Goal: Task Accomplishment & Management: Manage account settings

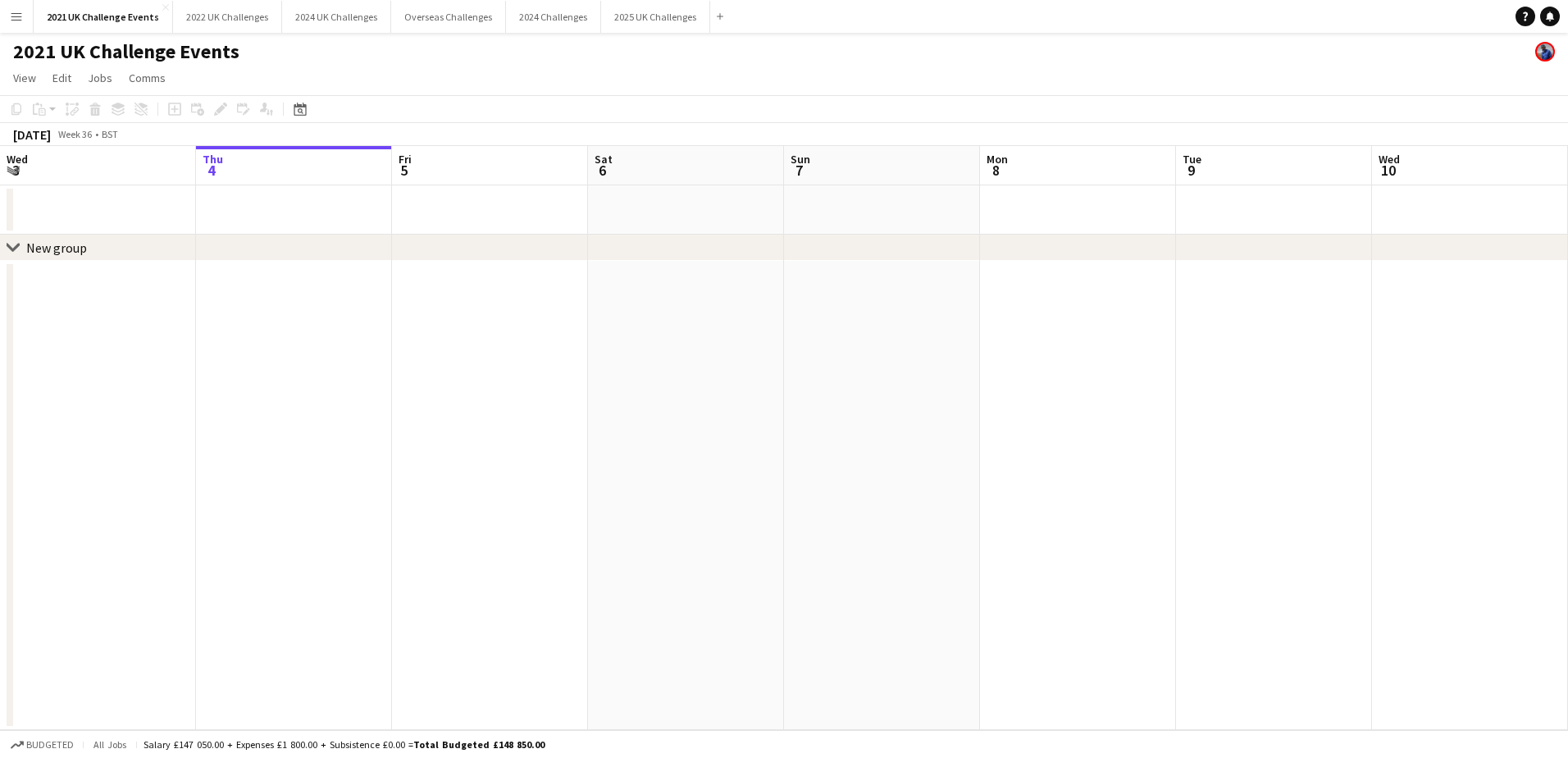
click at [11, 14] on app-icon "Menu" at bounding box center [16, 16] width 13 height 13
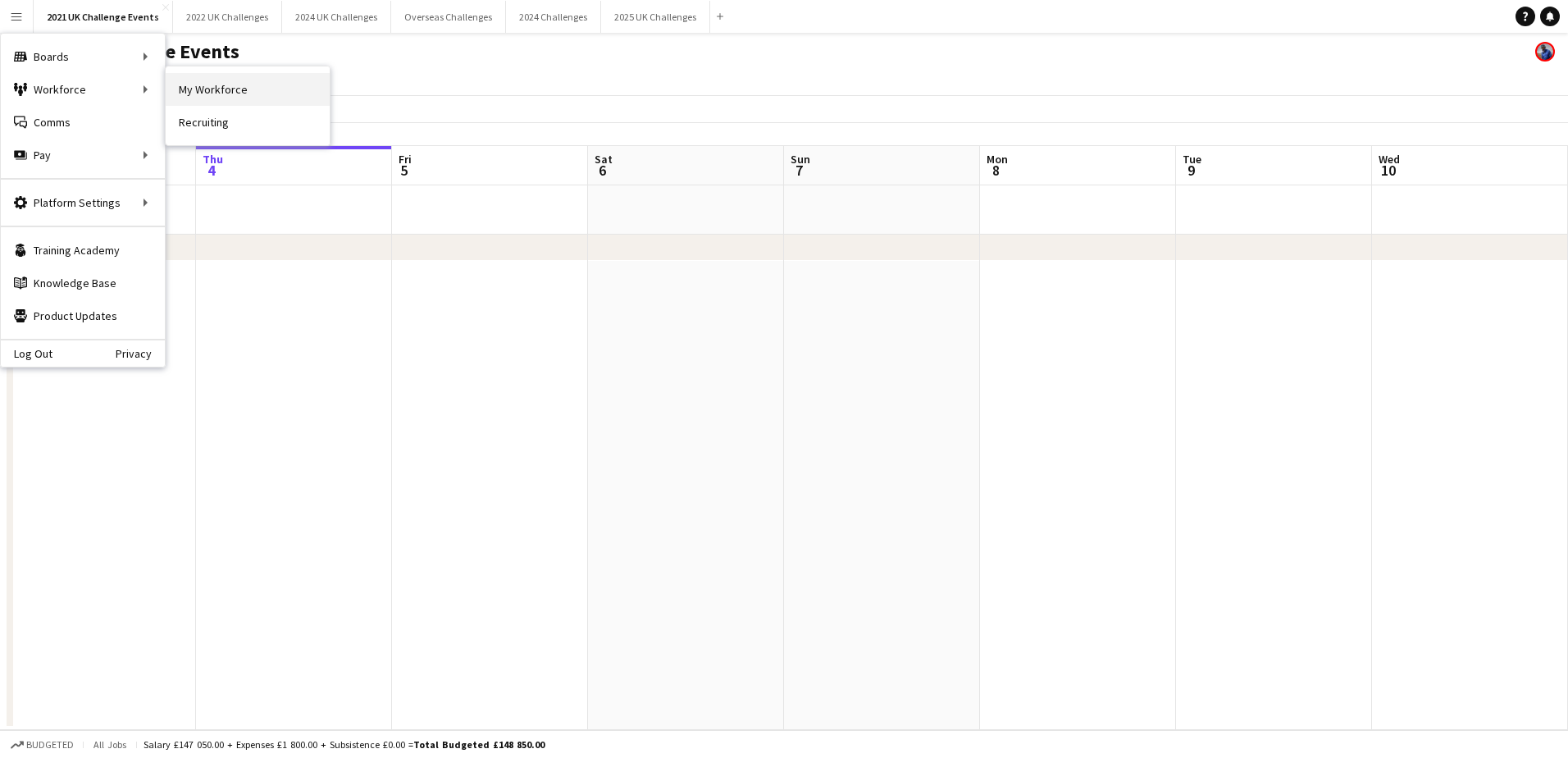
click at [211, 94] on link "My Workforce" at bounding box center [247, 88] width 164 height 32
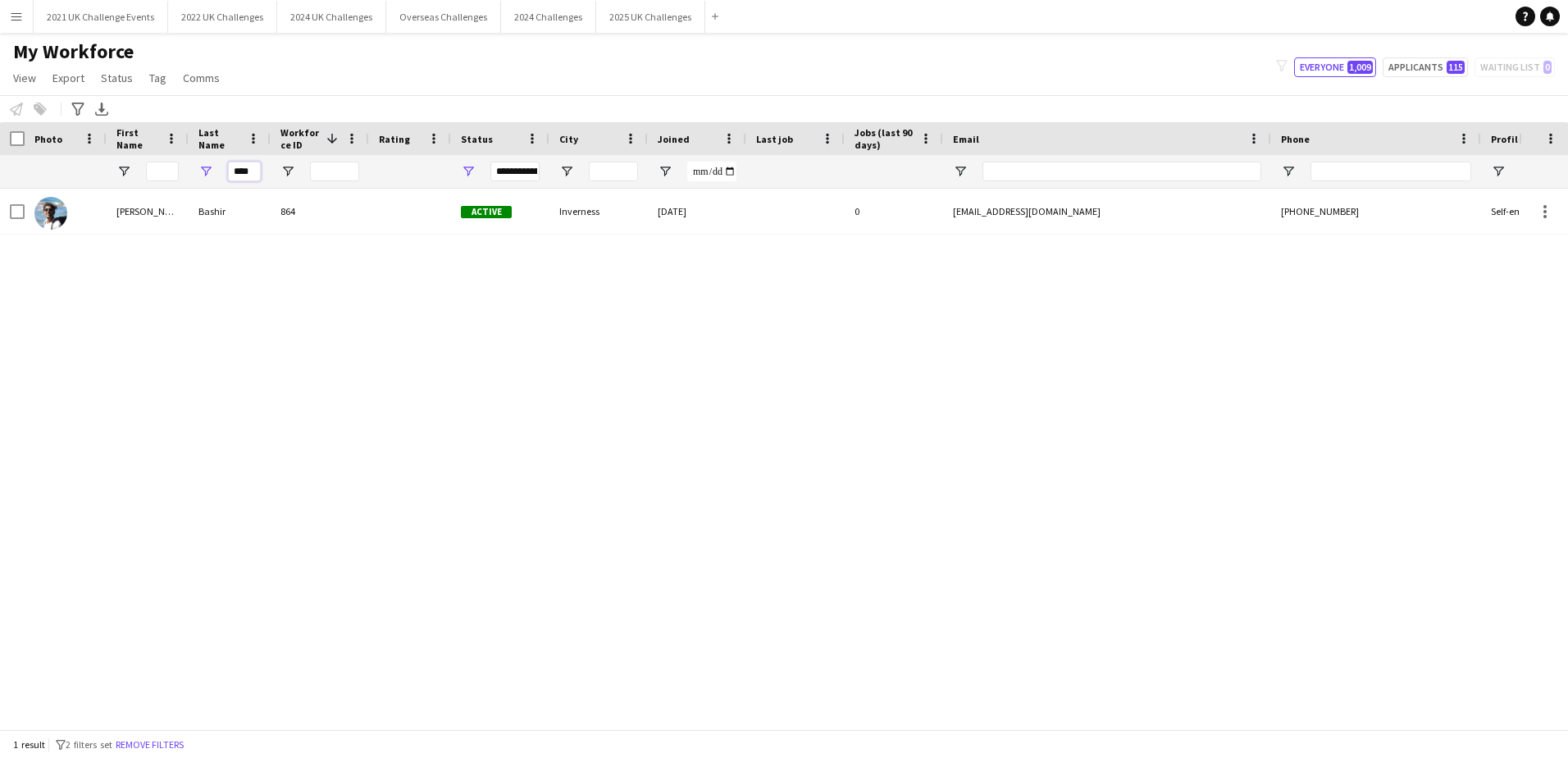
drag, startPoint x: 250, startPoint y: 174, endPoint x: 161, endPoint y: 168, distance: 89.2
click at [161, 168] on div "****" at bounding box center [877, 171] width 1754 height 32
type input "*"
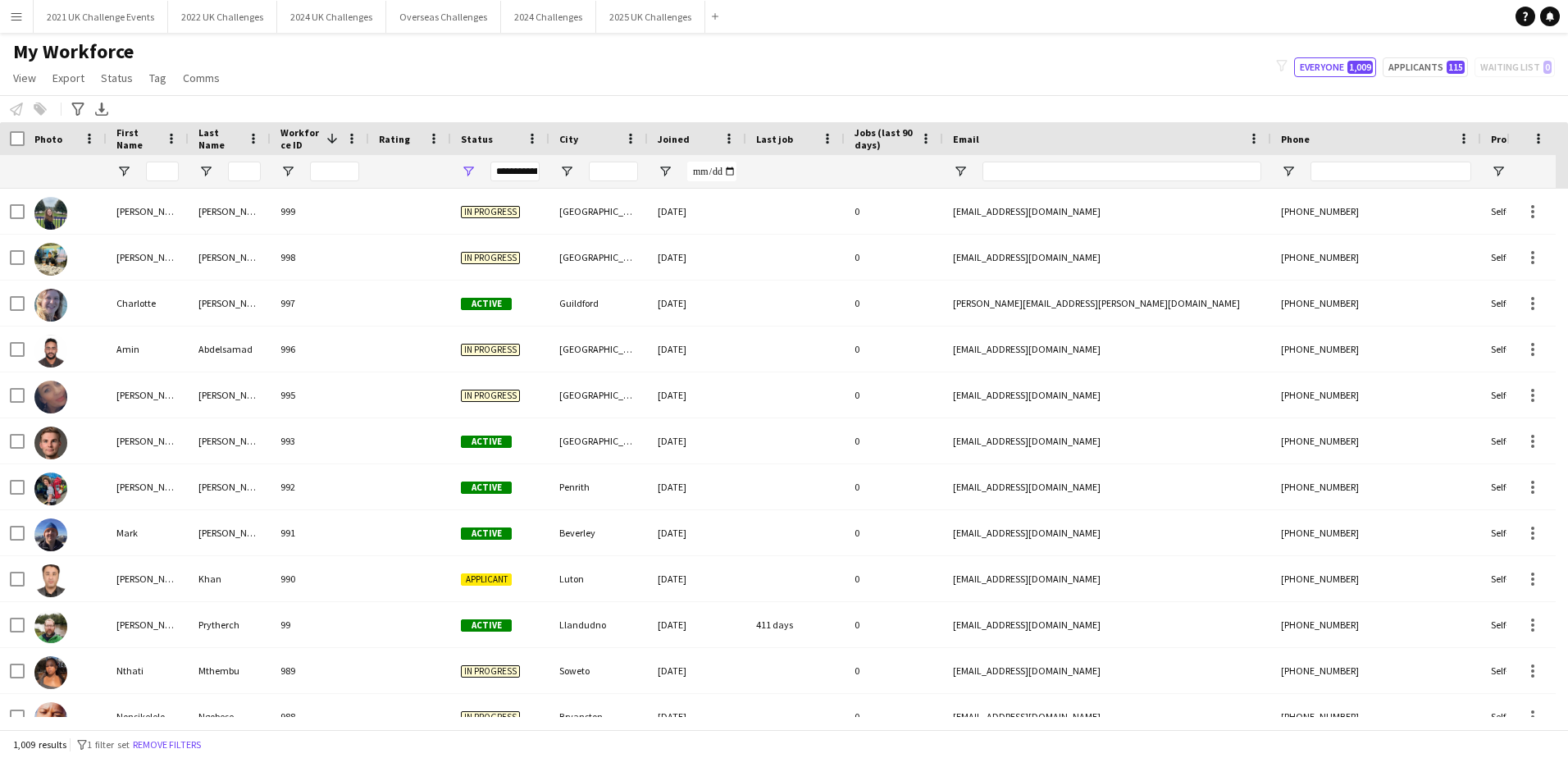
click at [511, 169] on div "**********" at bounding box center [515, 172] width 49 height 20
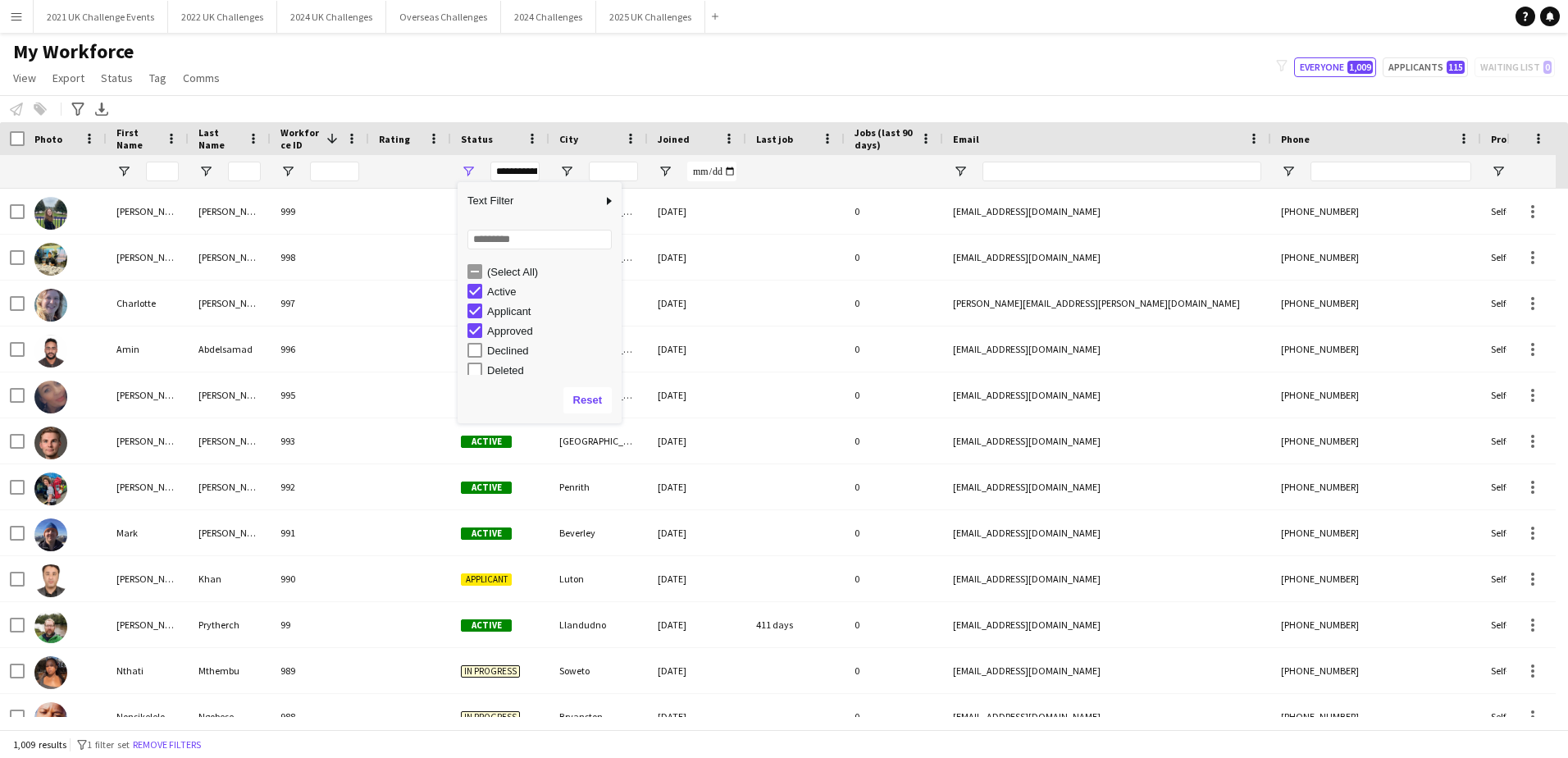
click at [505, 294] on div "Active" at bounding box center [552, 291] width 129 height 13
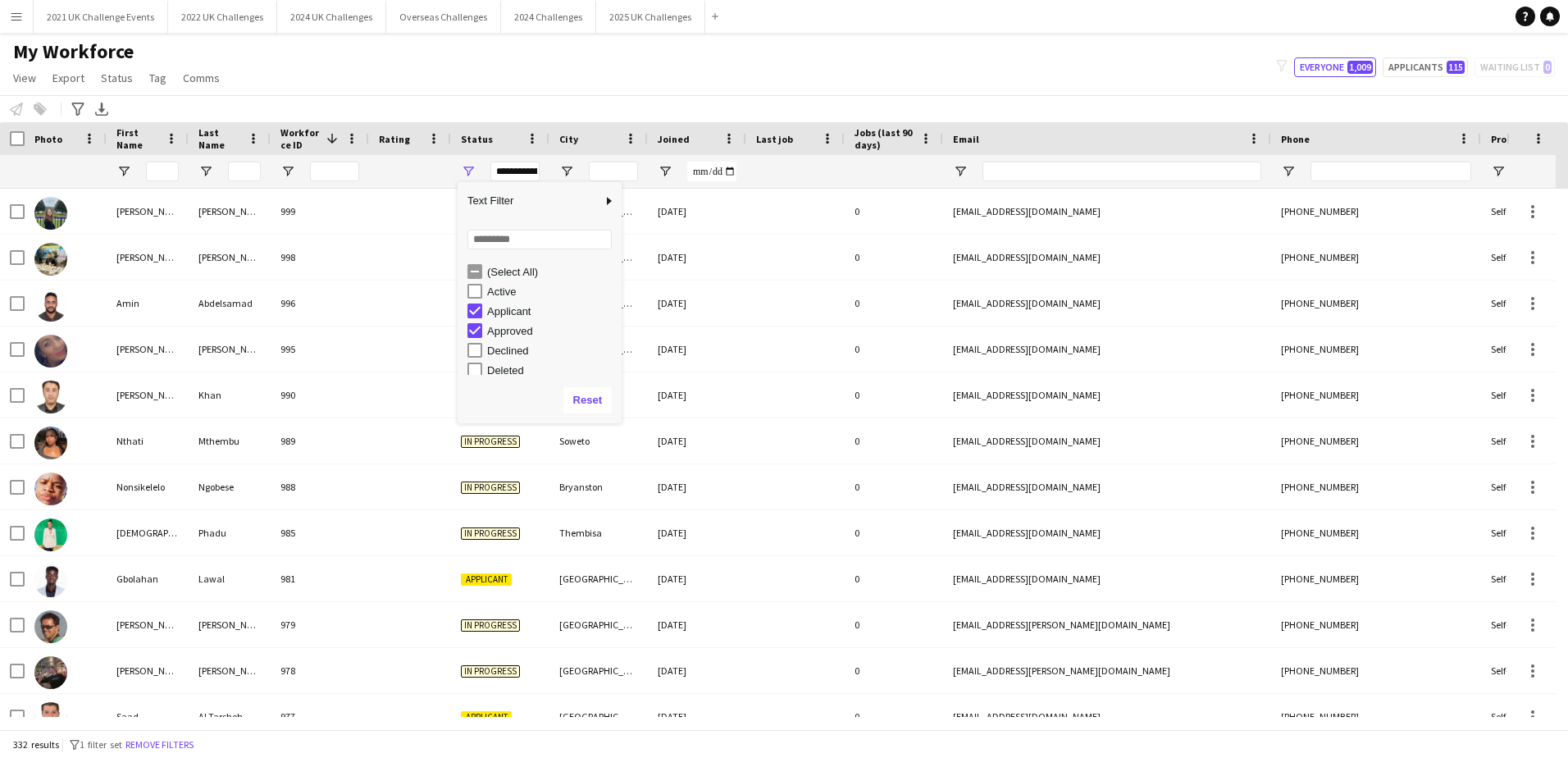
click at [497, 333] on div "Approved" at bounding box center [552, 330] width 129 height 13
click at [570, 95] on div "Notify workforce Add to tag Select at least one crew to tag him or her. Advance…" at bounding box center [784, 109] width 1568 height 27
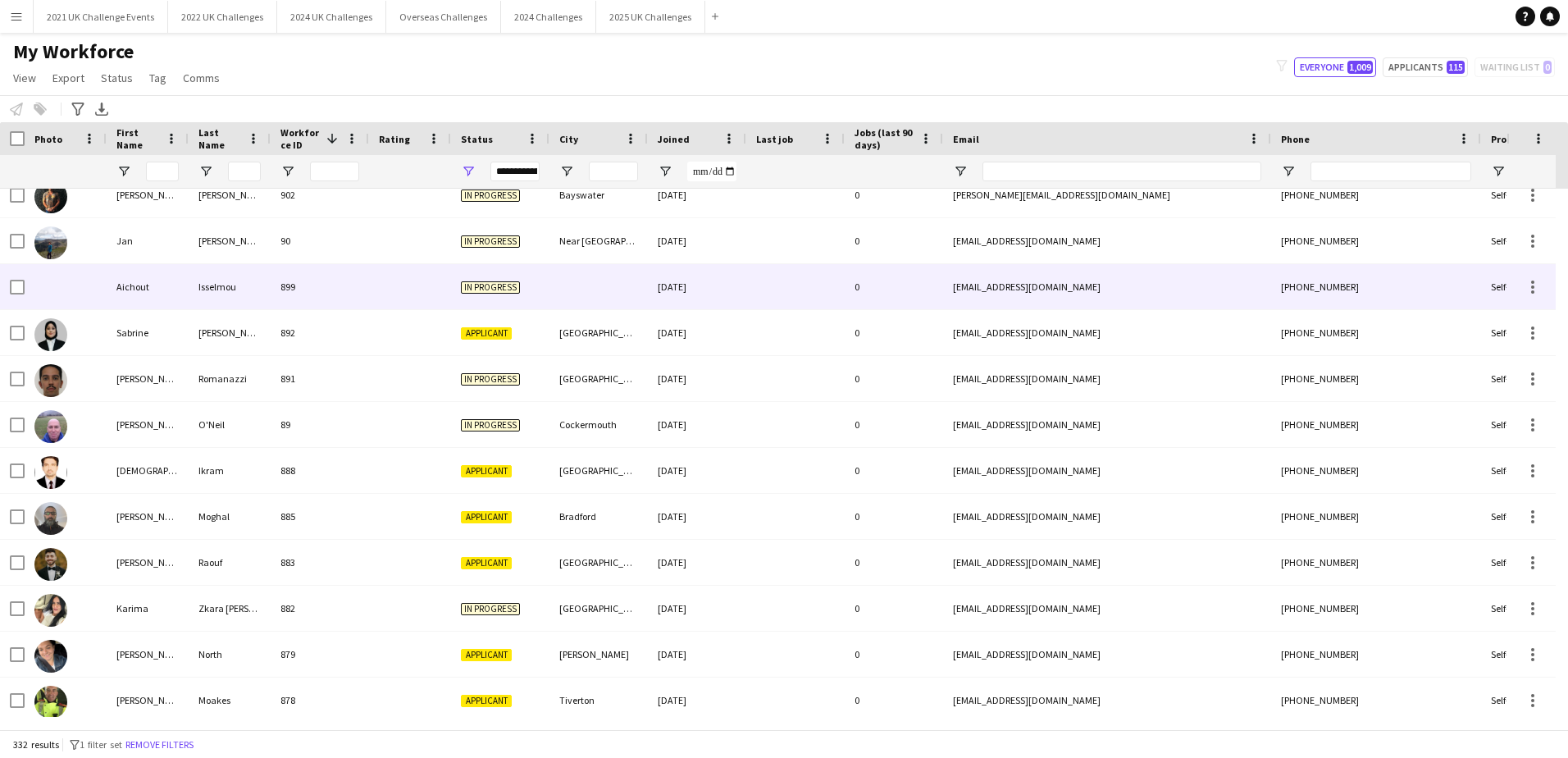
scroll to position [2955, 0]
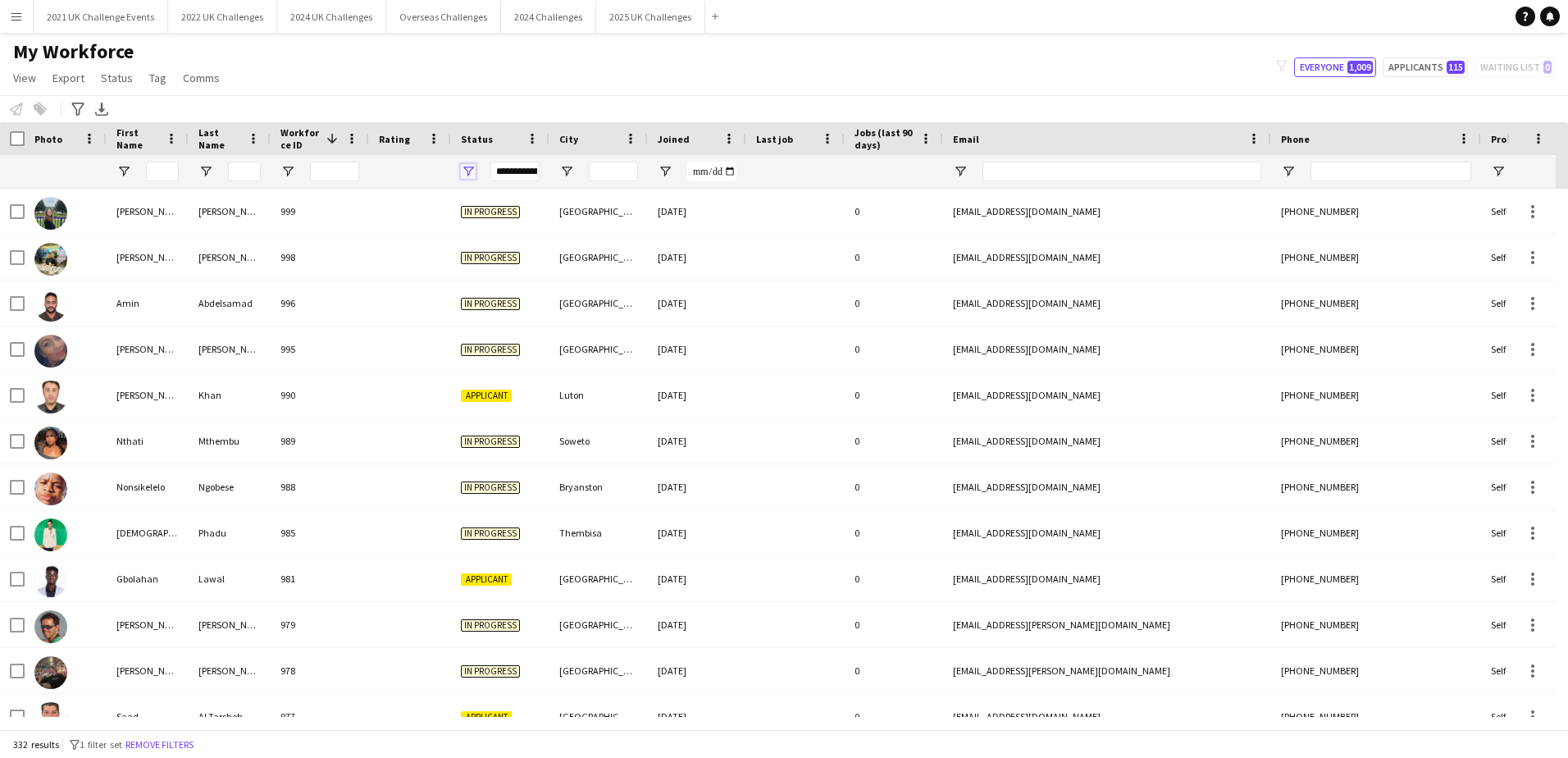
click at [470, 172] on span "Open Filter Menu" at bounding box center [467, 171] width 15 height 15
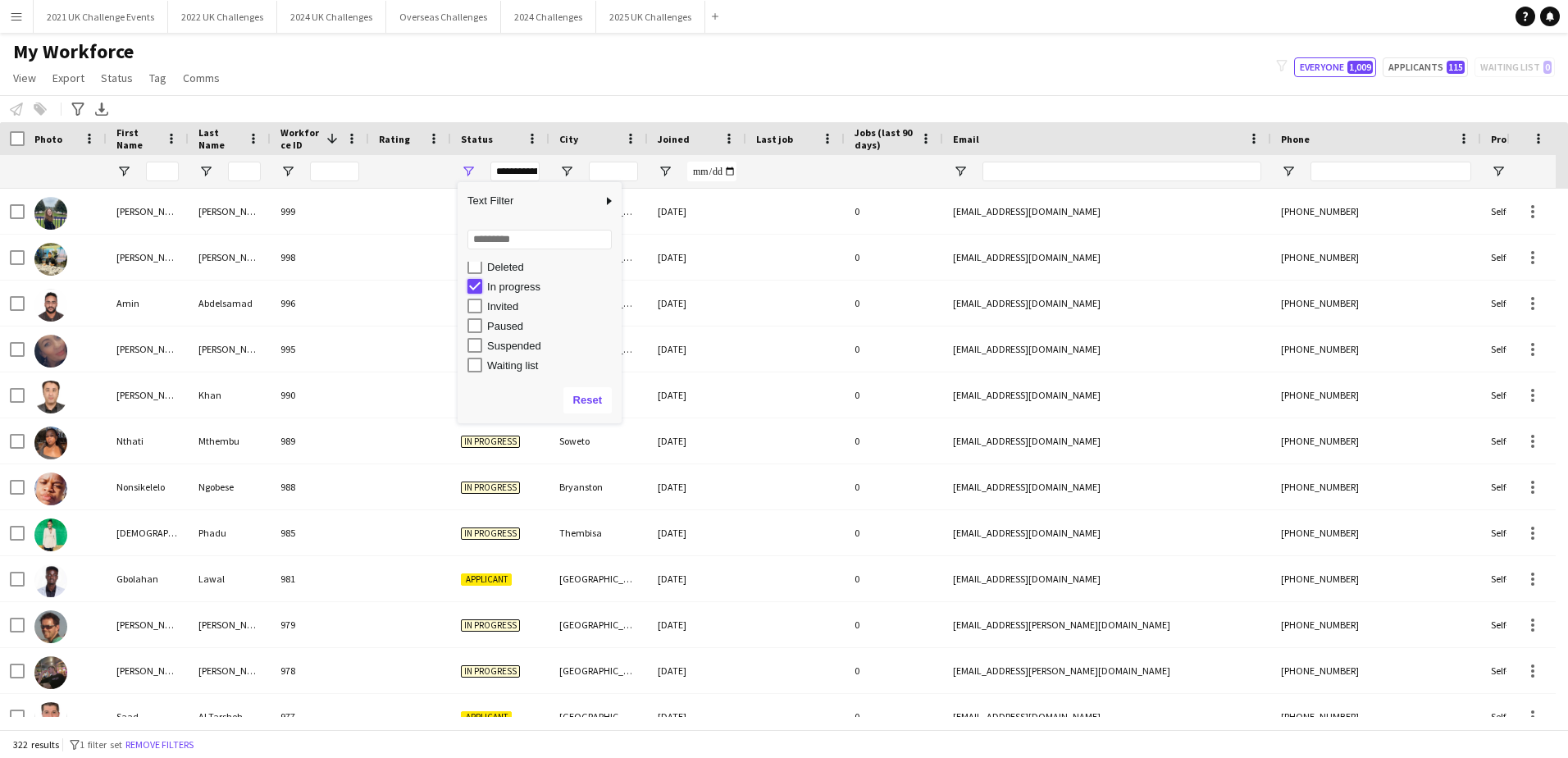
type input "**********"
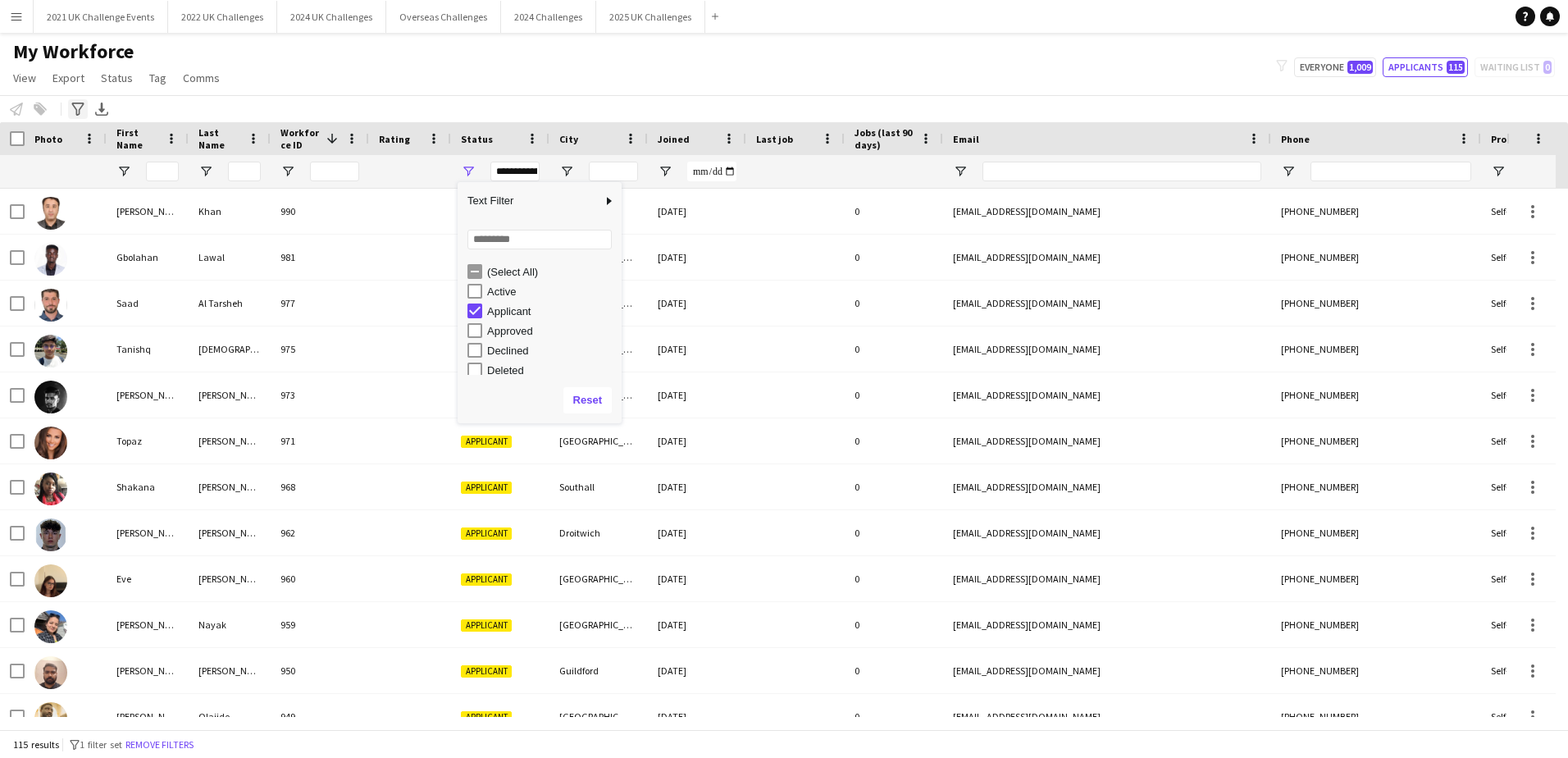
click at [74, 106] on icon at bounding box center [77, 109] width 13 height 13
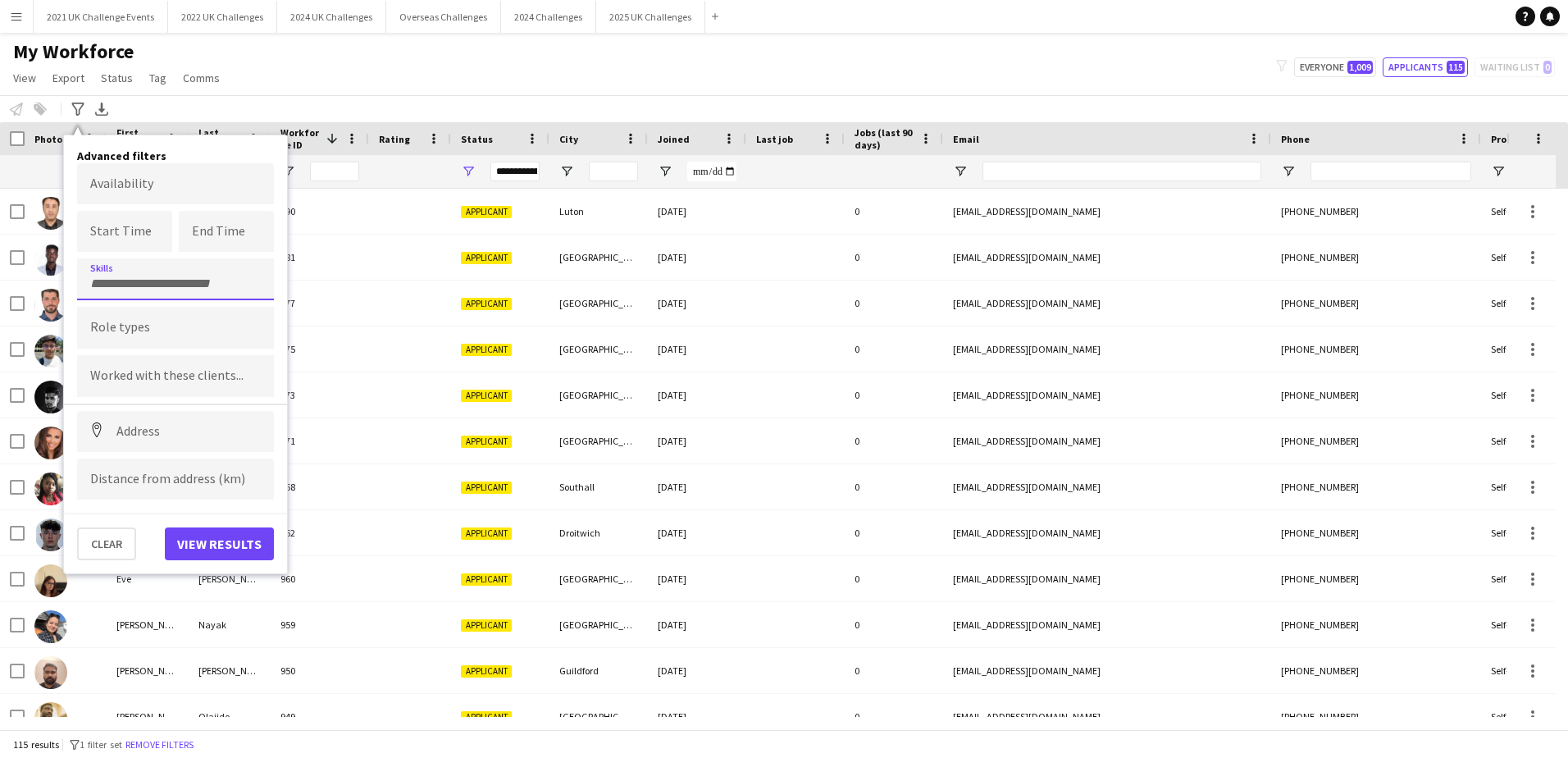
click at [135, 274] on div at bounding box center [175, 279] width 197 height 42
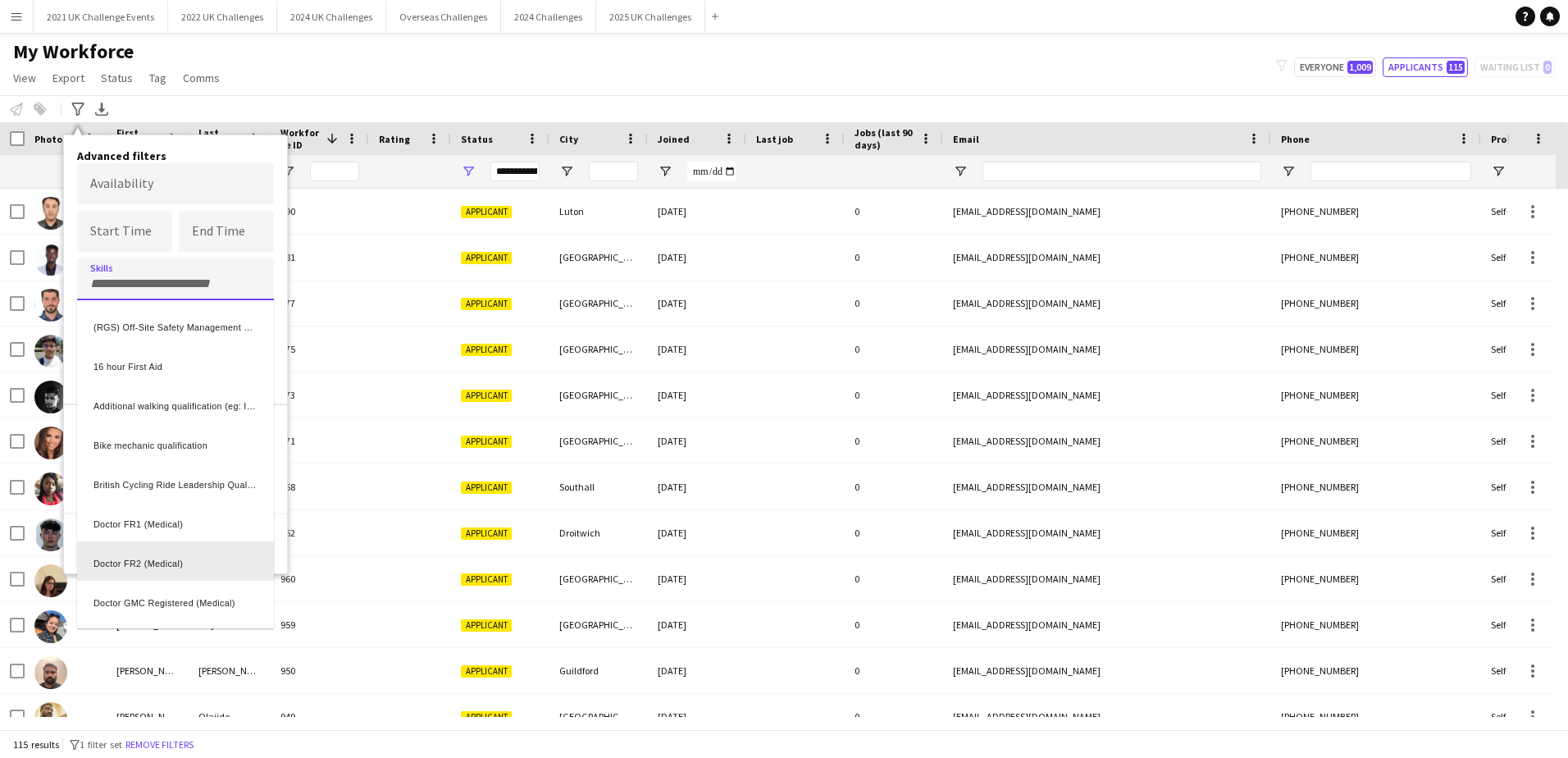
click at [223, 567] on div "Doctor FR2 (Medical)" at bounding box center [175, 561] width 197 height 39
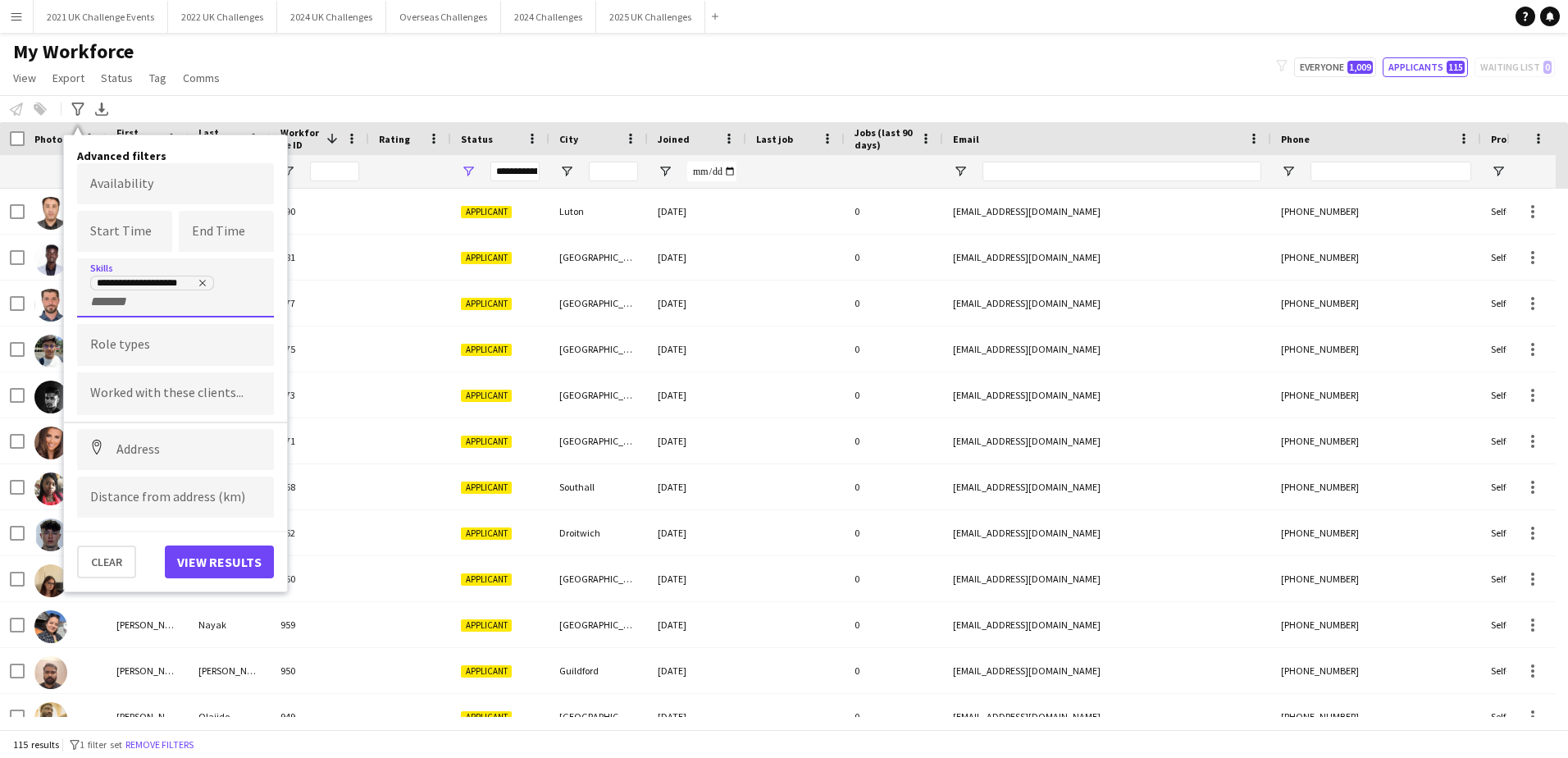
click at [110, 304] on input "+ Skill" at bounding box center [124, 301] width 70 height 15
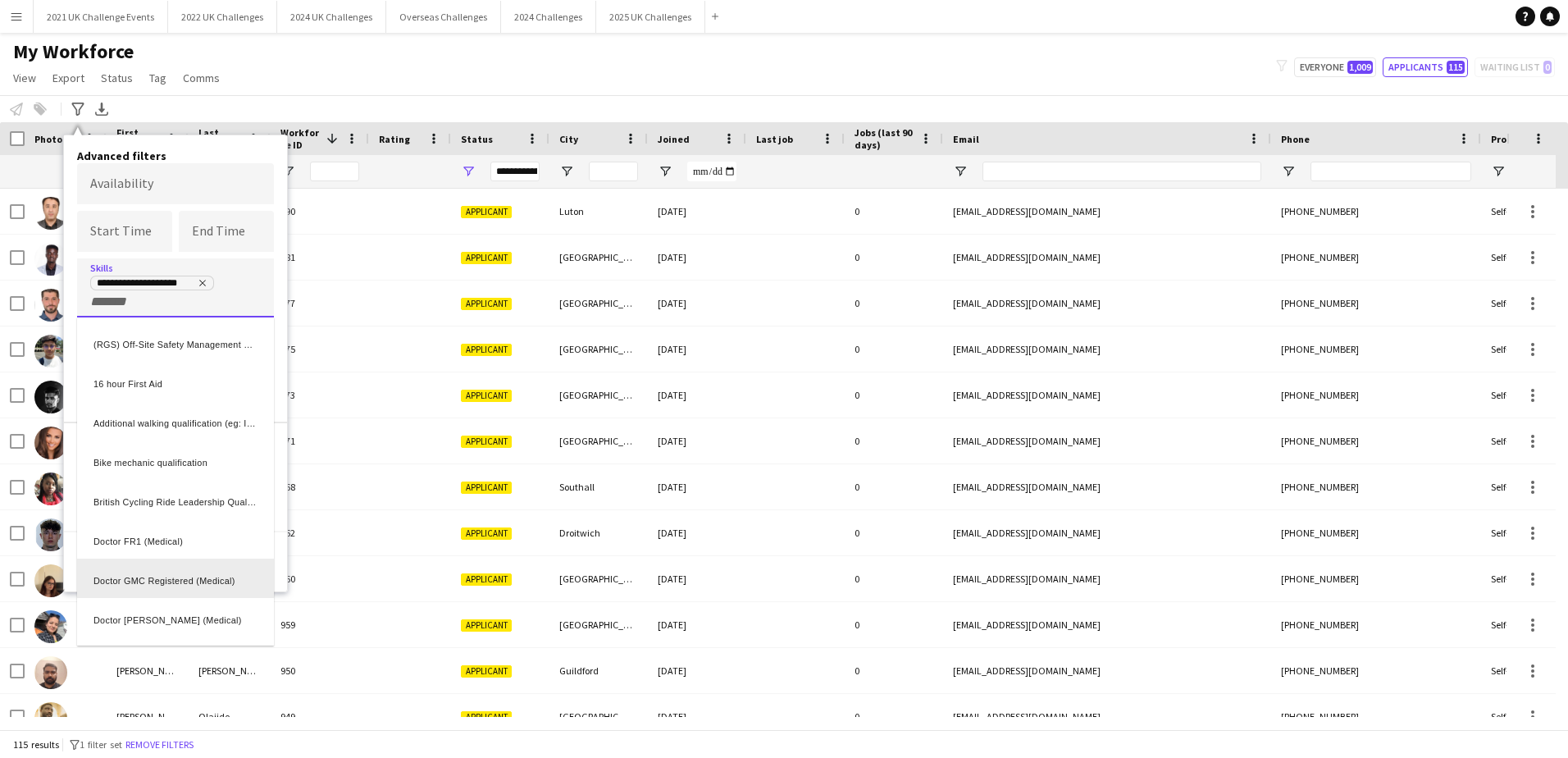
click at [223, 581] on div "Doctor GMC Registered (Medical)" at bounding box center [175, 579] width 197 height 39
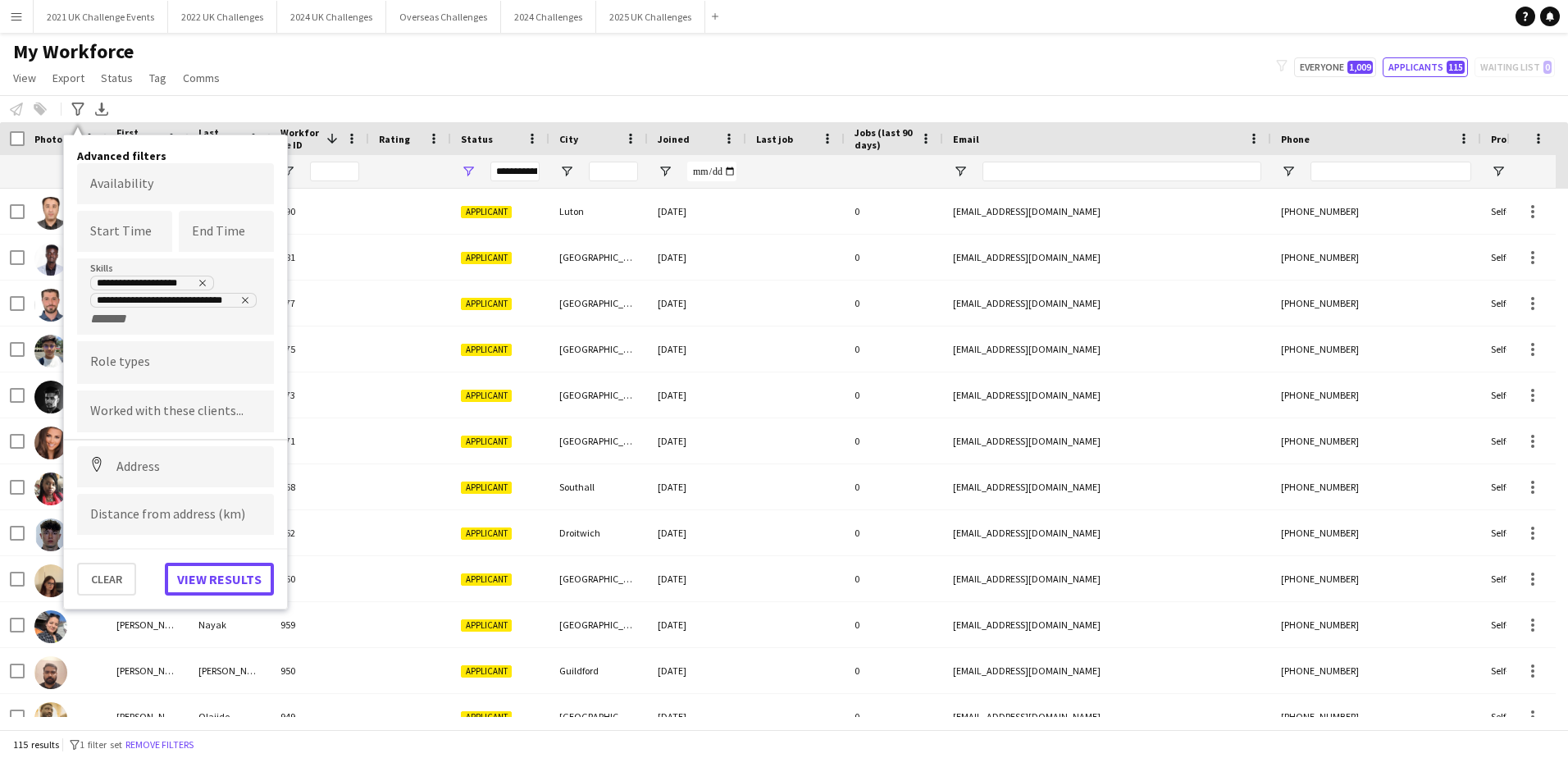
click at [196, 581] on button "View results" at bounding box center [219, 579] width 109 height 32
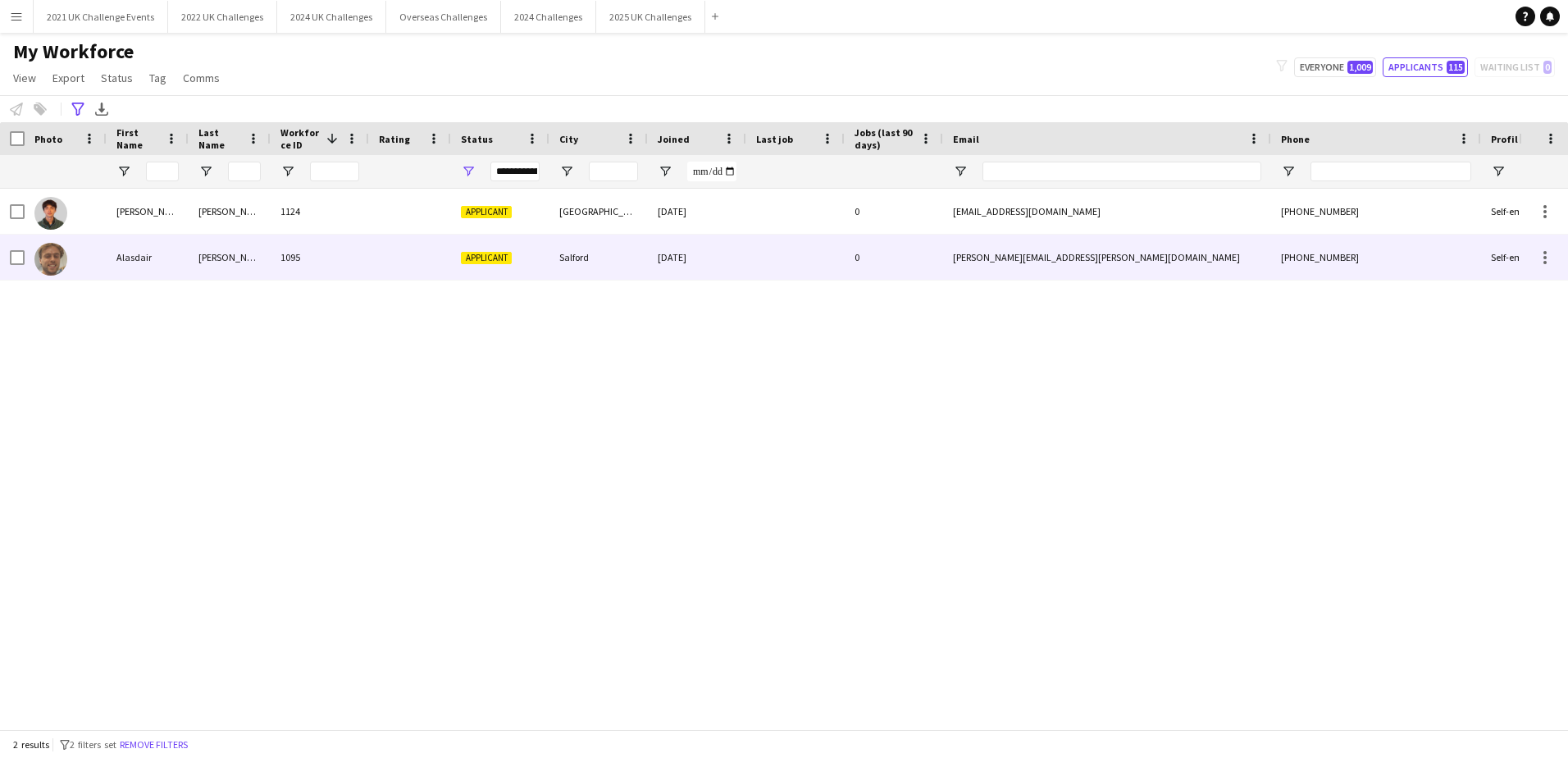
click at [155, 260] on div "Alasdair" at bounding box center [148, 257] width 82 height 45
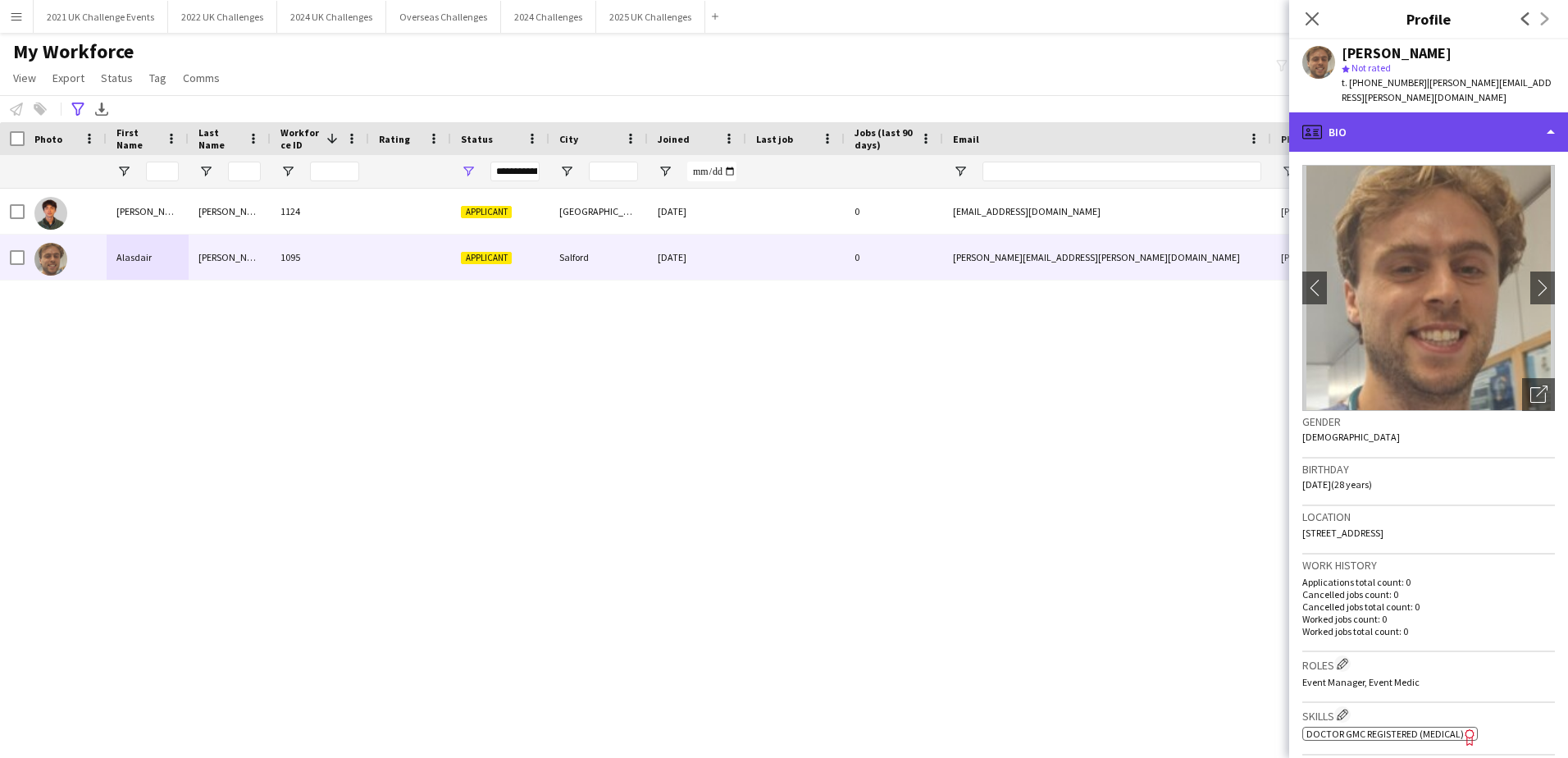
click at [1538, 119] on div "profile Bio" at bounding box center [1429, 132] width 279 height 39
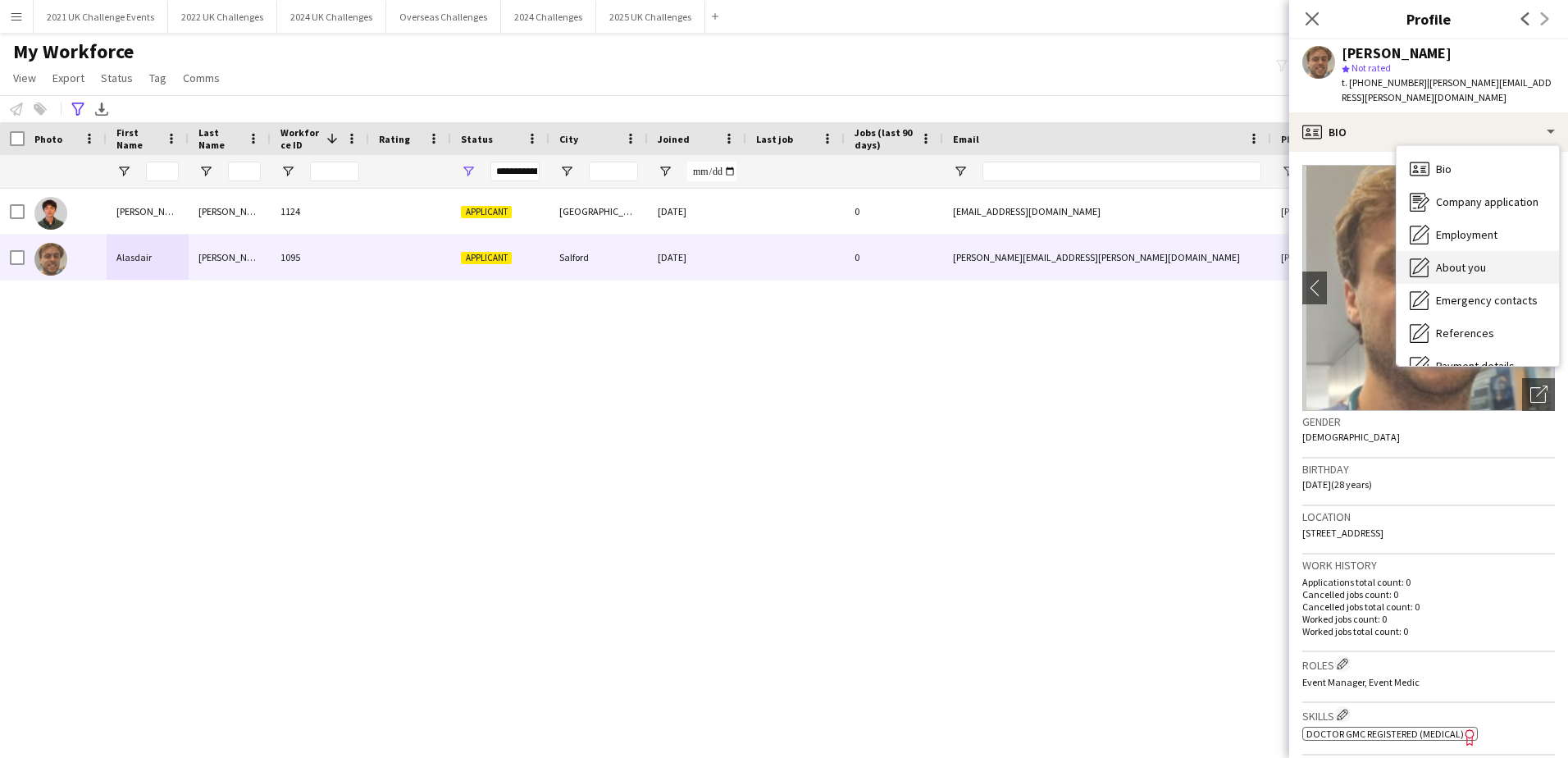
click at [1494, 251] on div "About you About you" at bounding box center [1478, 267] width 163 height 32
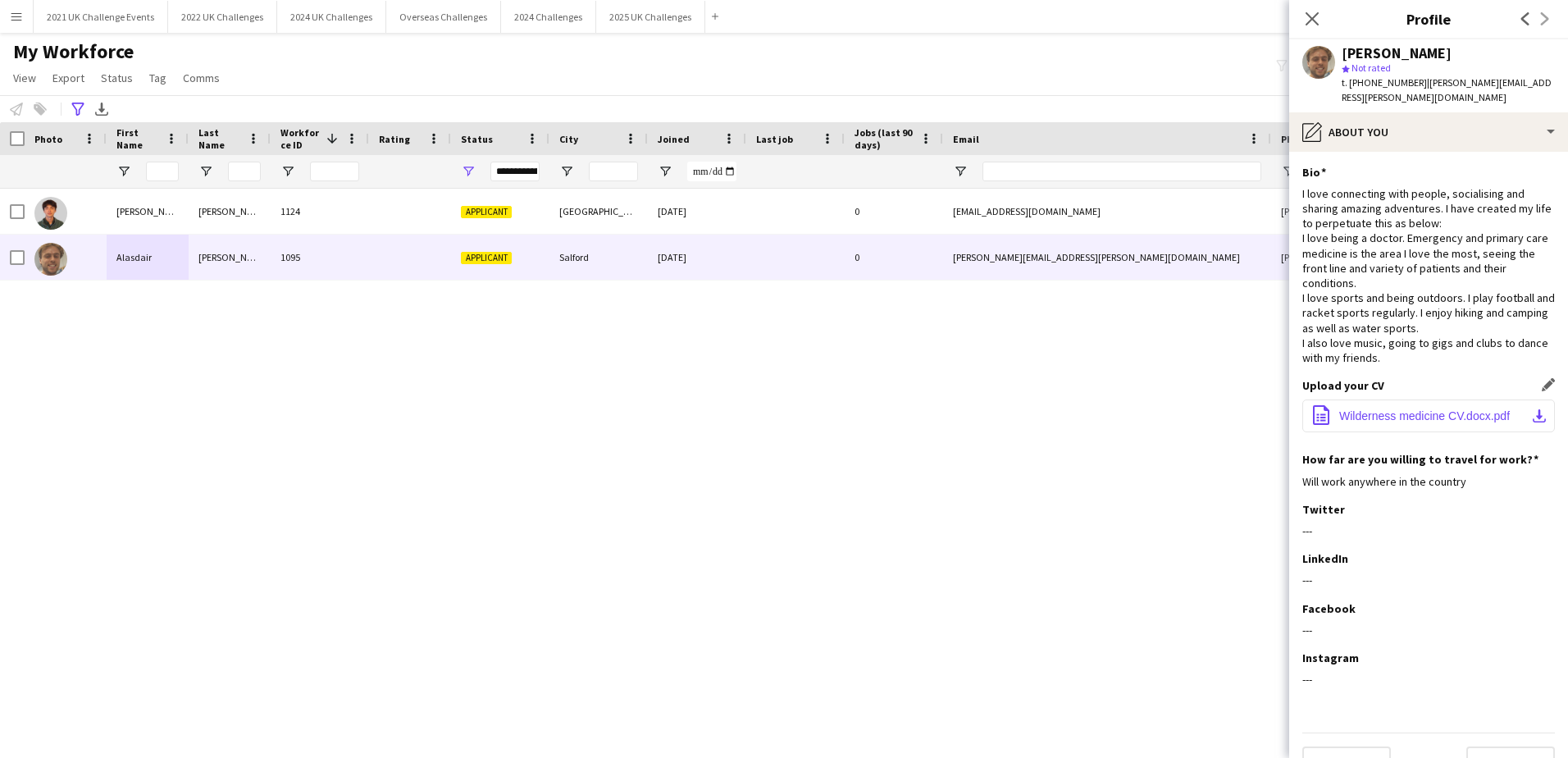
click at [1386, 410] on span "Wilderness medicine CV.docx.pdf" at bounding box center [1425, 416] width 171 height 13
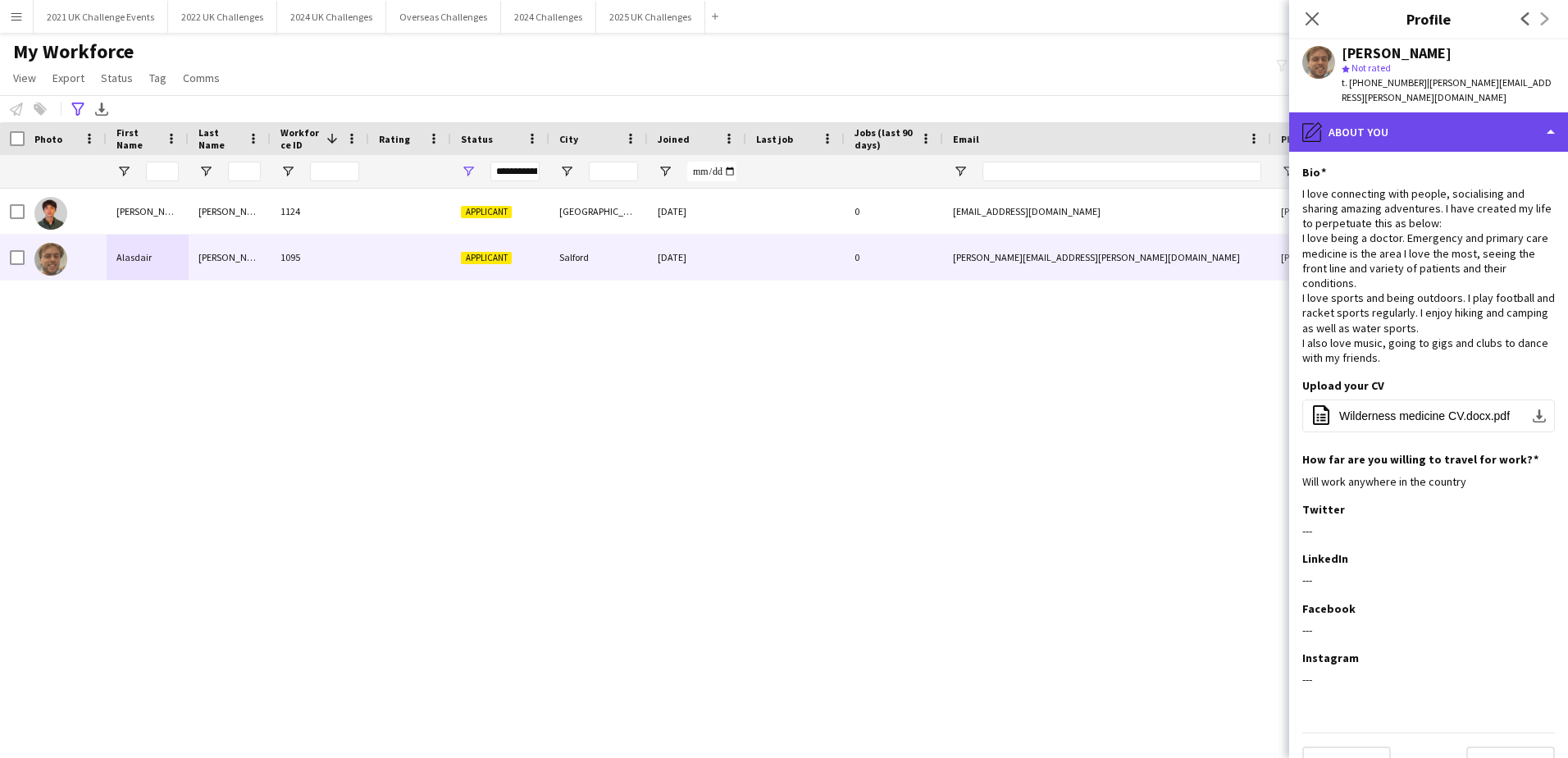
click at [1452, 115] on div "pencil4 About you" at bounding box center [1429, 132] width 279 height 39
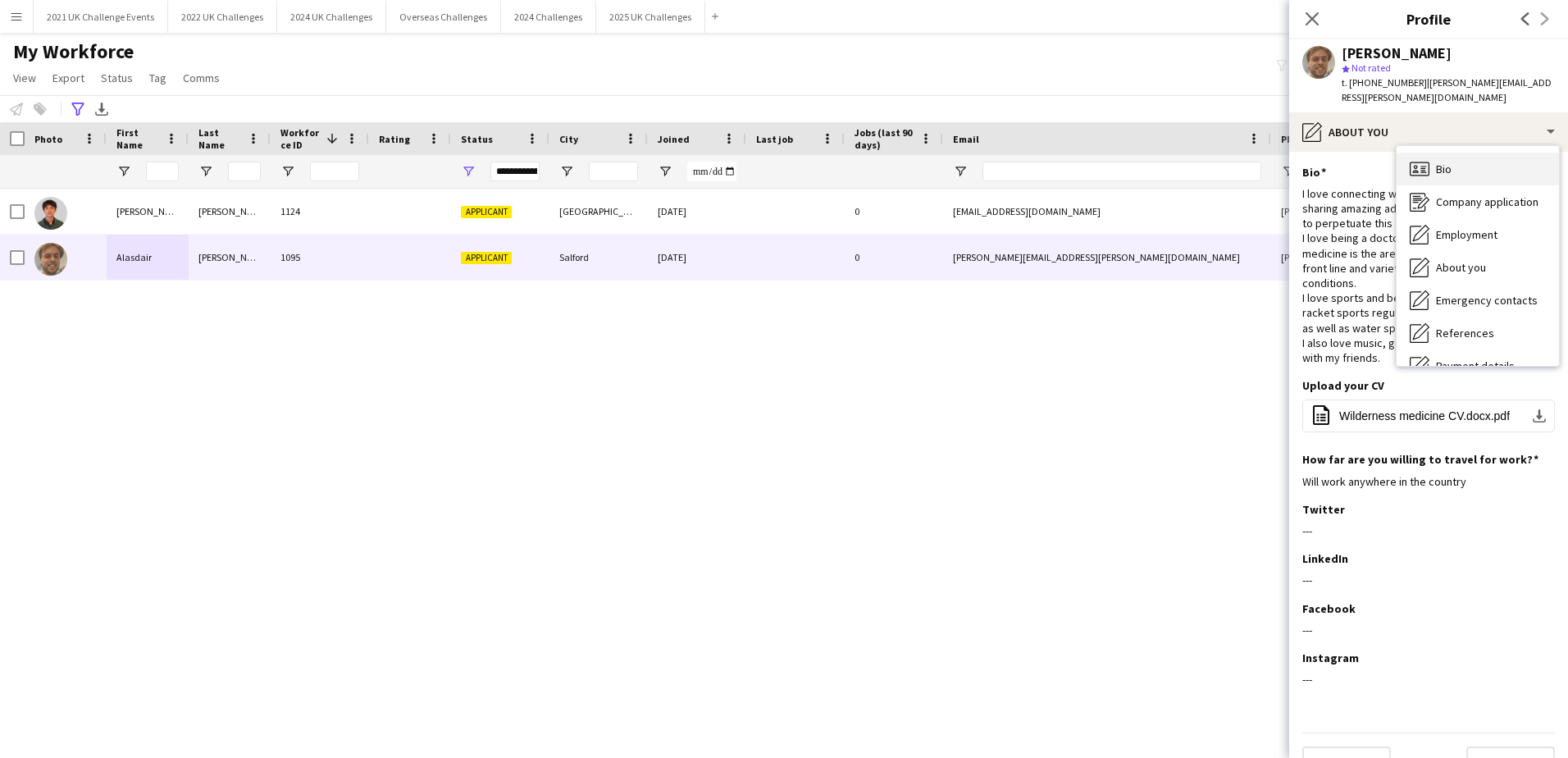
click at [1457, 153] on div "Bio Bio" at bounding box center [1478, 169] width 163 height 32
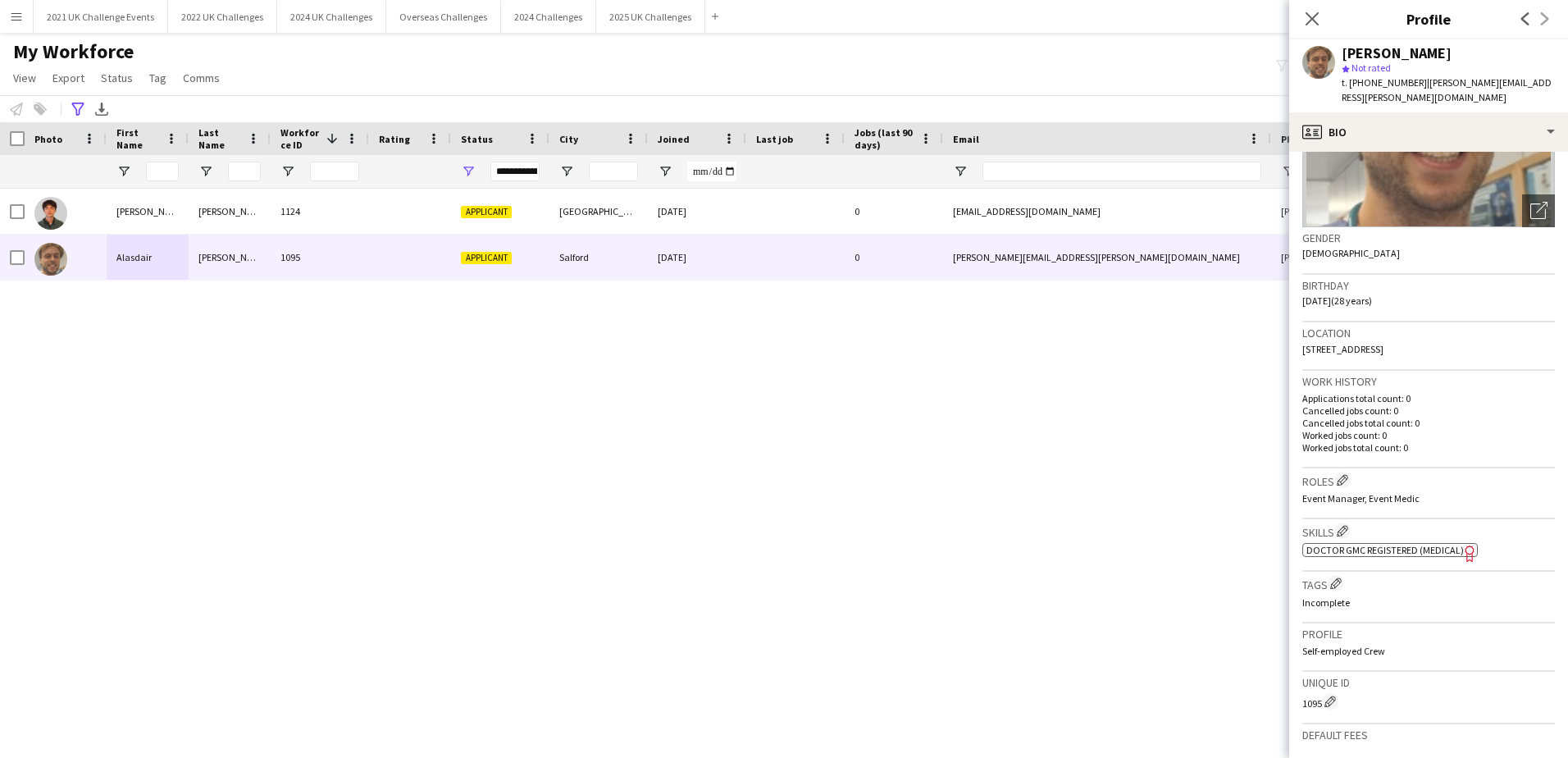
scroll to position [328, 0]
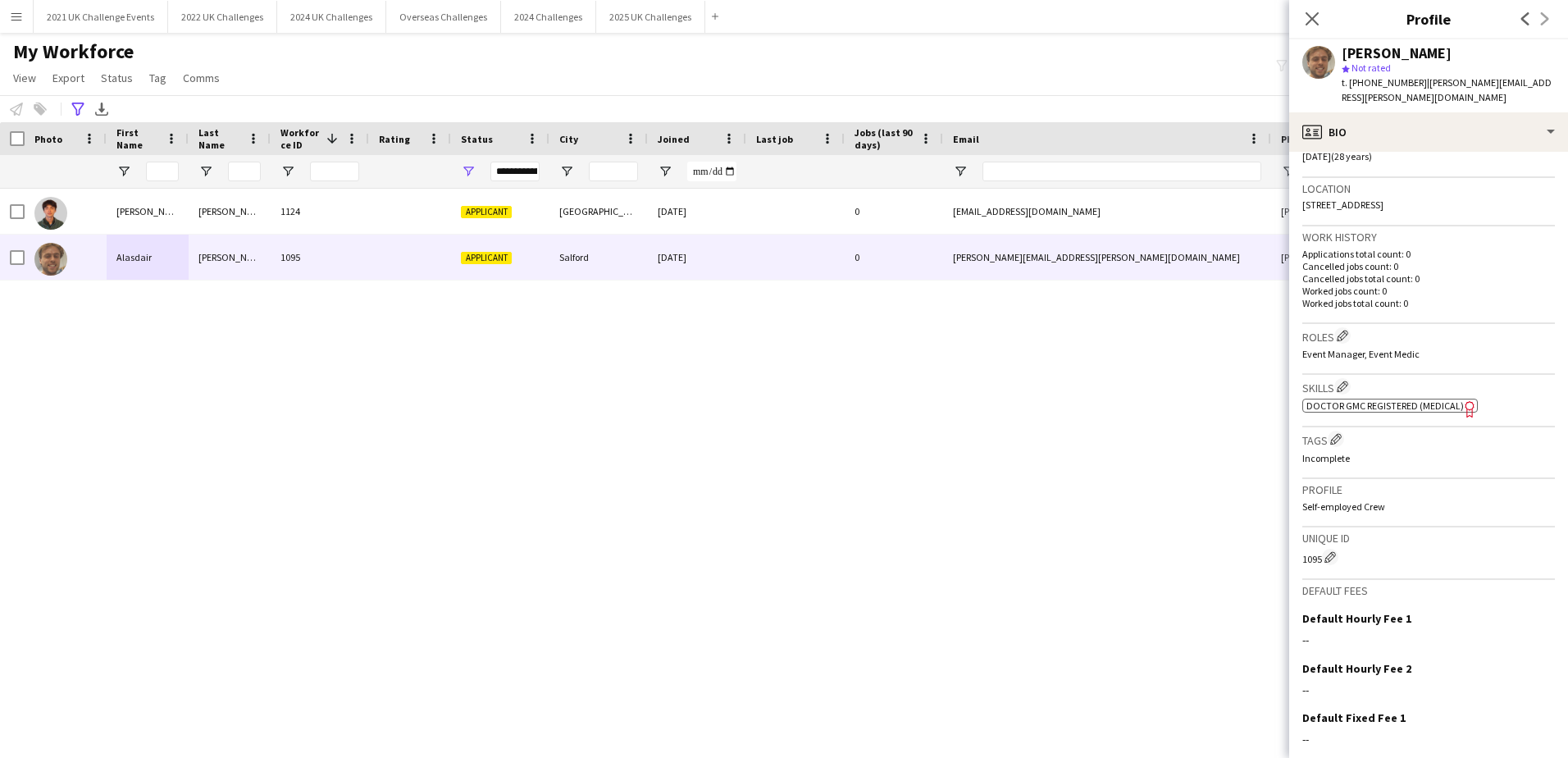
click at [1356, 400] on span "Doctor GMC Registered (Medical)" at bounding box center [1385, 406] width 158 height 13
drag, startPoint x: 1342, startPoint y: 53, endPoint x: 1495, endPoint y: 49, distance: 153.1
click at [1495, 49] on div "[PERSON_NAME] star Not rated t. [PHONE_NUMBER] | [PERSON_NAME][EMAIL_ADDRESS][P…" at bounding box center [1429, 76] width 279 height 73
copy div "[PERSON_NAME]"
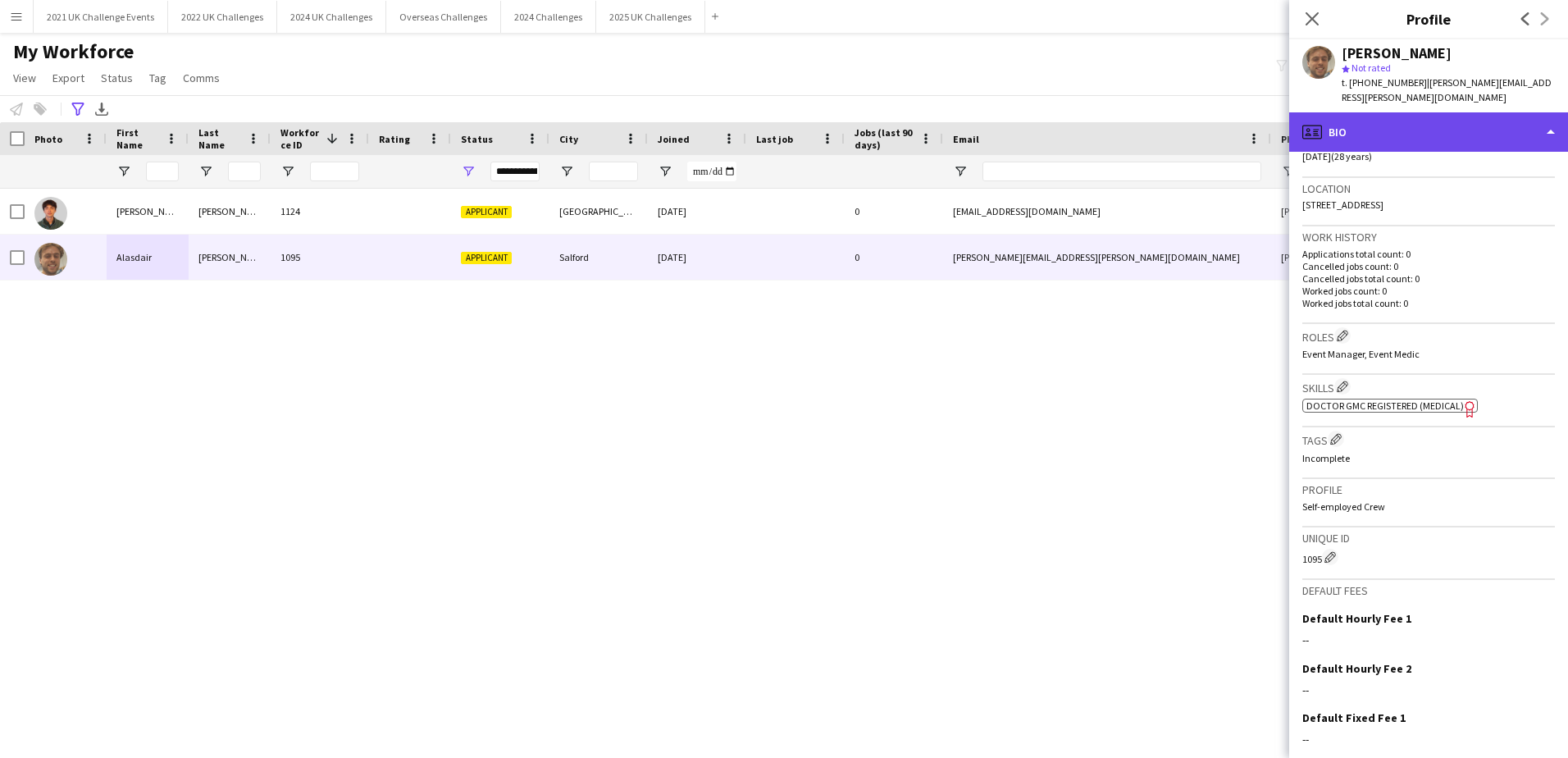
click at [1481, 119] on div "profile Bio" at bounding box center [1429, 132] width 279 height 39
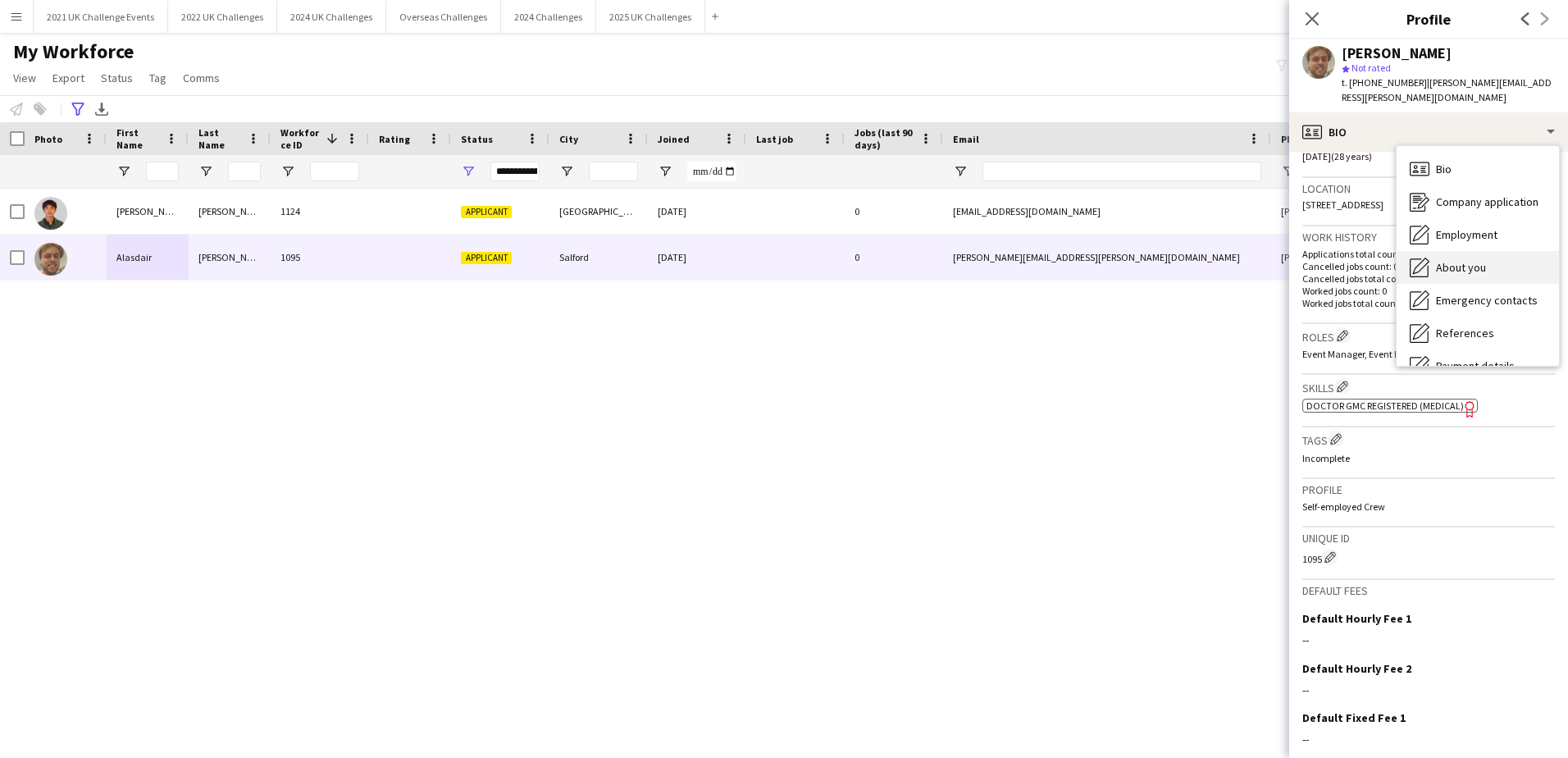
click at [1488, 254] on div "About you About you" at bounding box center [1478, 267] width 163 height 32
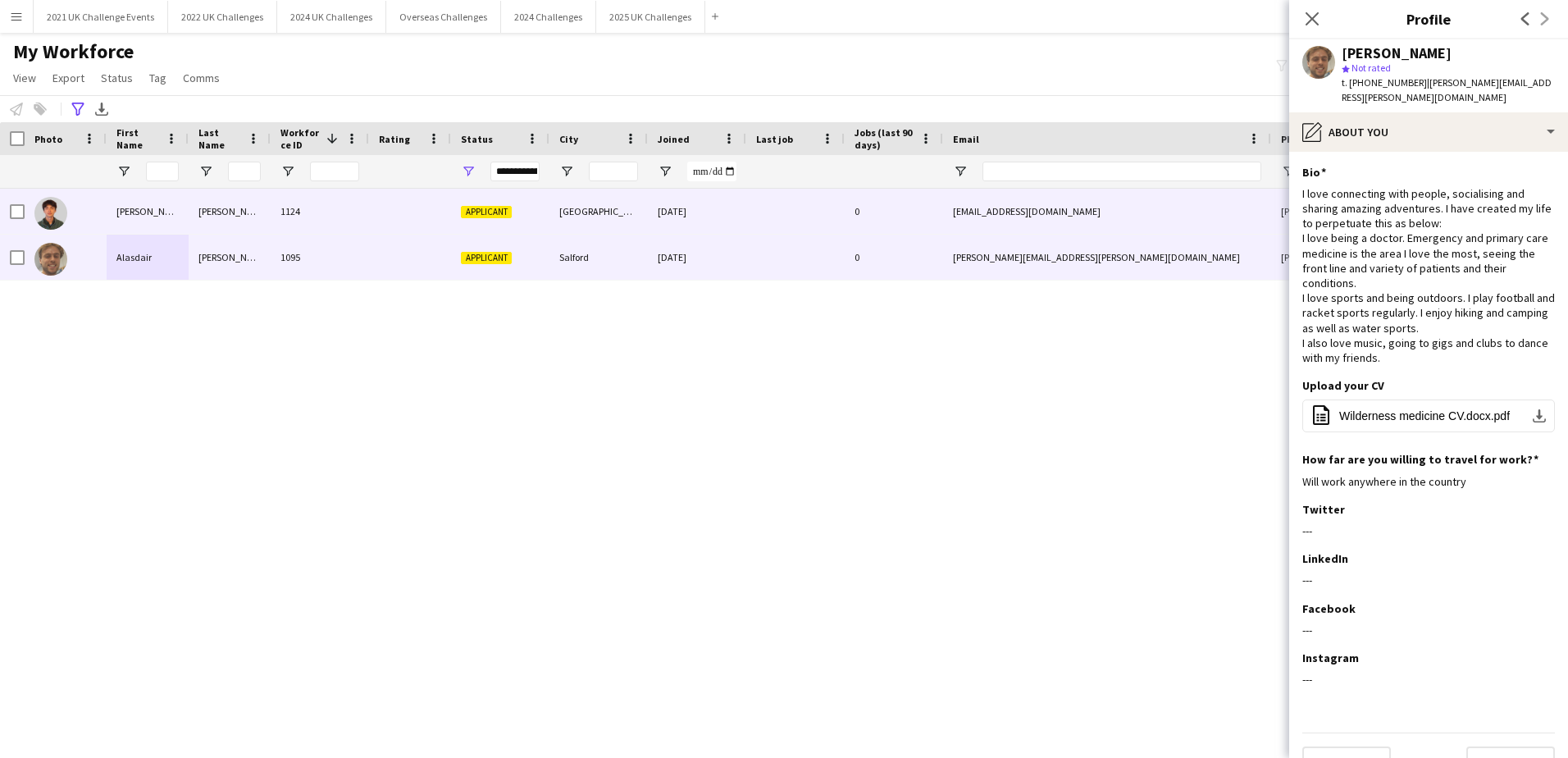
click at [511, 220] on div "Applicant" at bounding box center [500, 212] width 98 height 45
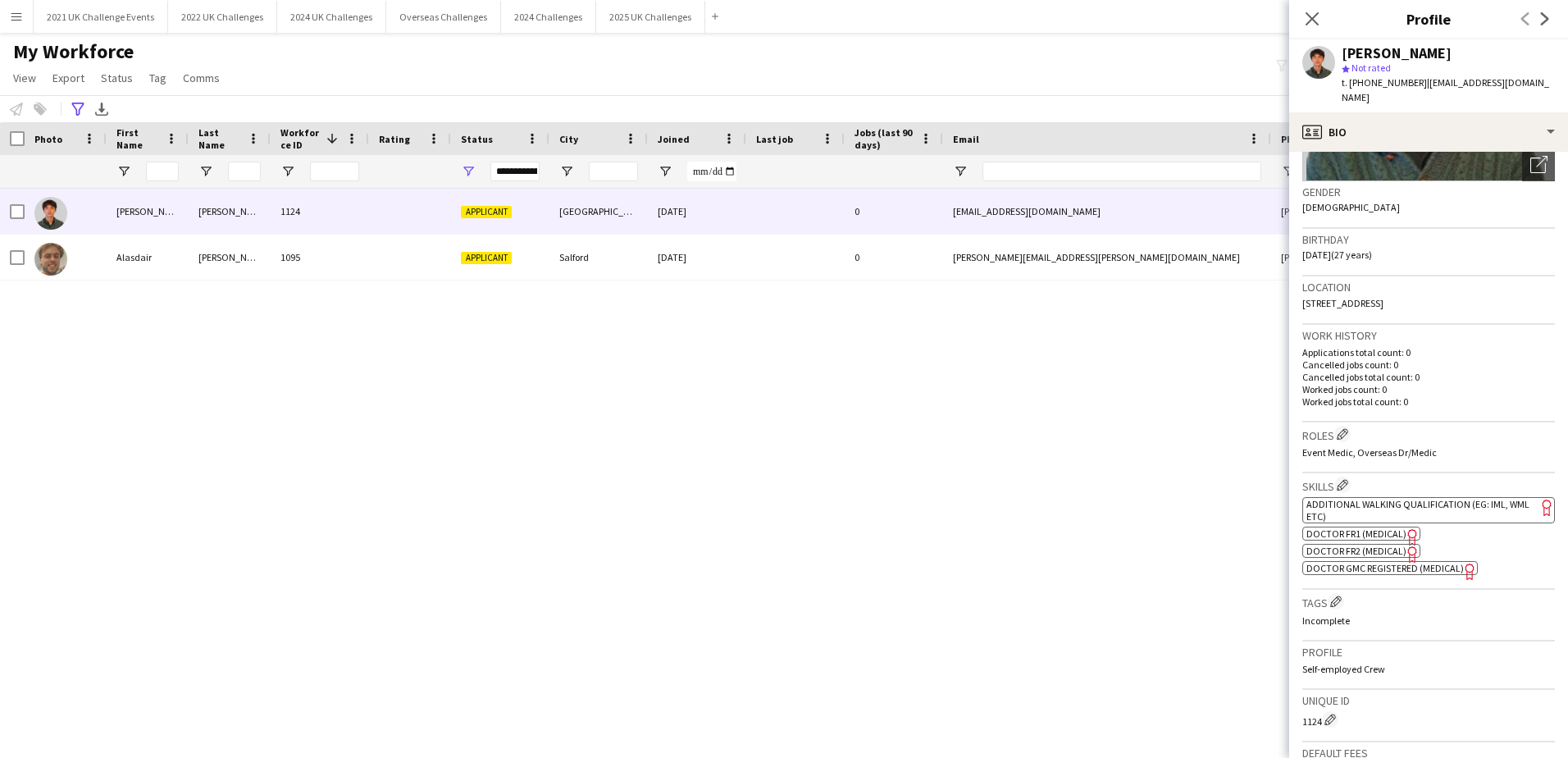
scroll to position [246, 0]
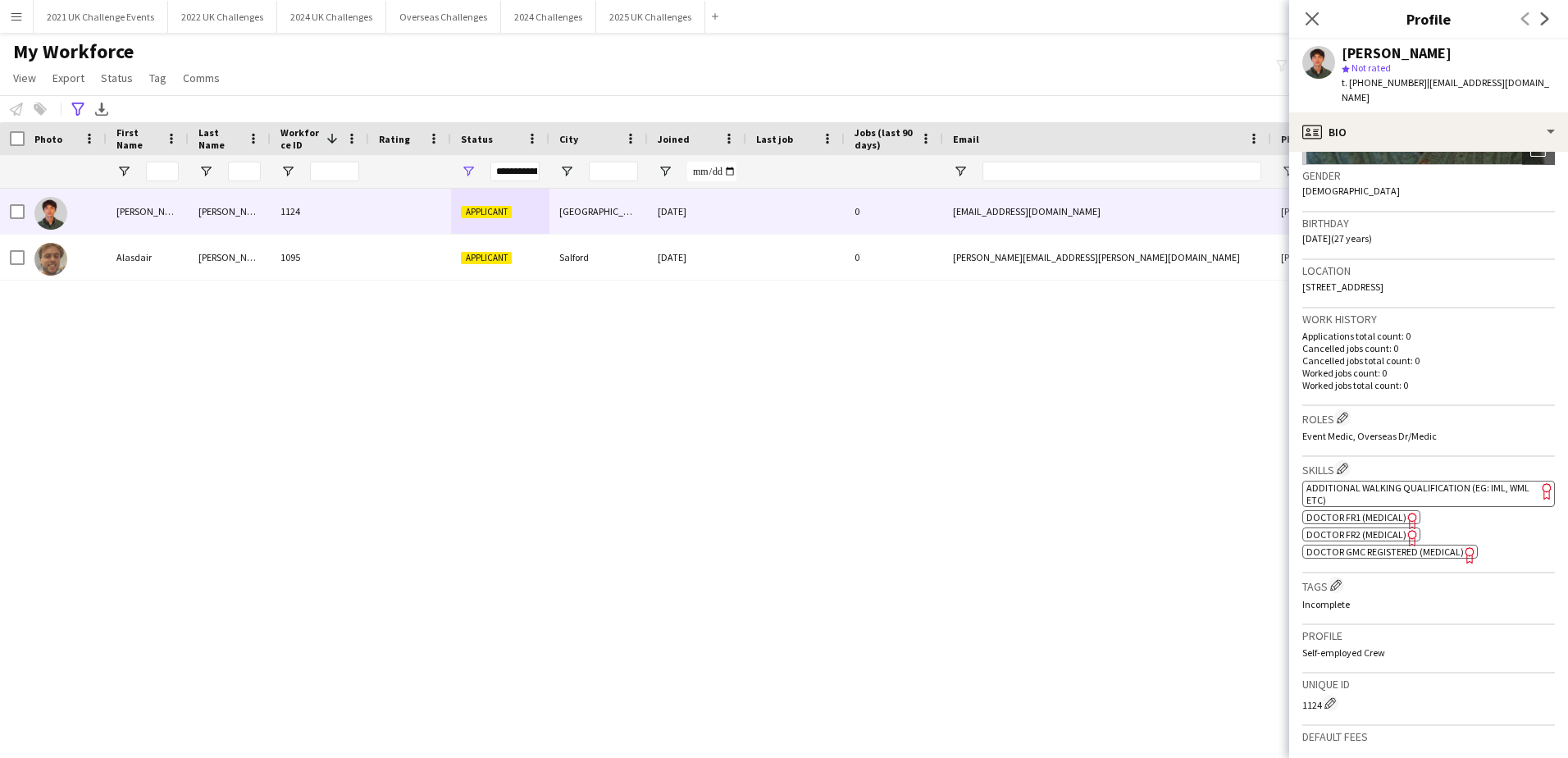
click at [1351, 529] on span "Doctor FR2 (Medical)" at bounding box center [1356, 534] width 100 height 13
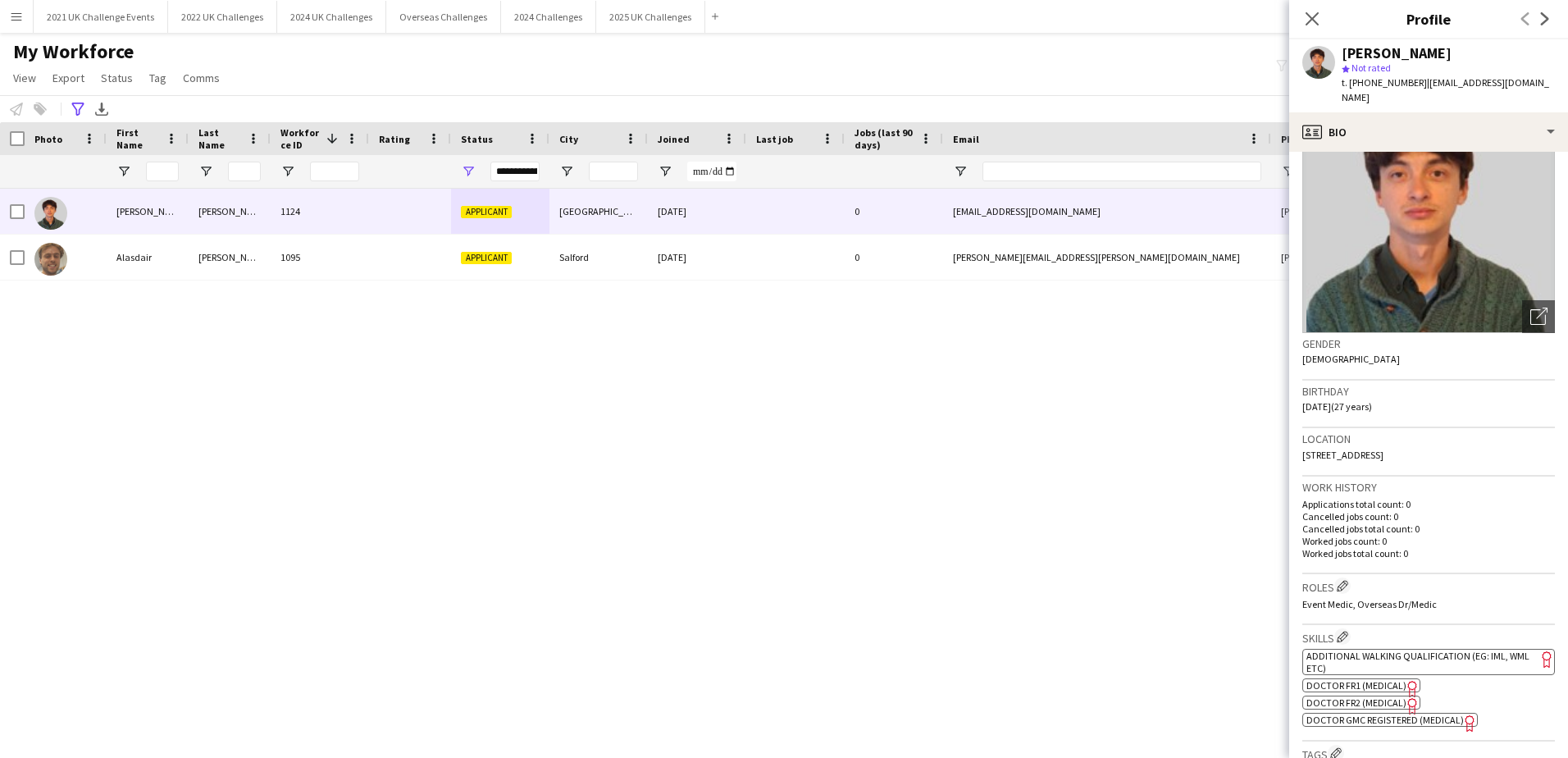
scroll to position [0, 0]
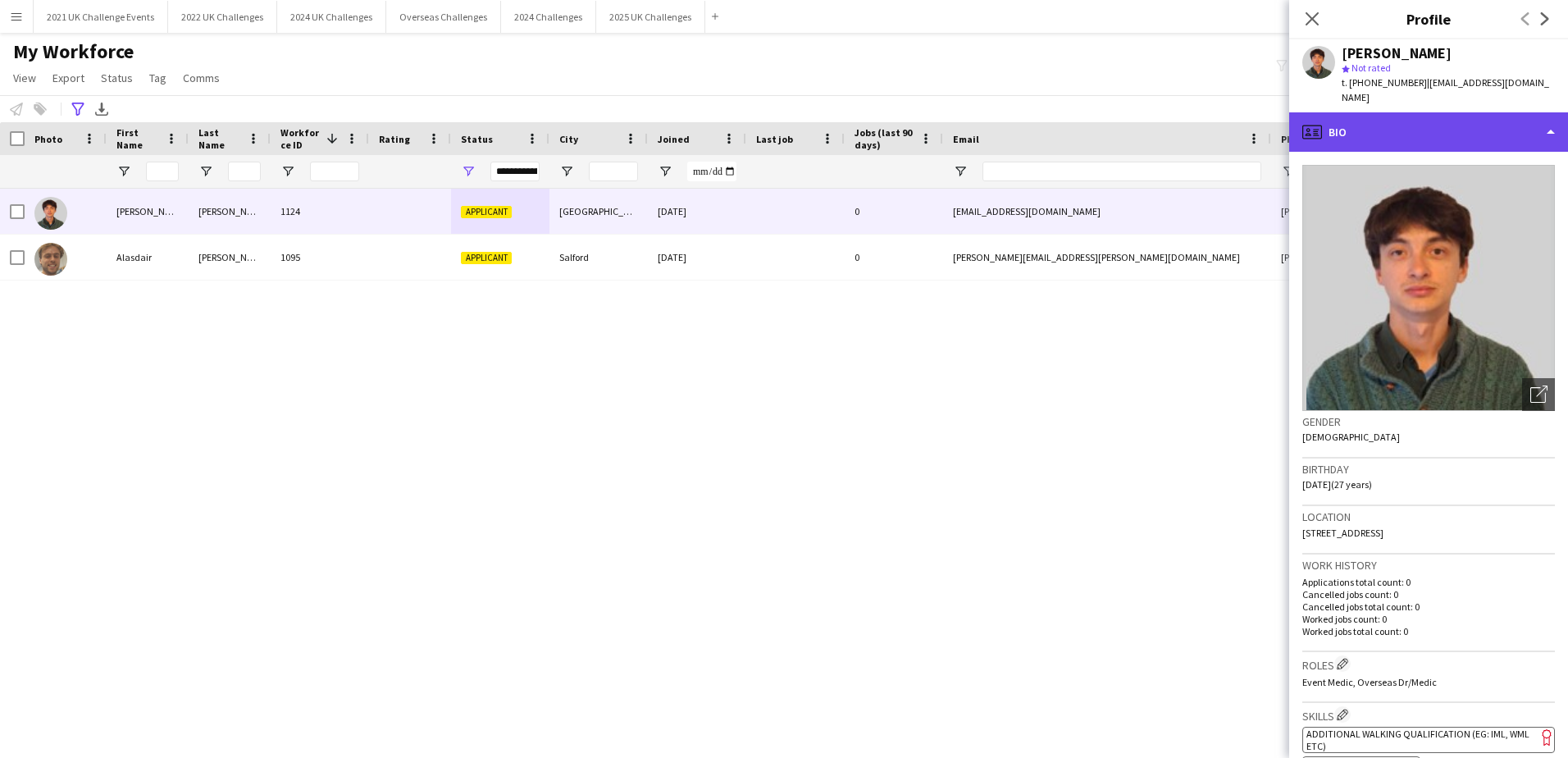
click at [1411, 113] on div "profile Bio" at bounding box center [1429, 132] width 279 height 39
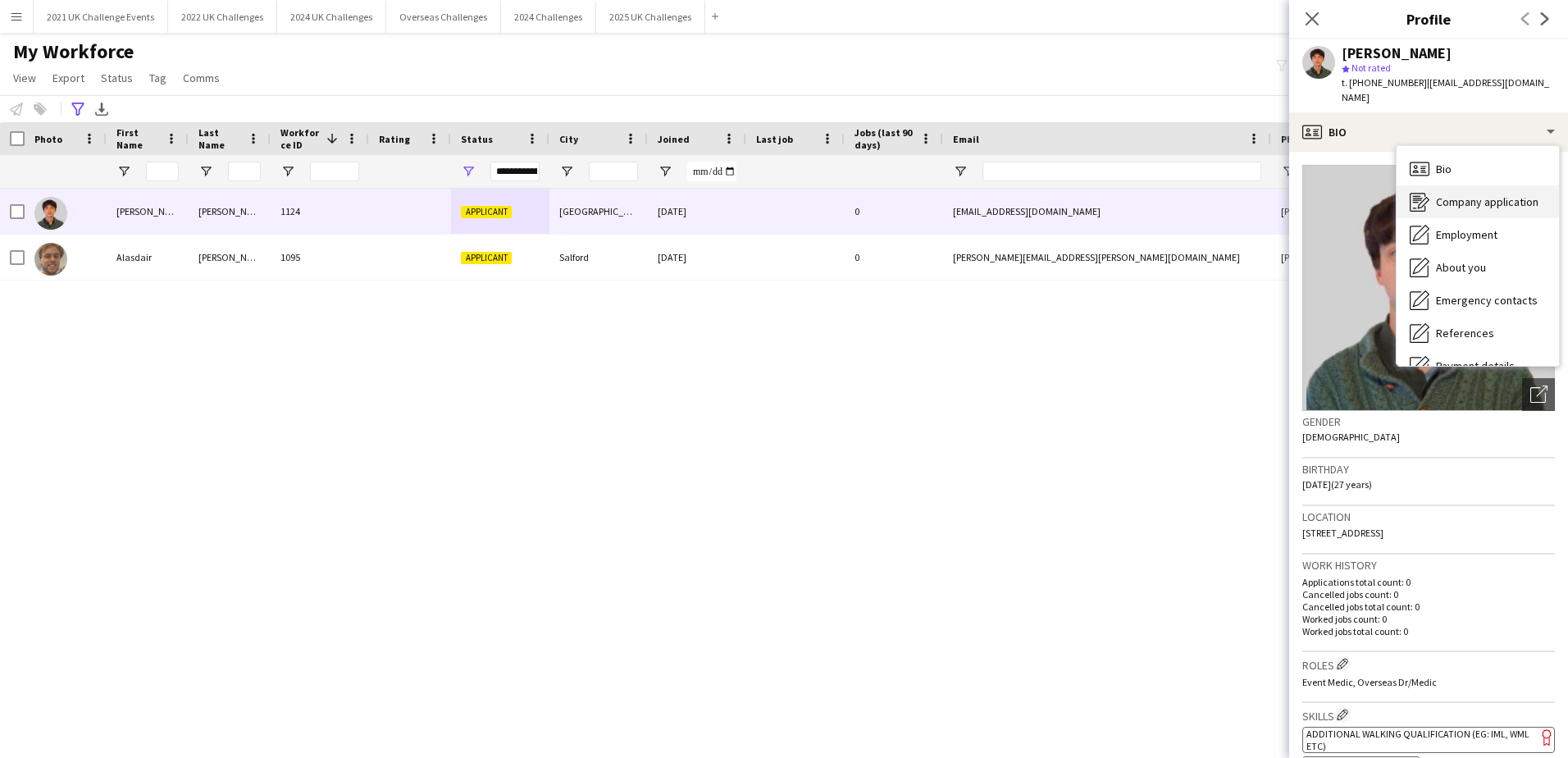
click at [1483, 194] on span "Company application" at bounding box center [1488, 201] width 103 height 15
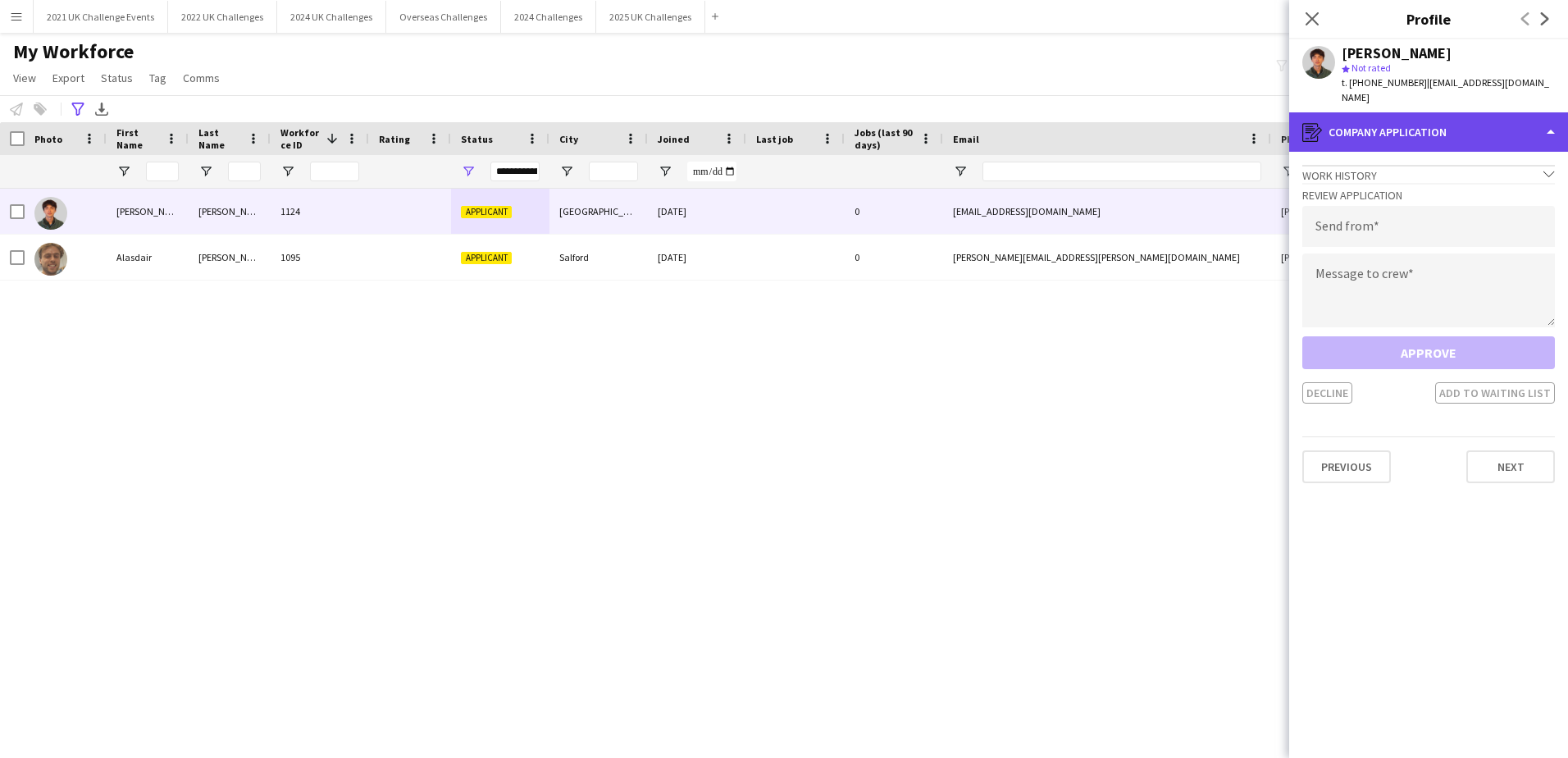
click at [1471, 119] on div "register Company application" at bounding box center [1429, 132] width 279 height 39
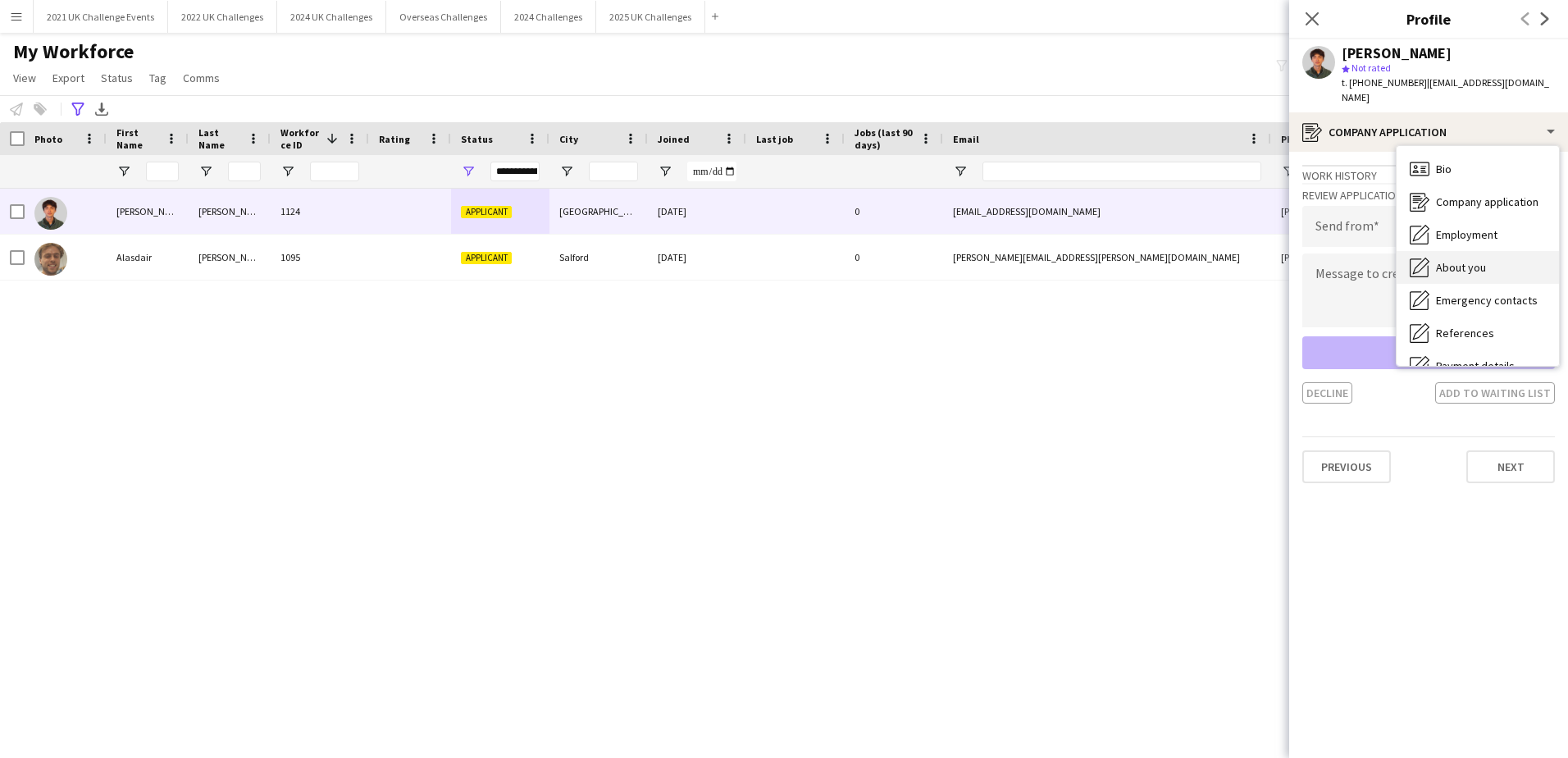
click at [1483, 260] on span "About you" at bounding box center [1461, 267] width 50 height 15
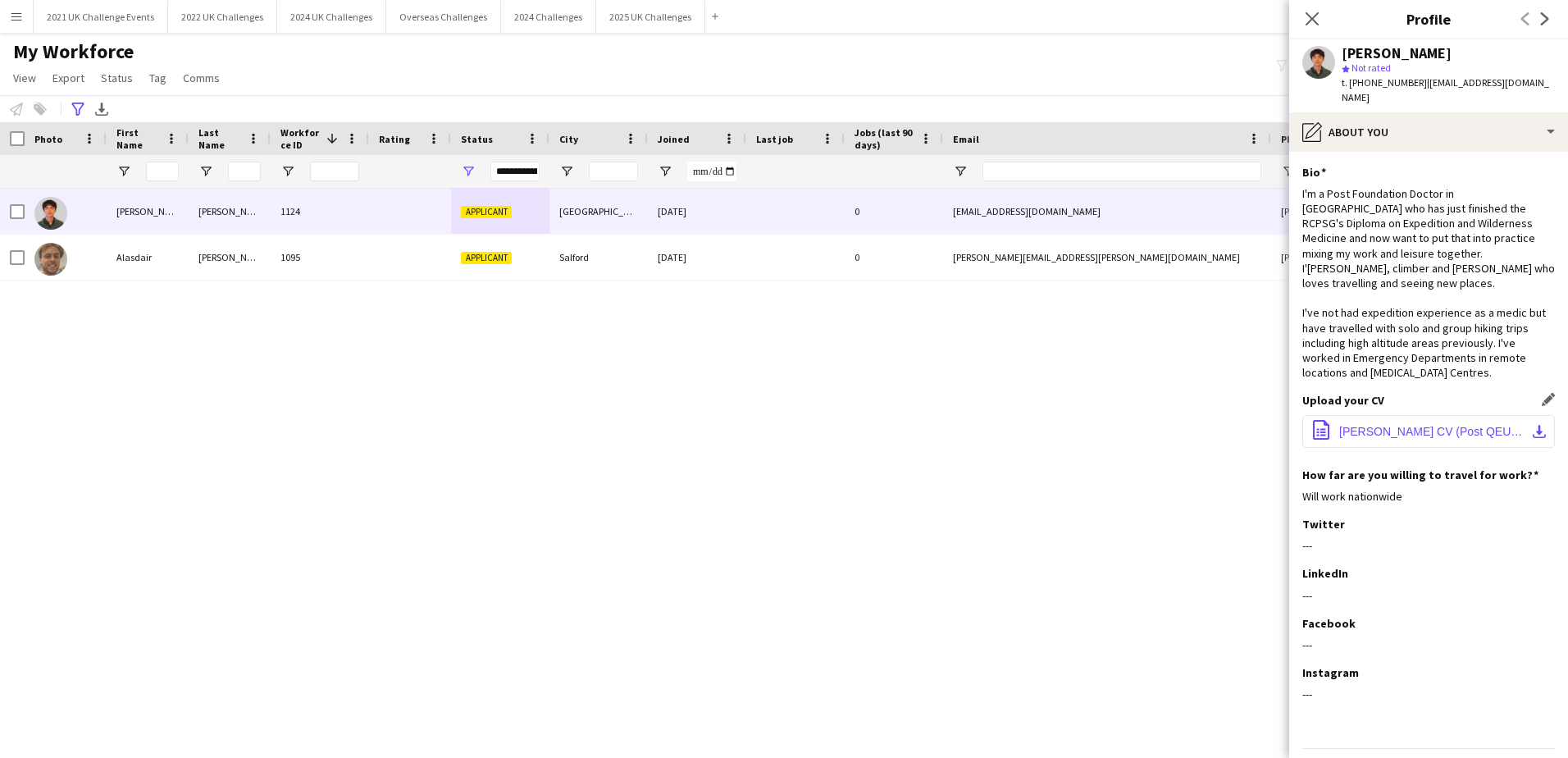
click at [1390, 426] on span "[PERSON_NAME] CV (Post QEUH).pdf" at bounding box center [1432, 431] width 185 height 13
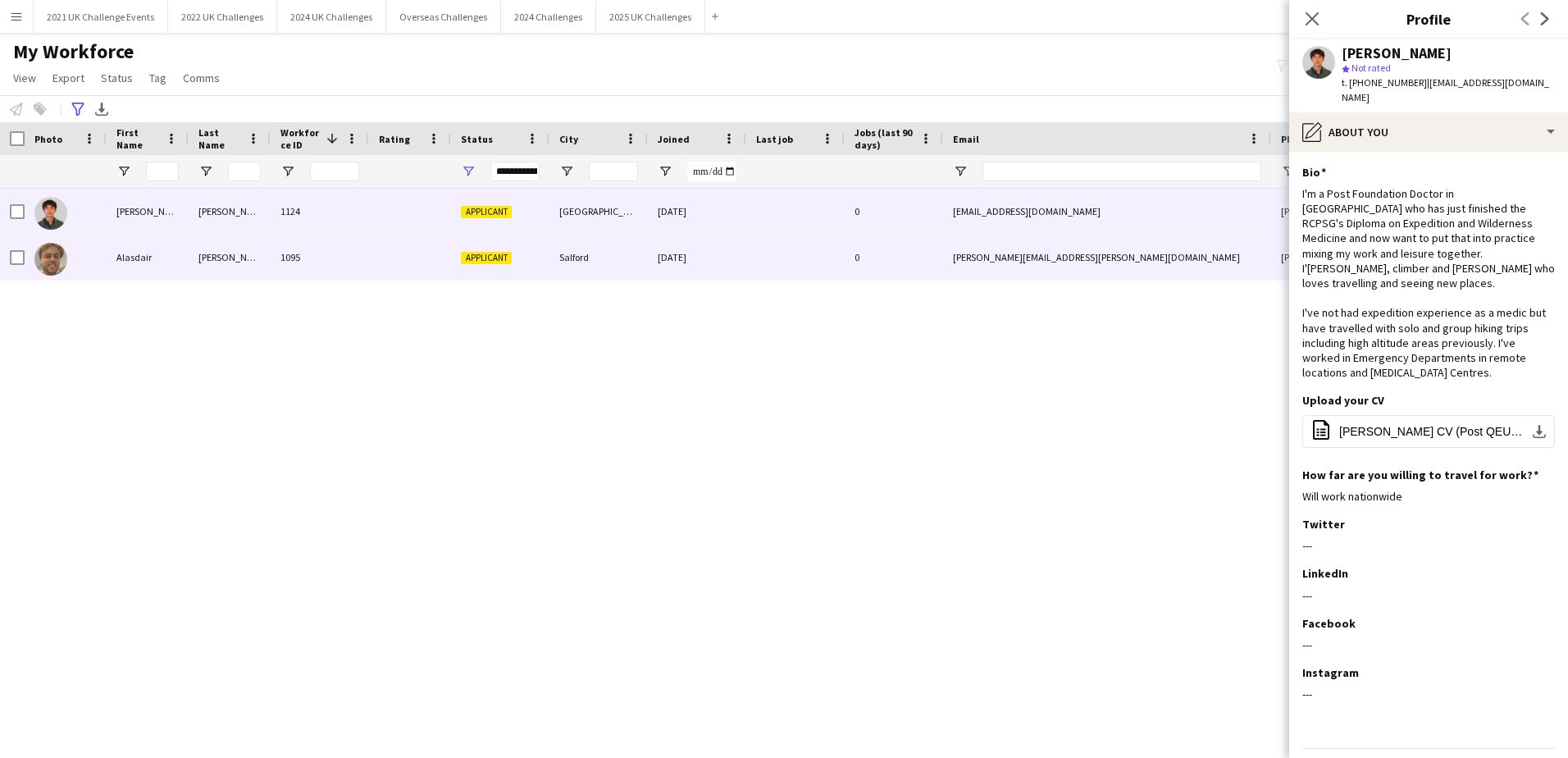
click at [965, 256] on div "[PERSON_NAME][EMAIL_ADDRESS][PERSON_NAME][DOMAIN_NAME]" at bounding box center [1107, 257] width 328 height 45
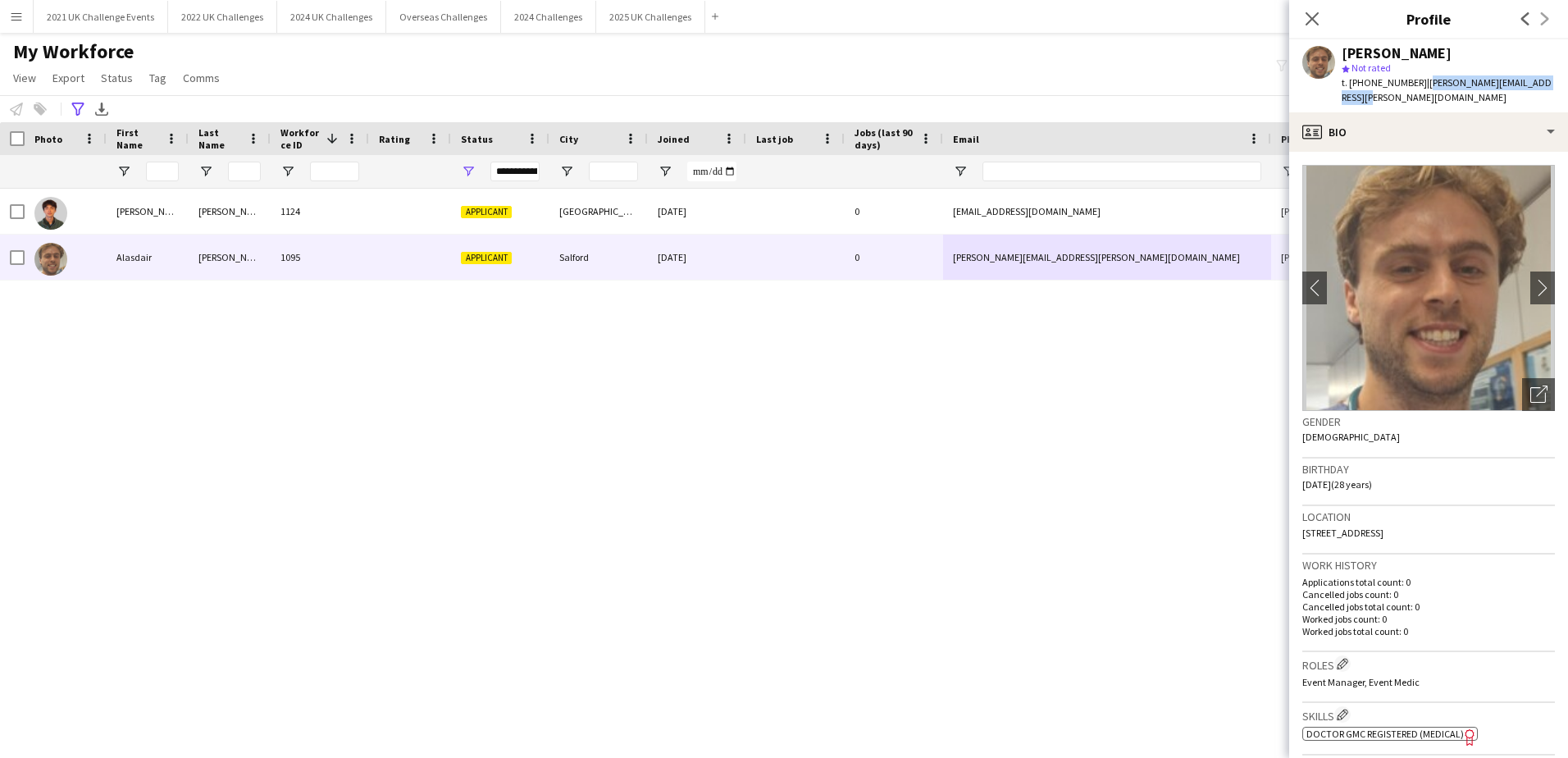
drag, startPoint x: 1421, startPoint y: 81, endPoint x: 1548, endPoint y: 83, distance: 127.0
click at [1548, 83] on div "[PERSON_NAME] star Not rated t. [PHONE_NUMBER] | [PERSON_NAME][EMAIL_ADDRESS][P…" at bounding box center [1429, 76] width 279 height 73
copy span "[PERSON_NAME][EMAIL_ADDRESS][PERSON_NAME][DOMAIN_NAME]"
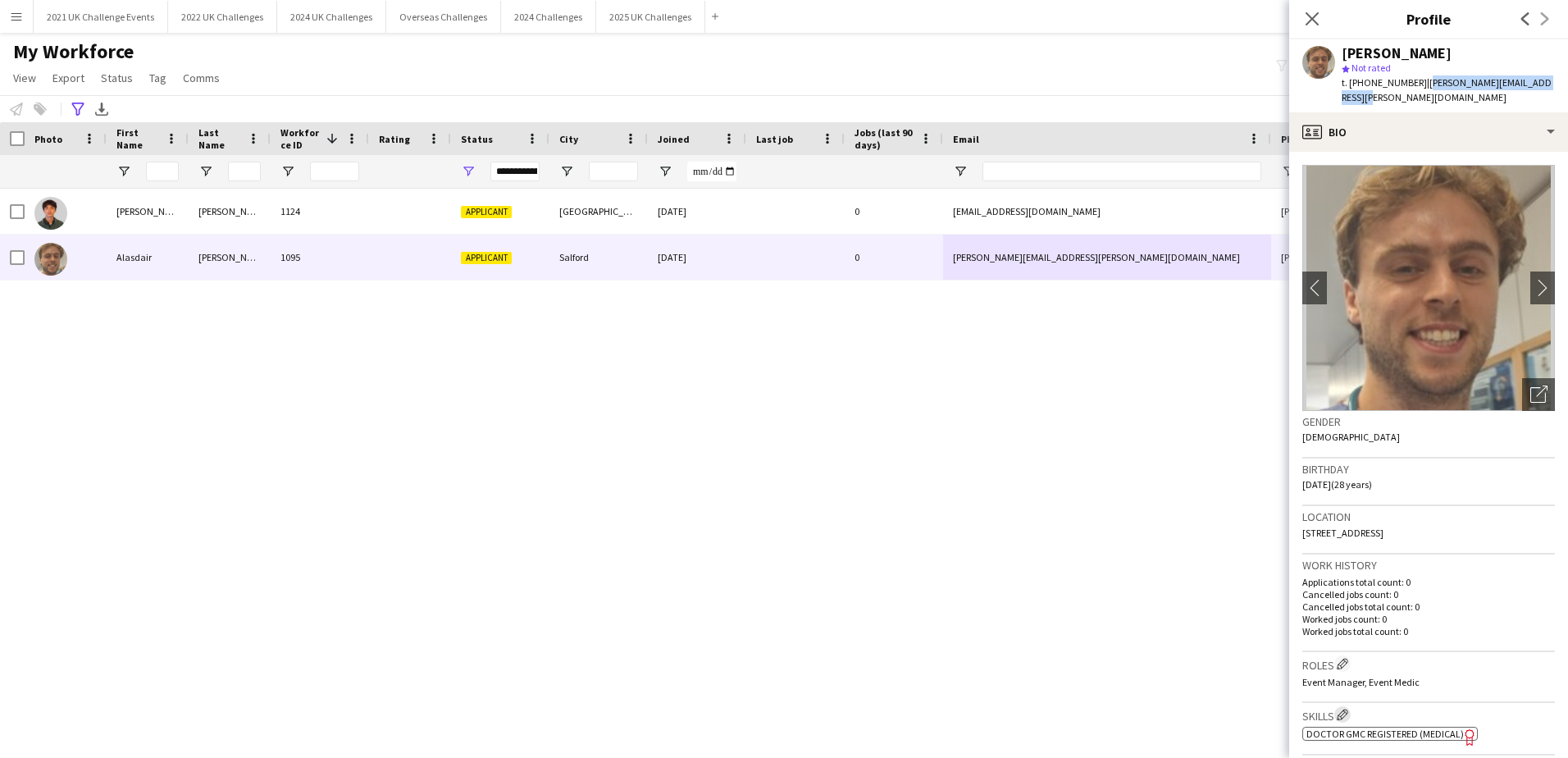
click at [1344, 709] on app-icon "Edit crew company skills" at bounding box center [1343, 715] width 12 height 12
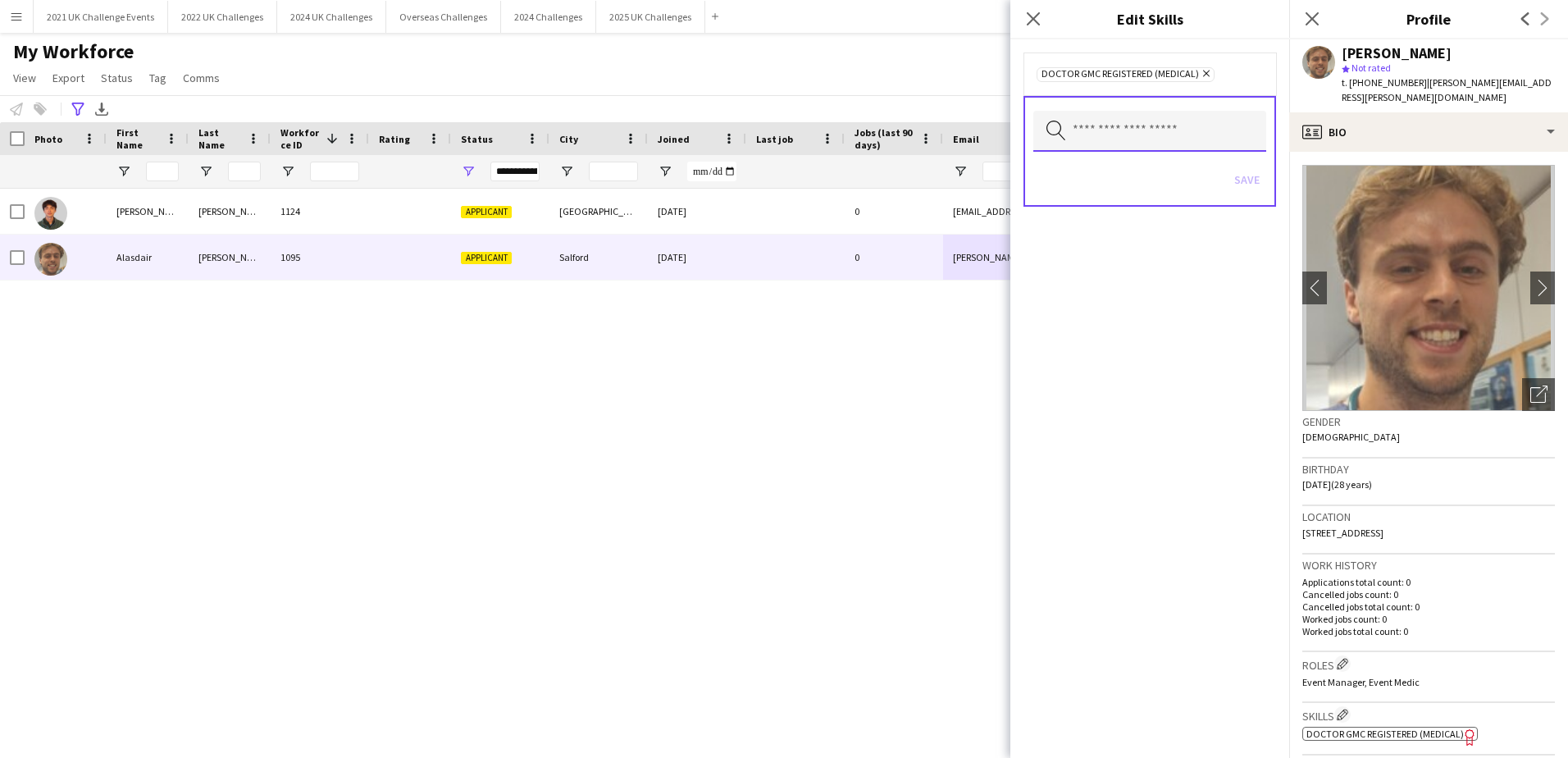
click at [1165, 133] on input "text" at bounding box center [1151, 131] width 233 height 41
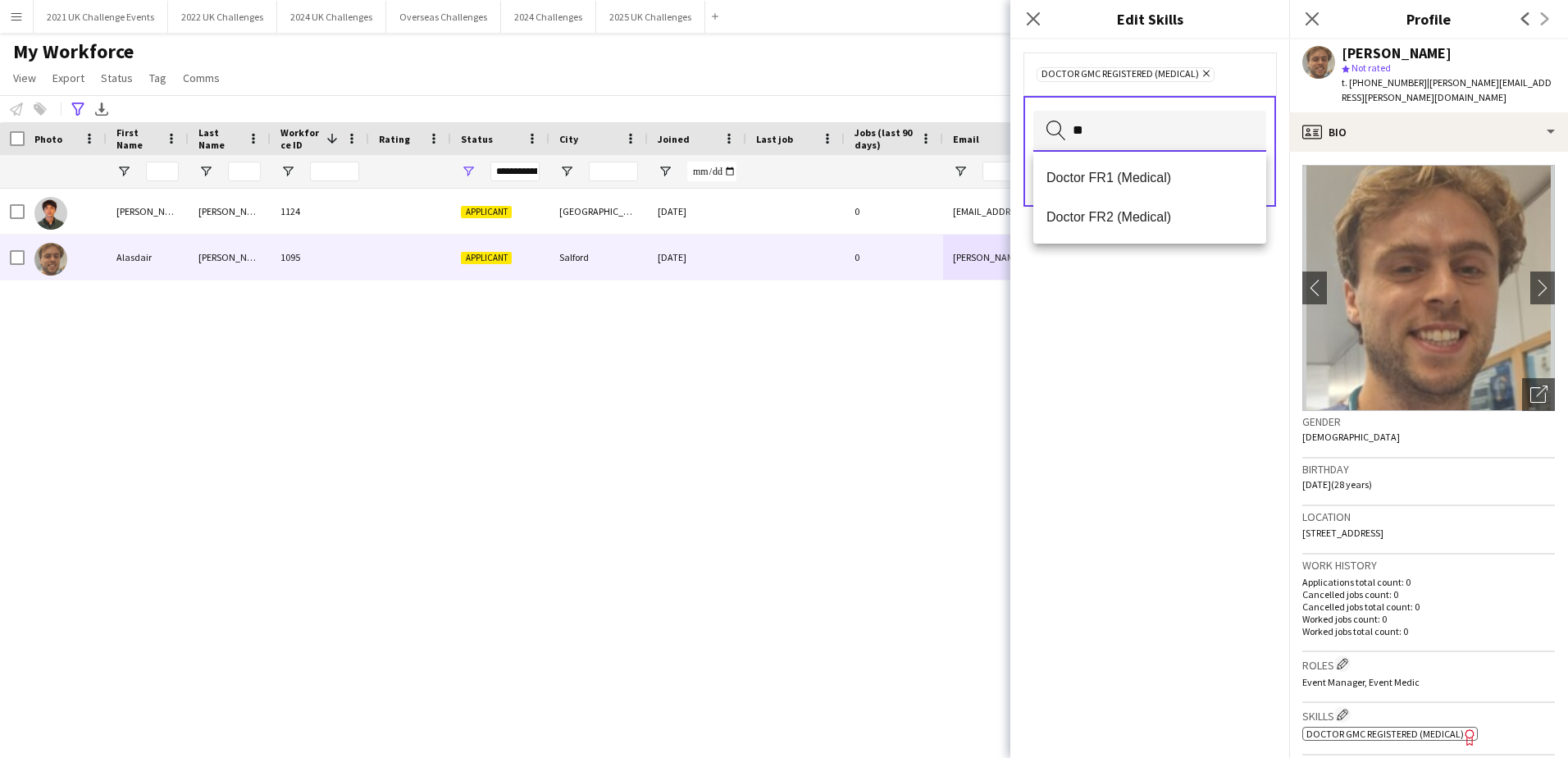
type input "**"
click at [435, 375] on div "[PERSON_NAME] 1124 Applicant [GEOGRAPHIC_DATA] [DATE] 0 [EMAIL_ADDRESS][DOMAIN_…" at bounding box center [760, 453] width 1519 height 529
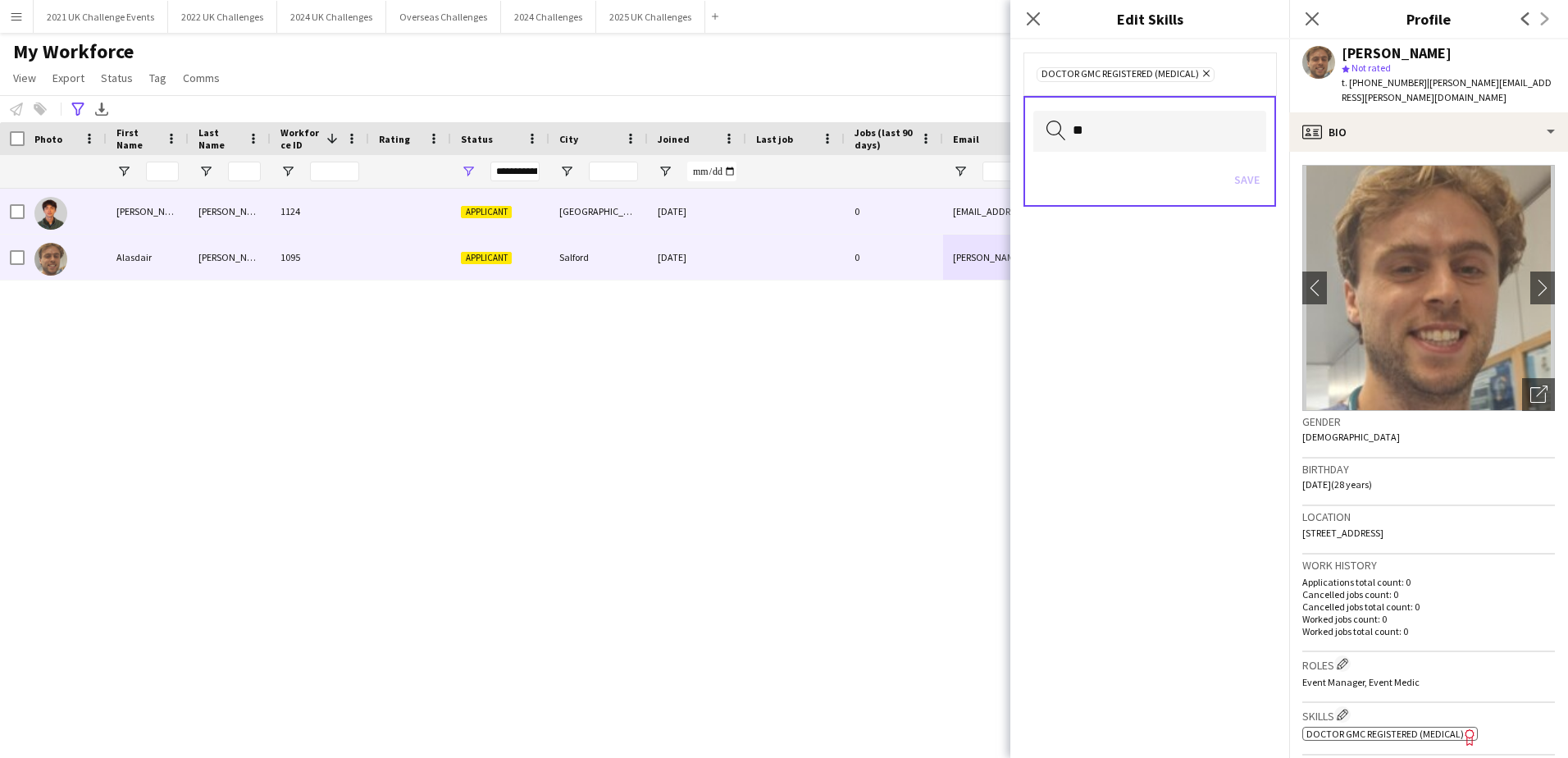
click at [332, 219] on div "1124" at bounding box center [319, 212] width 98 height 45
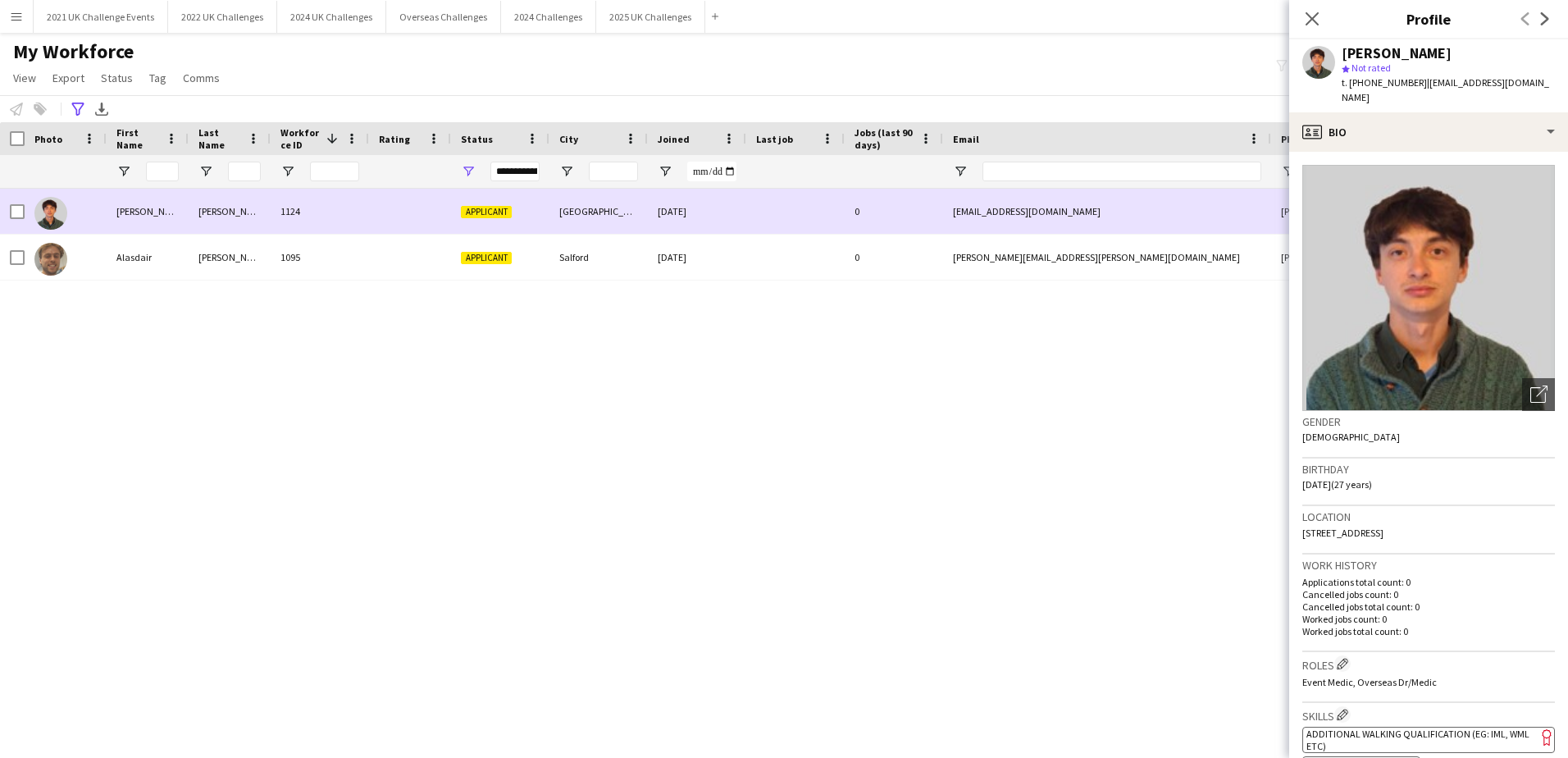
click at [496, 214] on span "Applicant" at bounding box center [486, 212] width 51 height 13
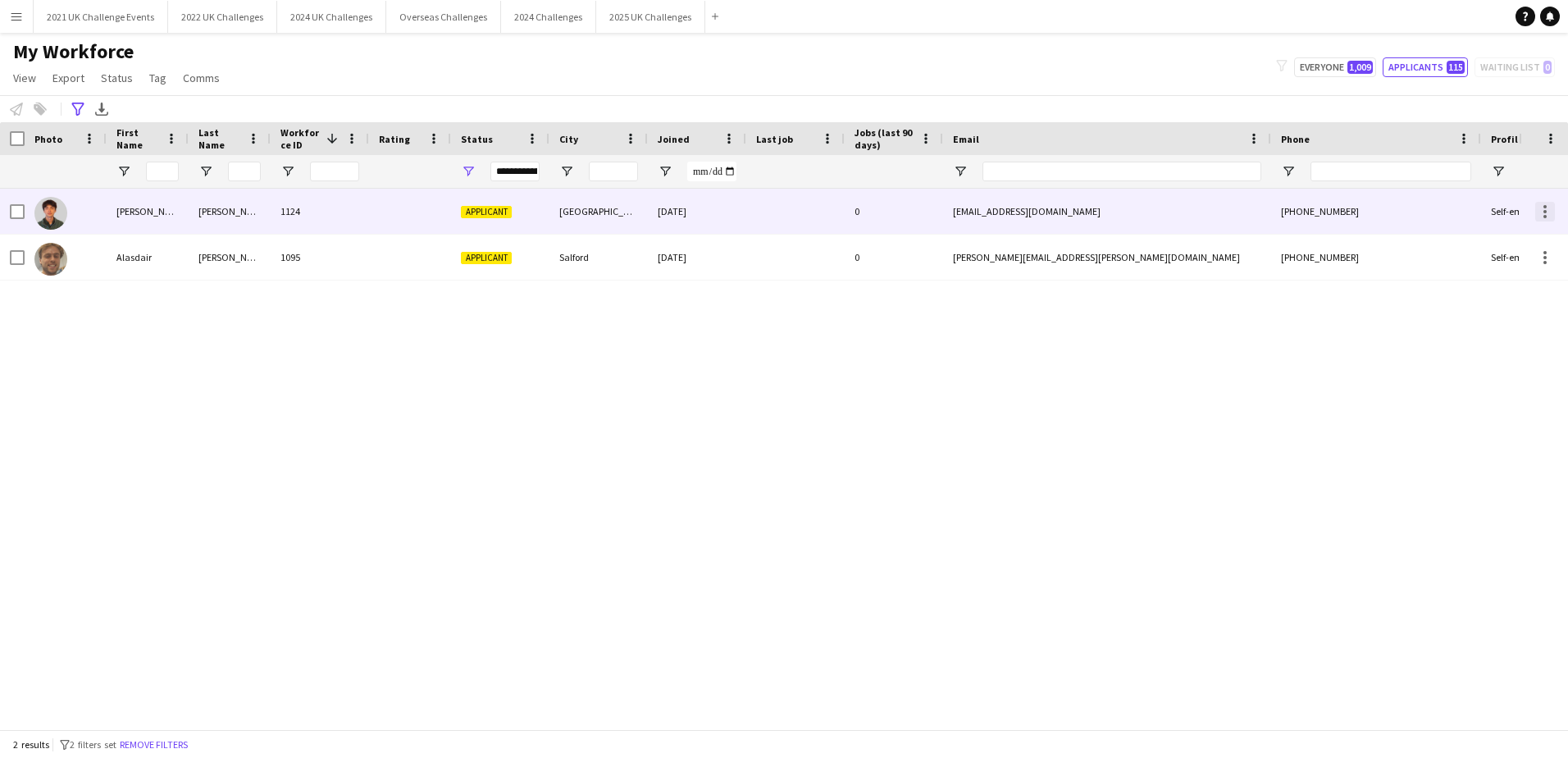
click at [1544, 213] on div at bounding box center [1544, 211] width 3 height 3
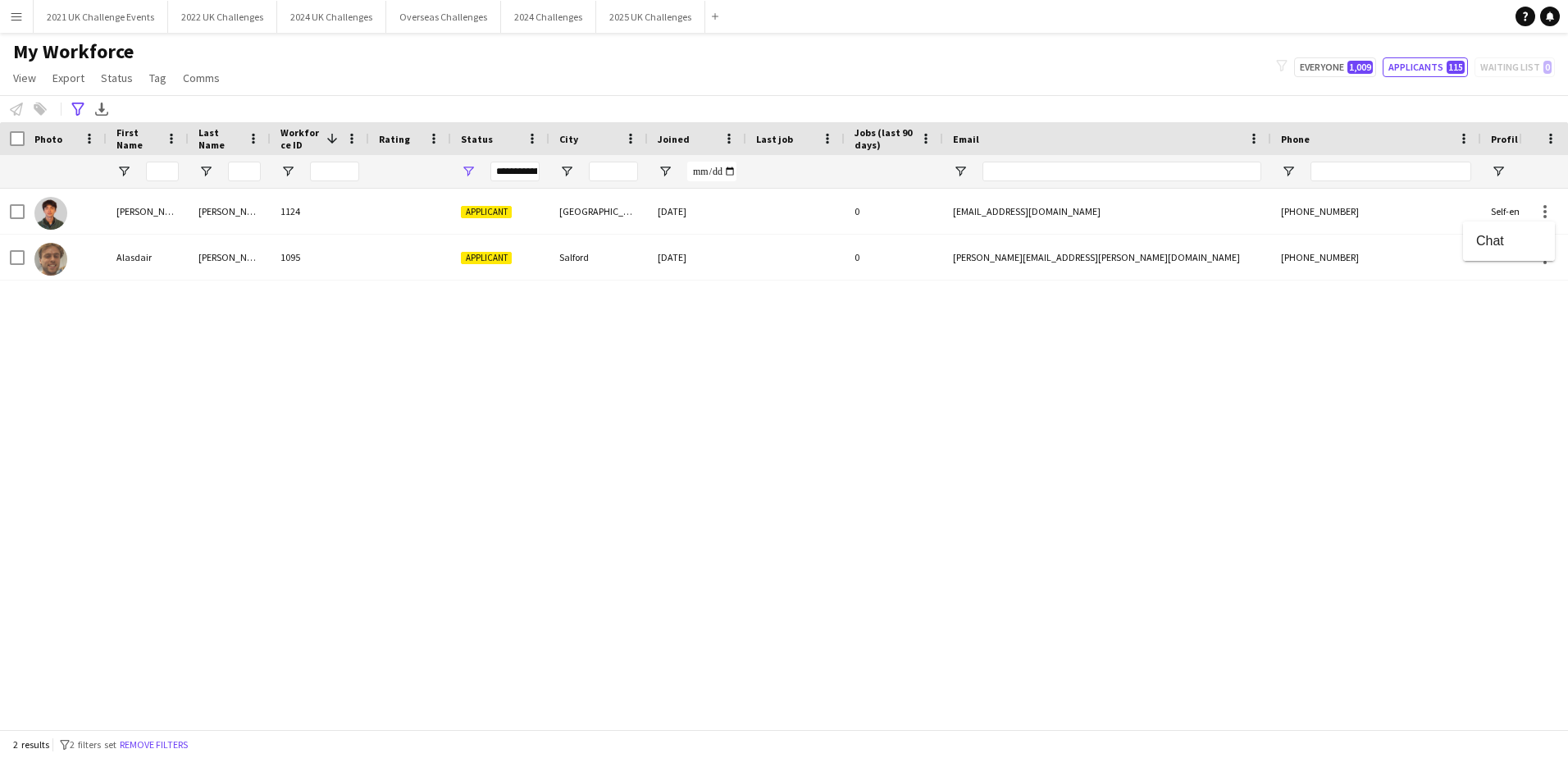
click at [481, 213] on div at bounding box center [784, 379] width 1568 height 758
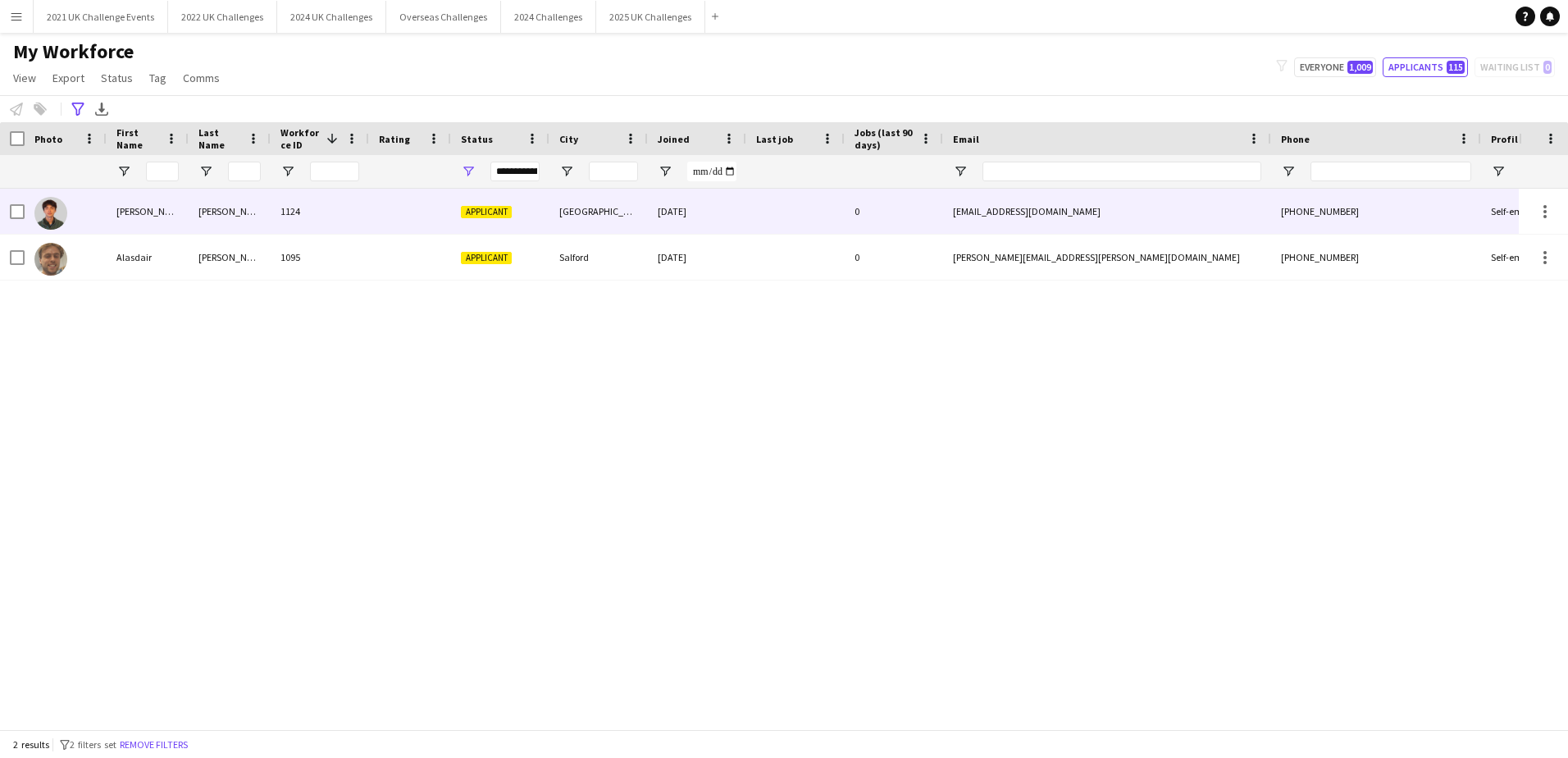
click at [466, 209] on span "Applicant" at bounding box center [486, 212] width 51 height 13
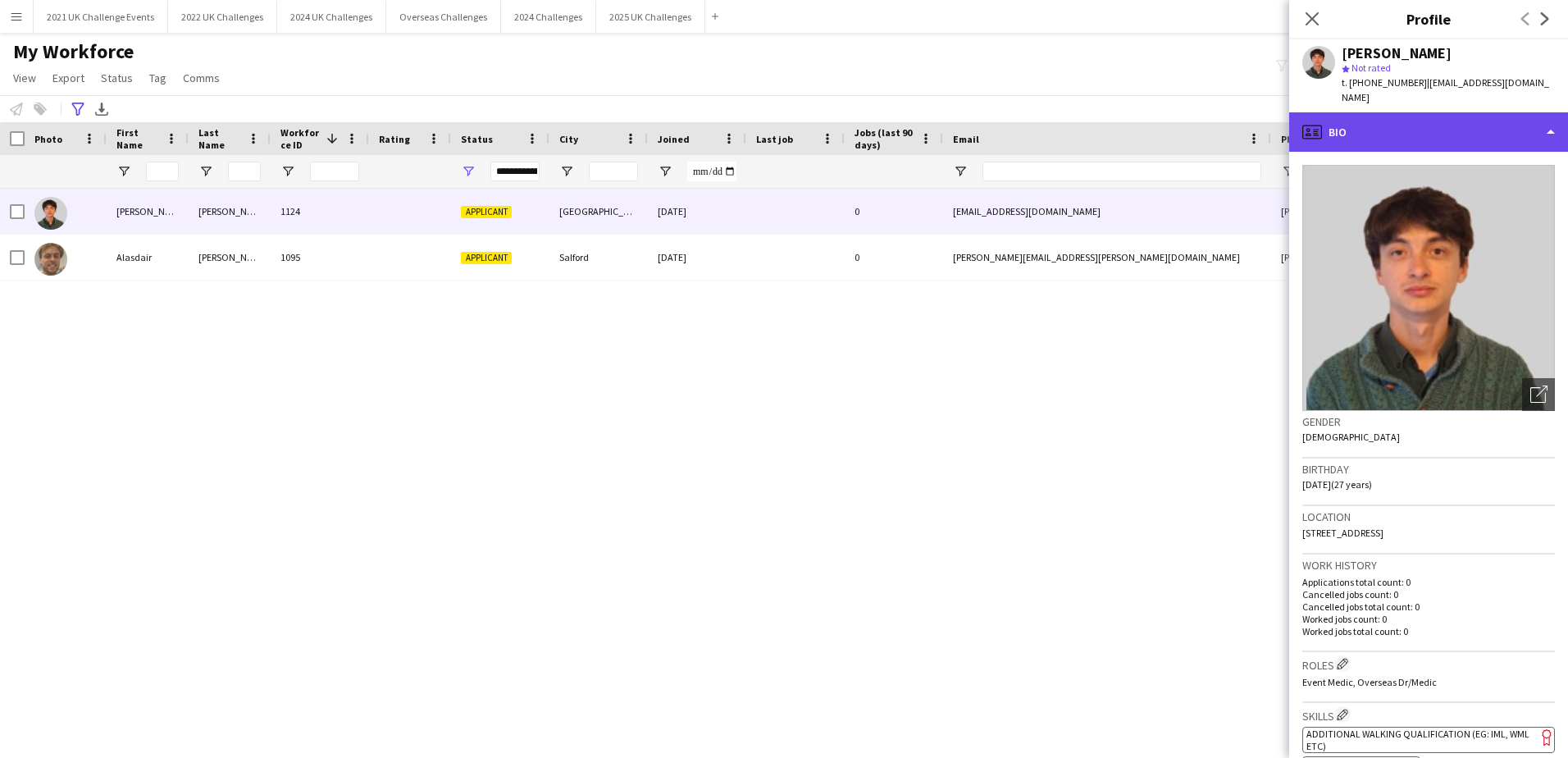
click at [1511, 117] on div "profile Bio" at bounding box center [1429, 132] width 279 height 39
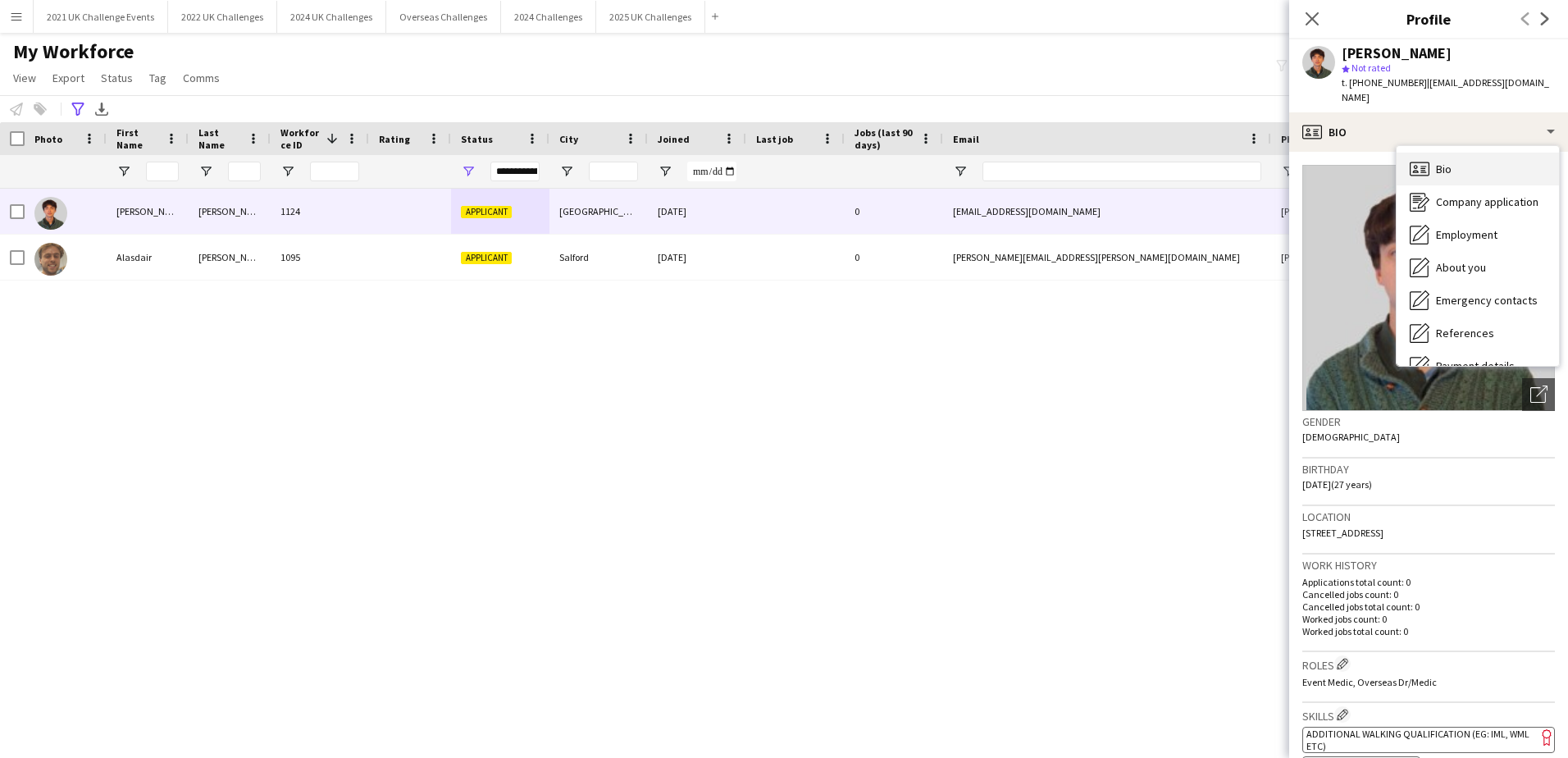
click at [1497, 153] on div "Bio Bio" at bounding box center [1478, 169] width 163 height 32
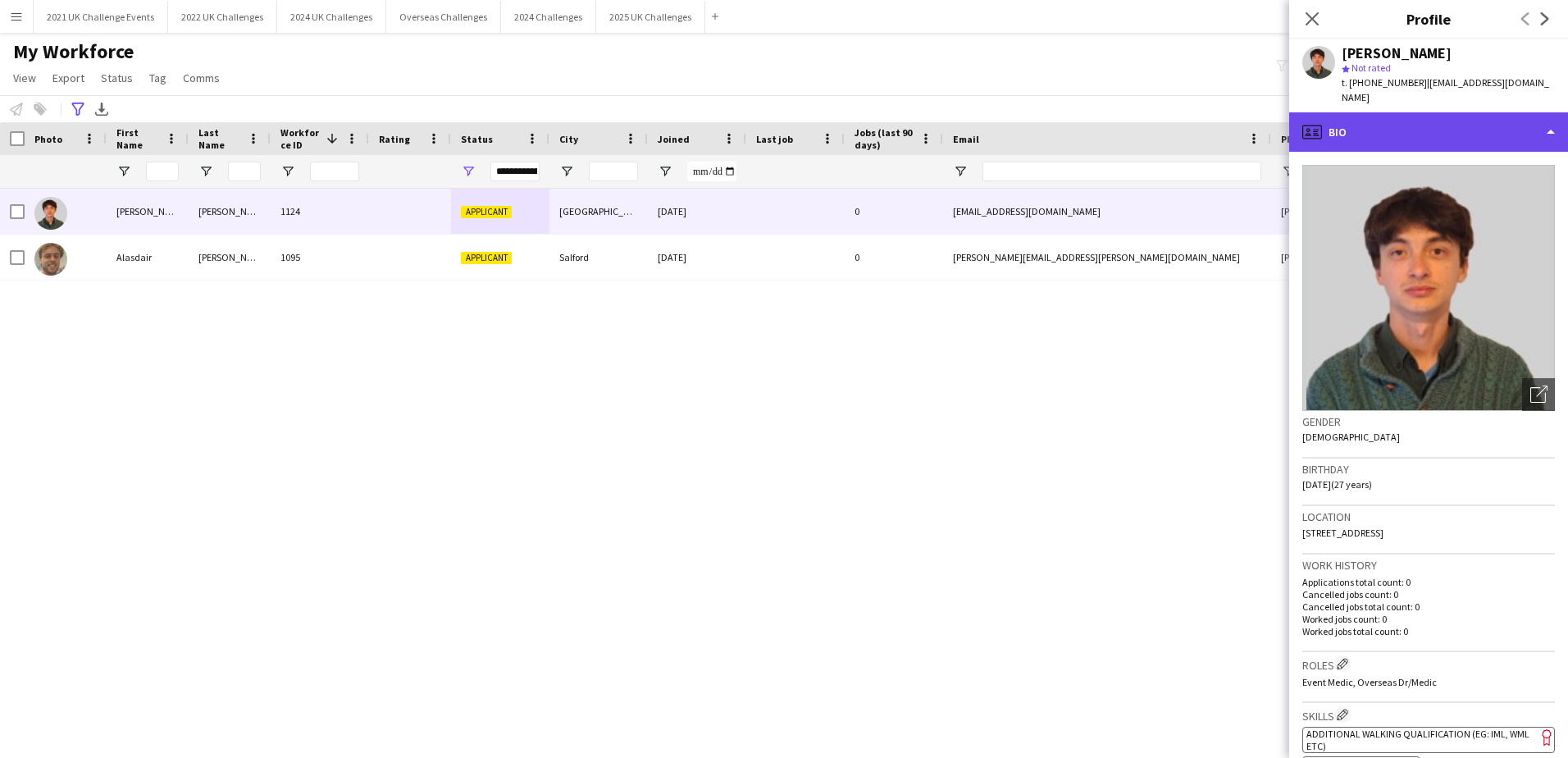
click at [1457, 113] on div "profile Bio" at bounding box center [1429, 132] width 279 height 39
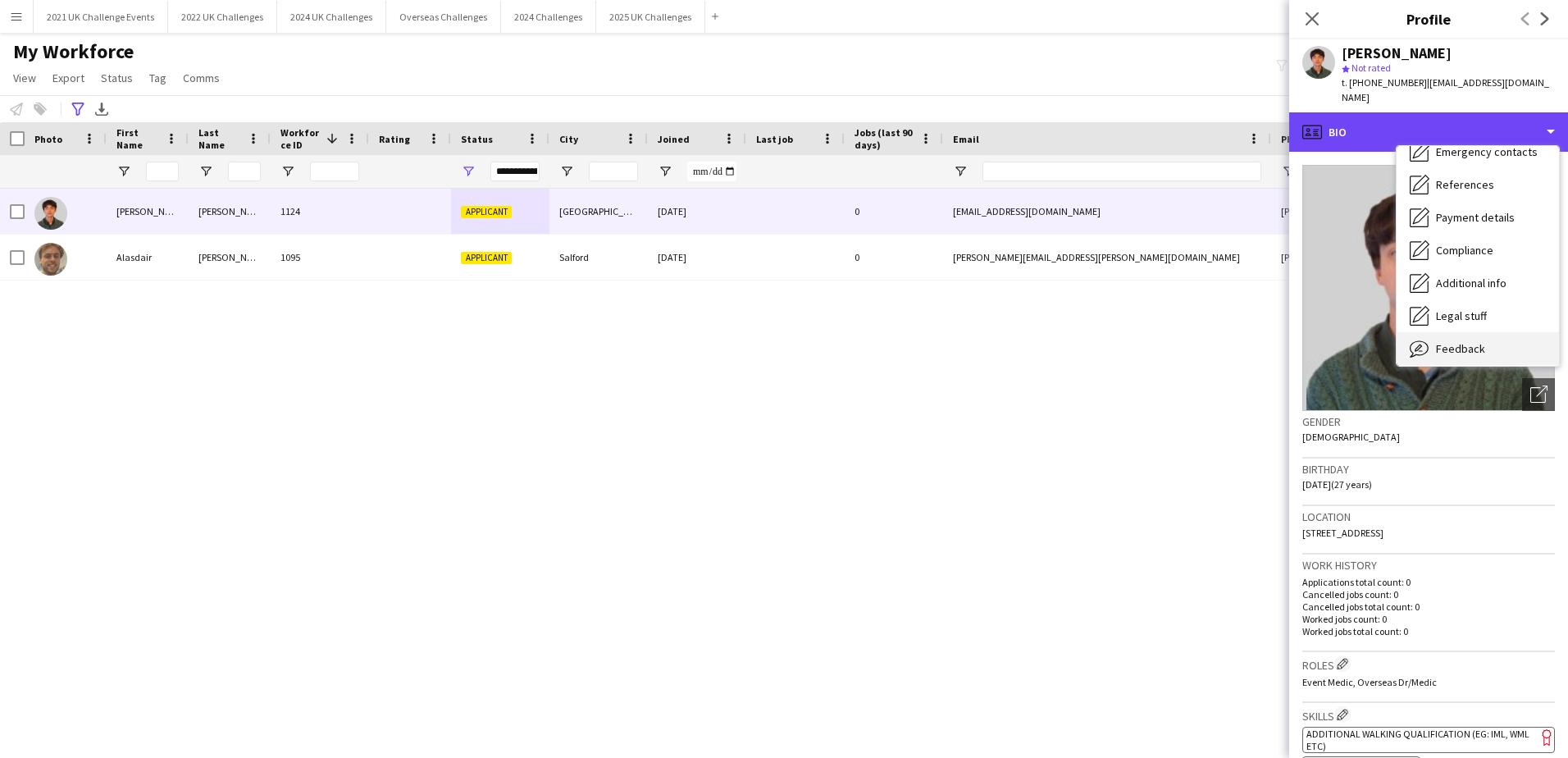
scroll to position [187, 0]
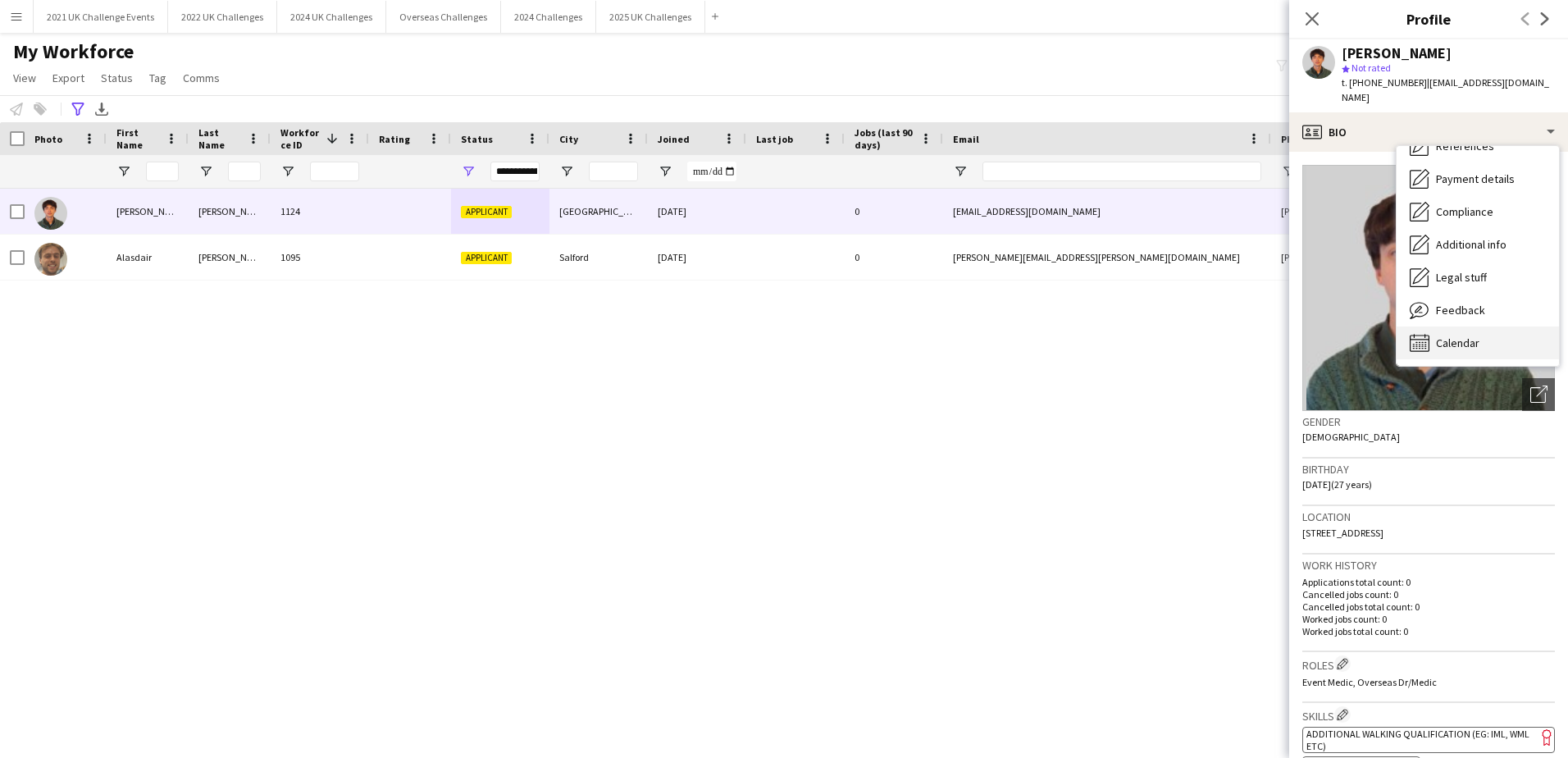
click at [1480, 327] on div "Calendar Calendar" at bounding box center [1478, 342] width 163 height 32
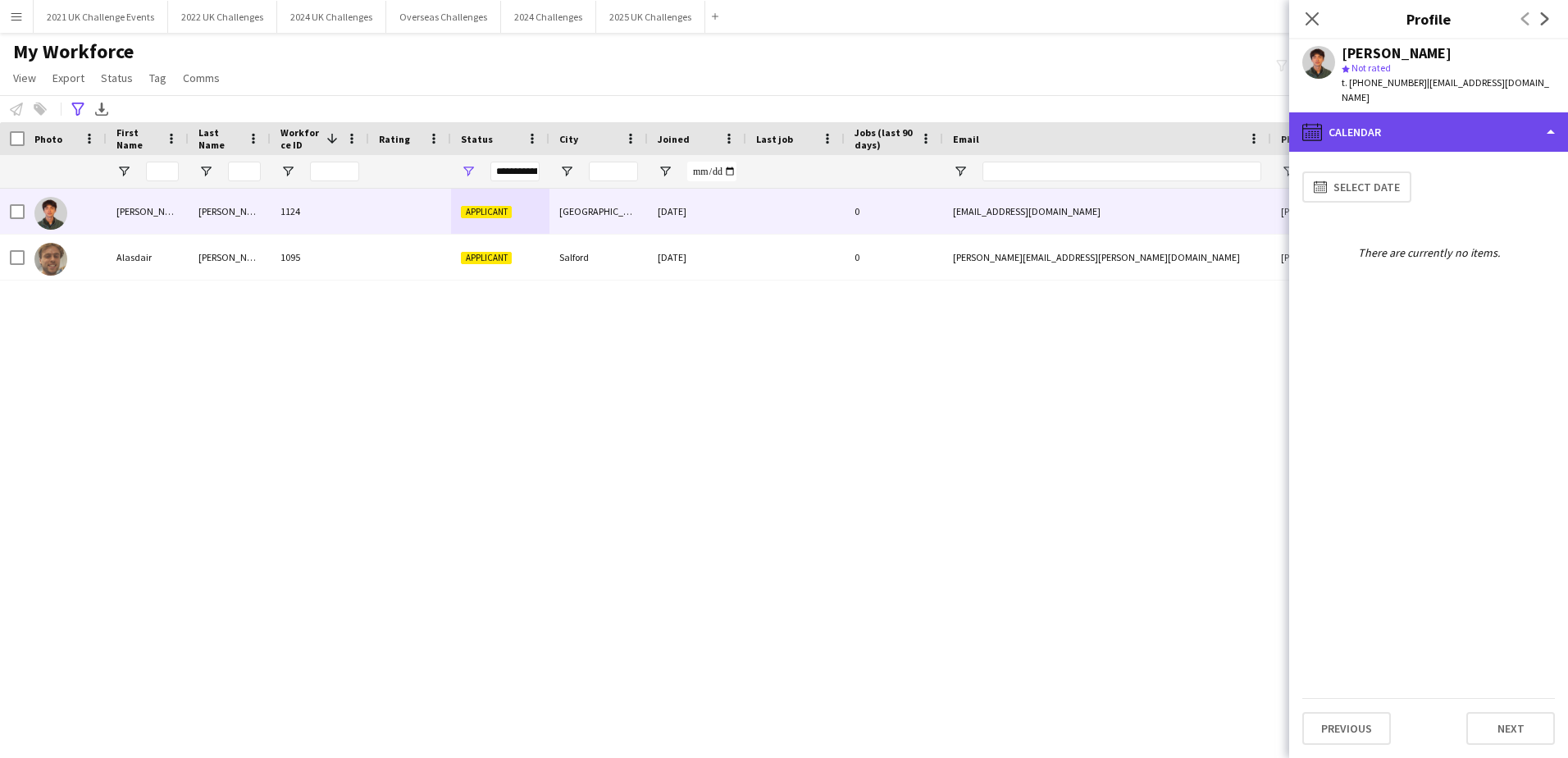
click at [1467, 113] on div "calendar-full Calendar" at bounding box center [1429, 132] width 279 height 39
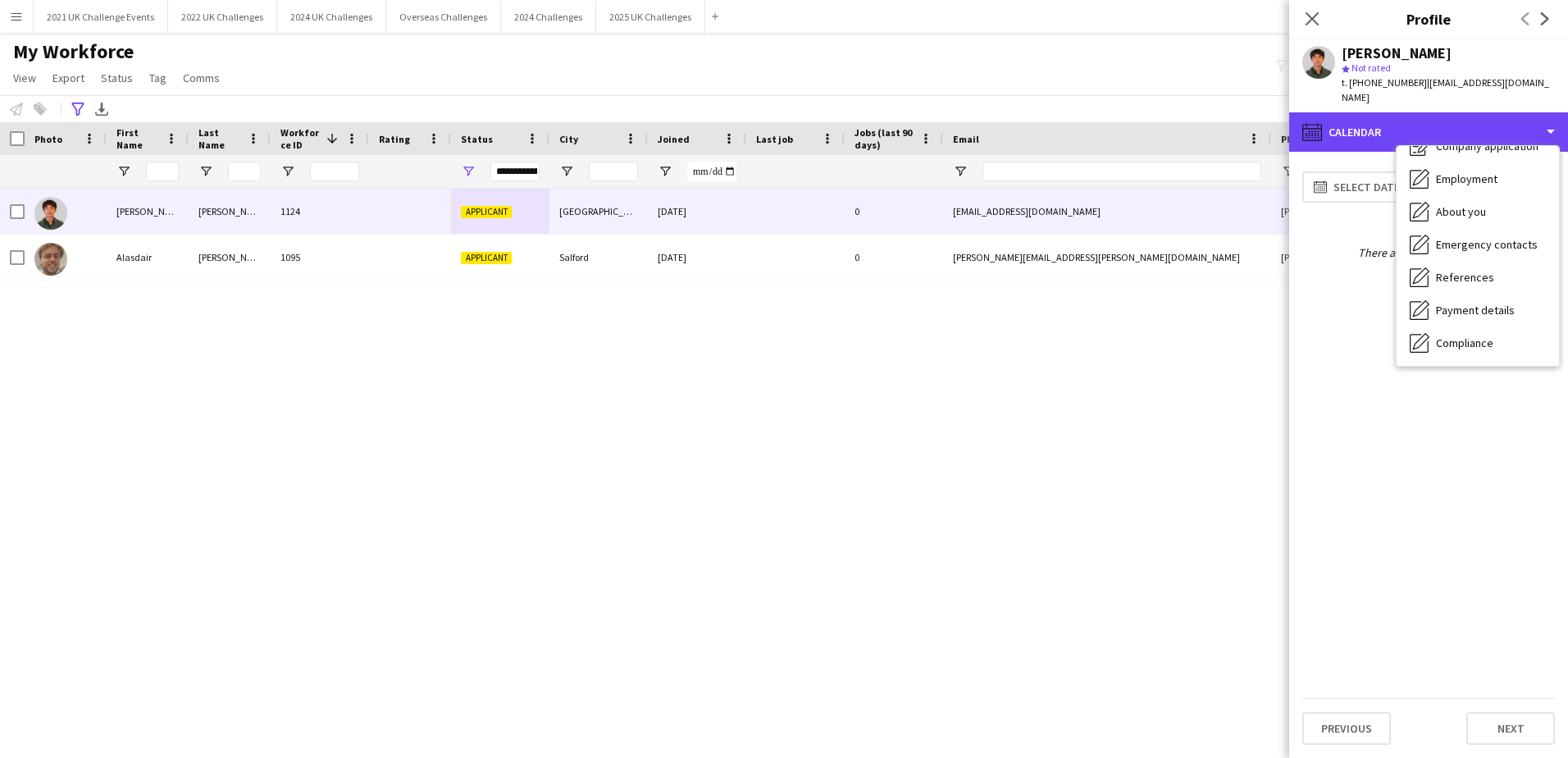
scroll to position [0, 0]
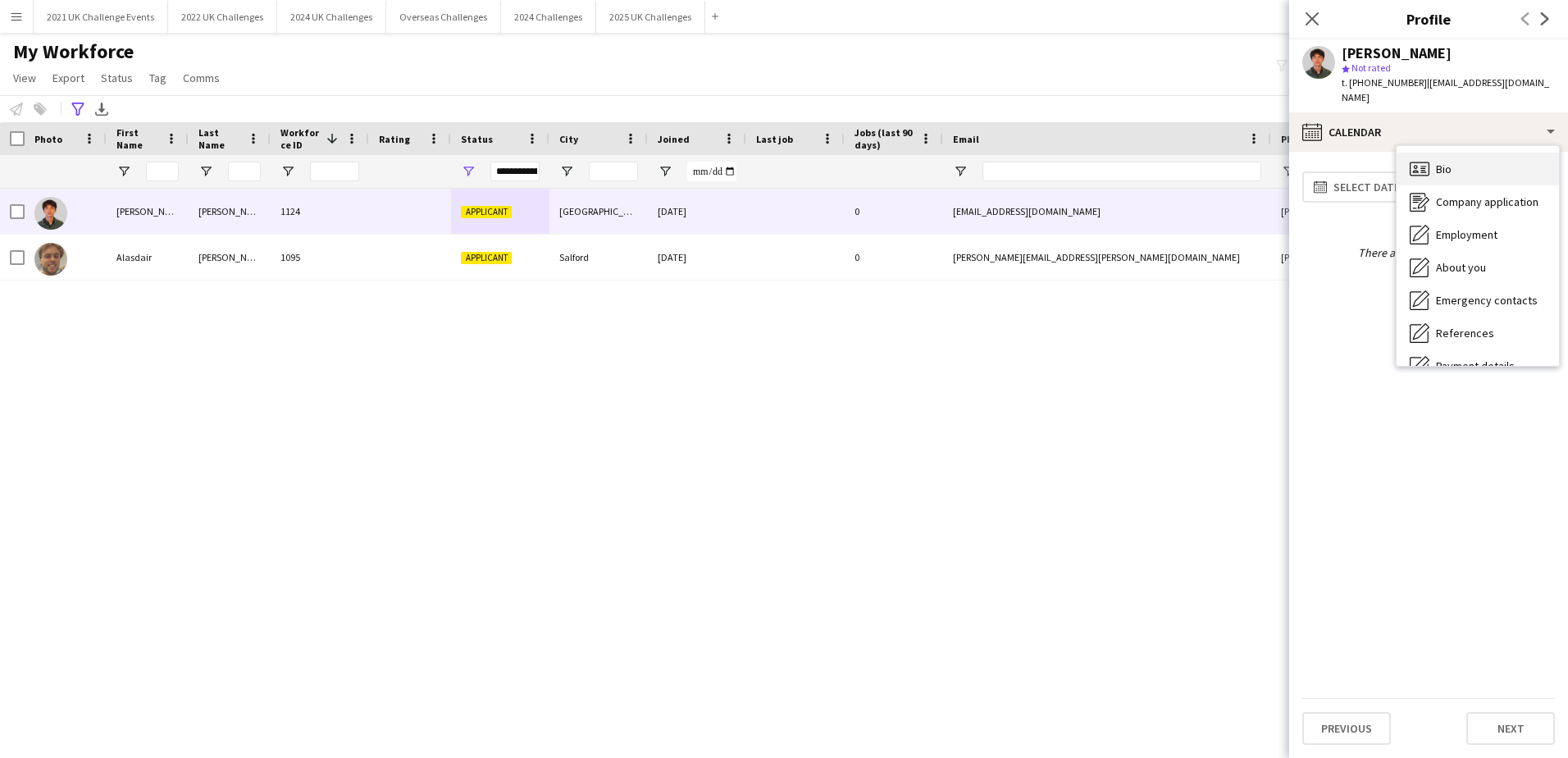
click at [1475, 153] on div "Bio Bio" at bounding box center [1478, 169] width 163 height 32
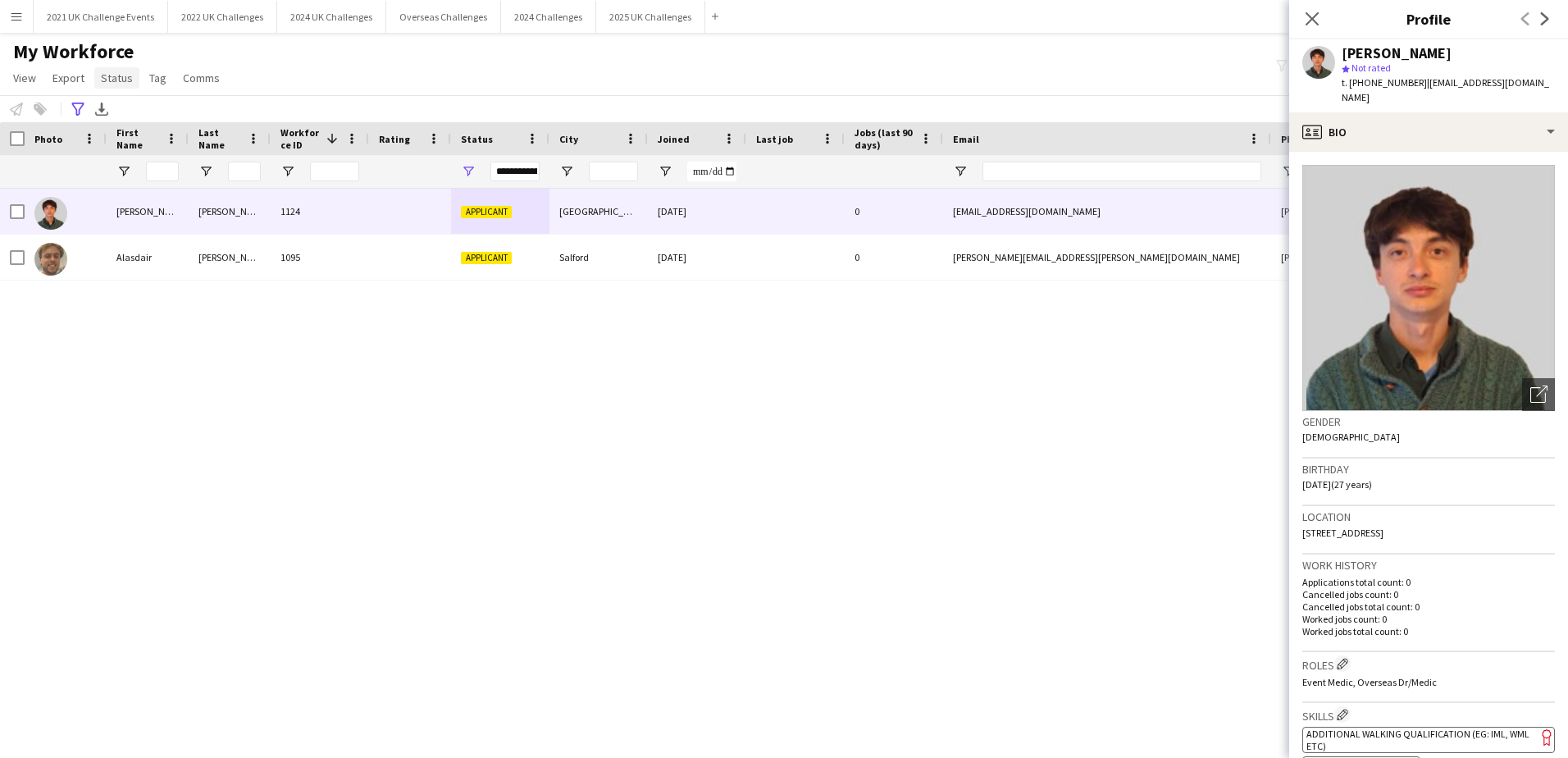
click at [119, 87] on link "Status" at bounding box center [117, 78] width 45 height 22
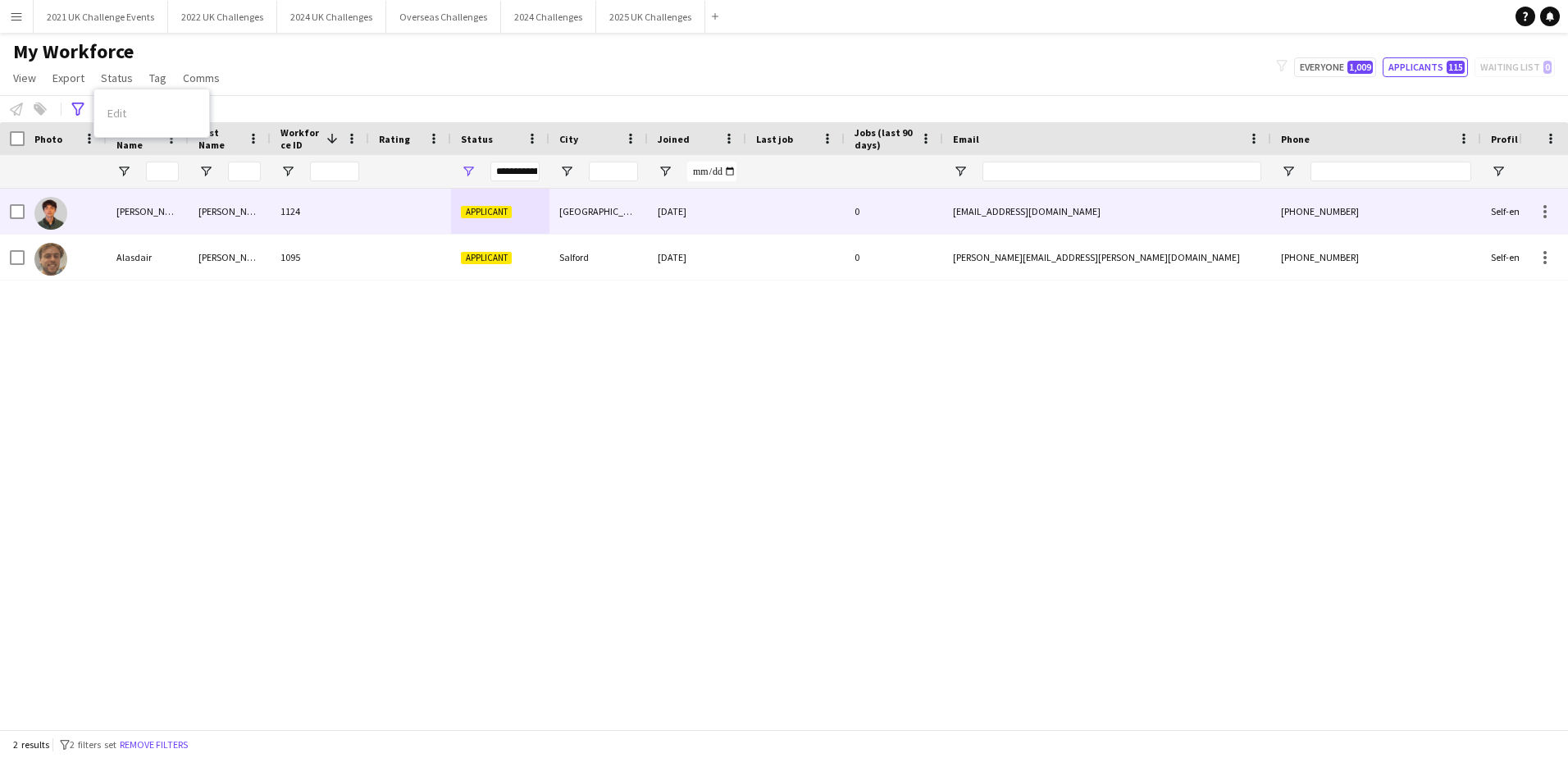
click at [501, 212] on span "Applicant" at bounding box center [486, 212] width 51 height 13
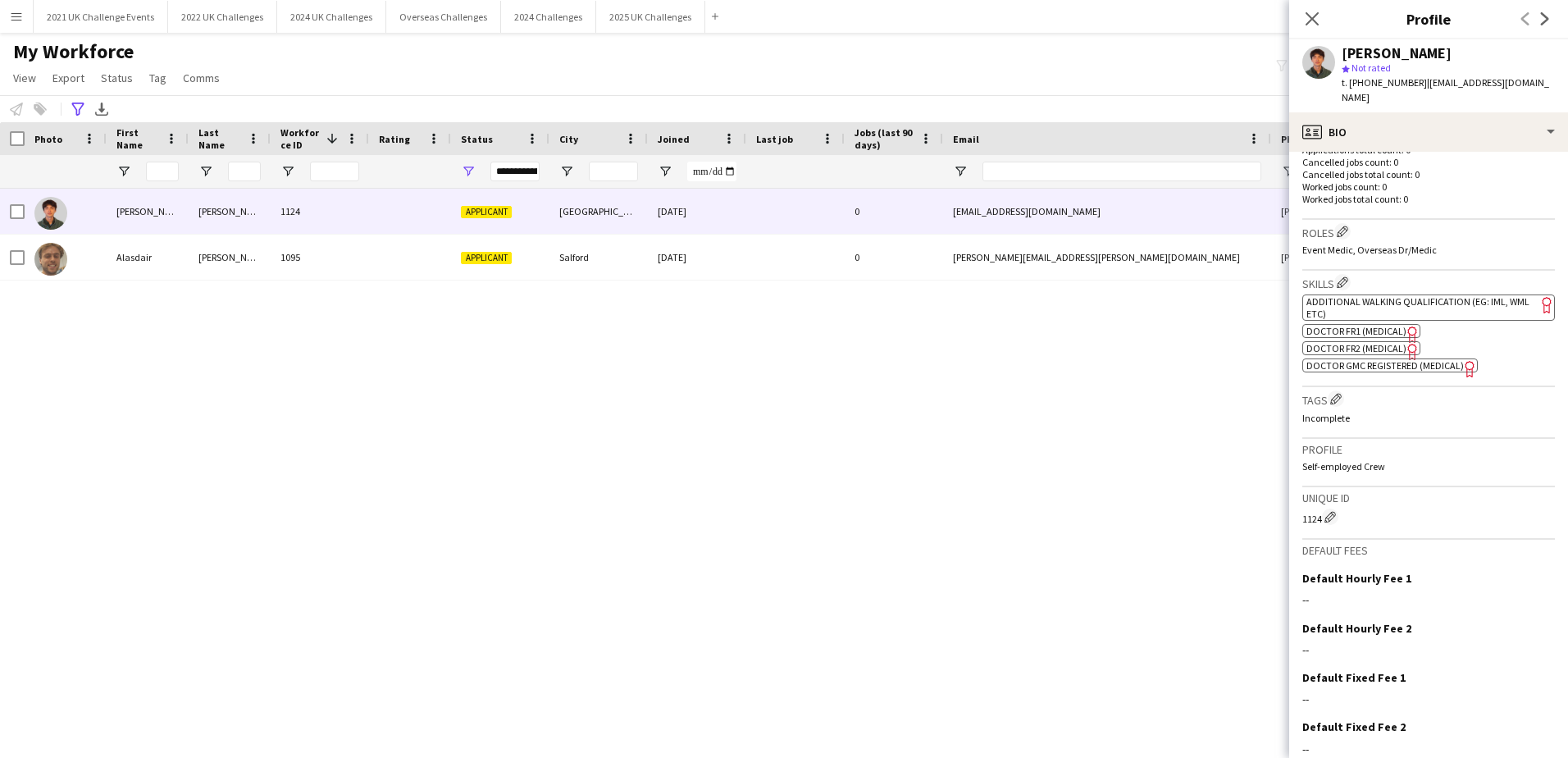
scroll to position [488, 0]
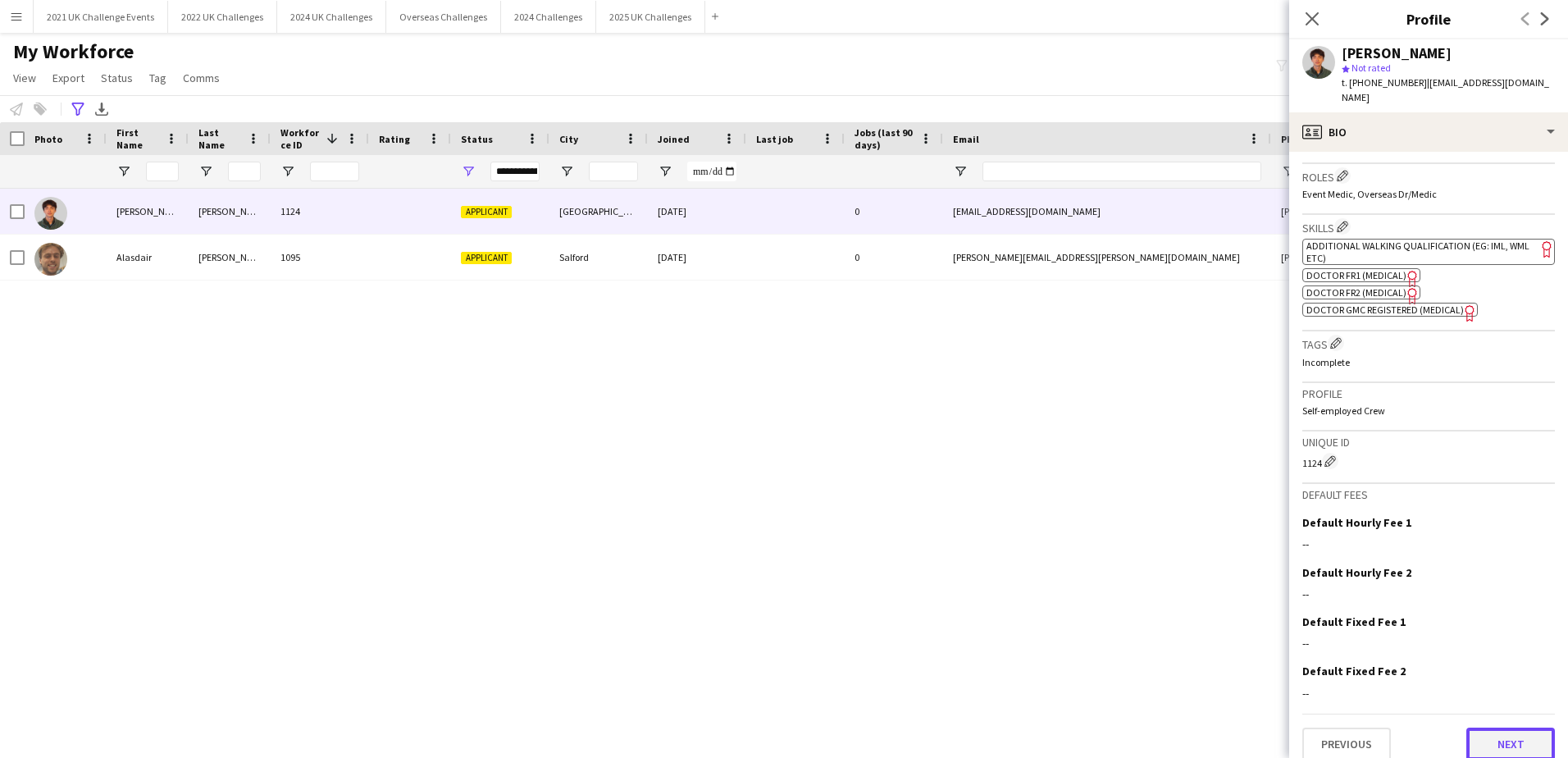
click at [1492, 732] on button "Next" at bounding box center [1511, 743] width 88 height 32
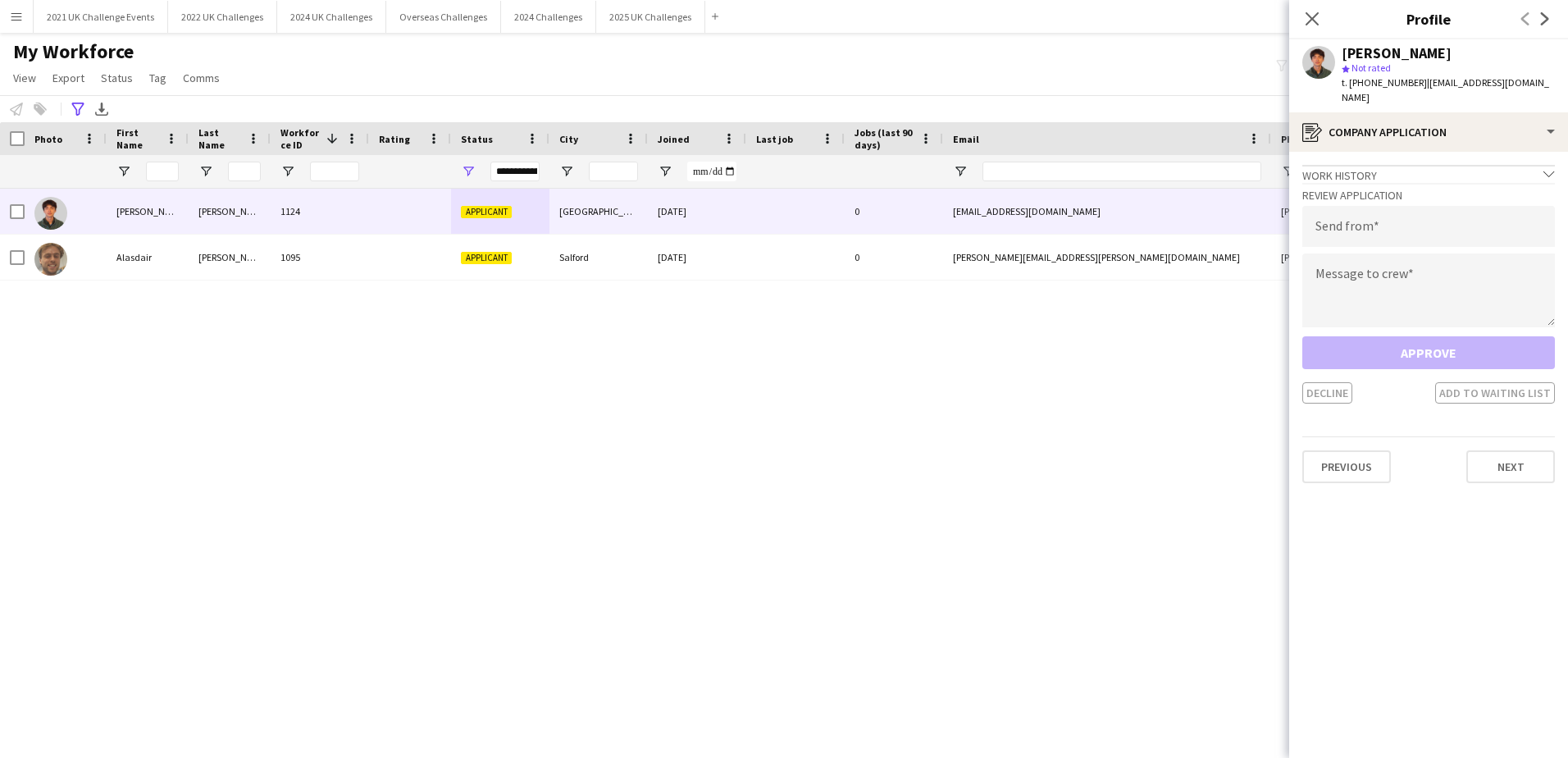
click at [1492, 165] on div "Work history chevron-down" at bounding box center [1429, 174] width 253 height 18
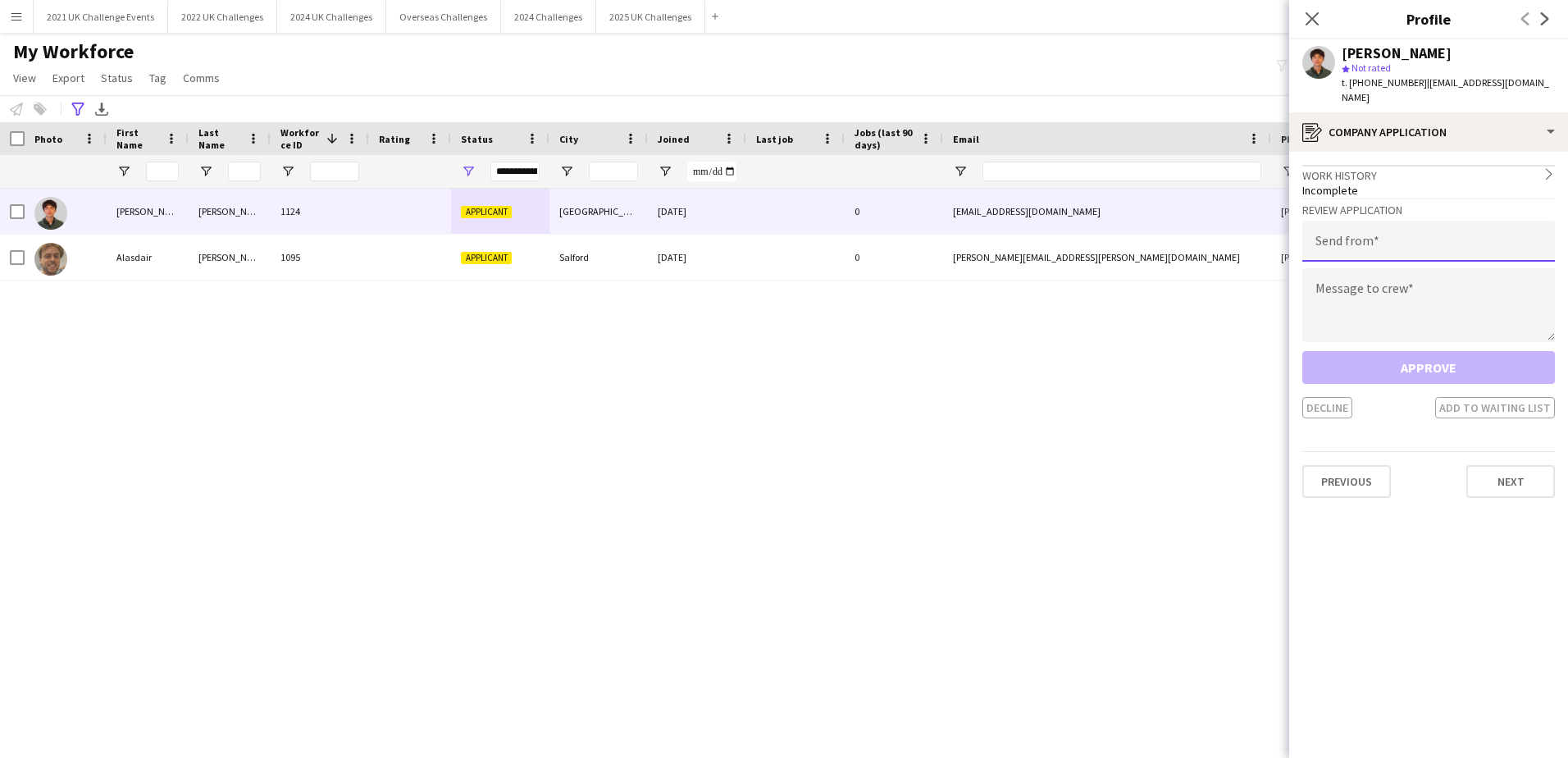
click at [1432, 236] on input "email" at bounding box center [1429, 241] width 253 height 41
type input "**********"
click at [1459, 269] on textarea at bounding box center [1429, 305] width 253 height 74
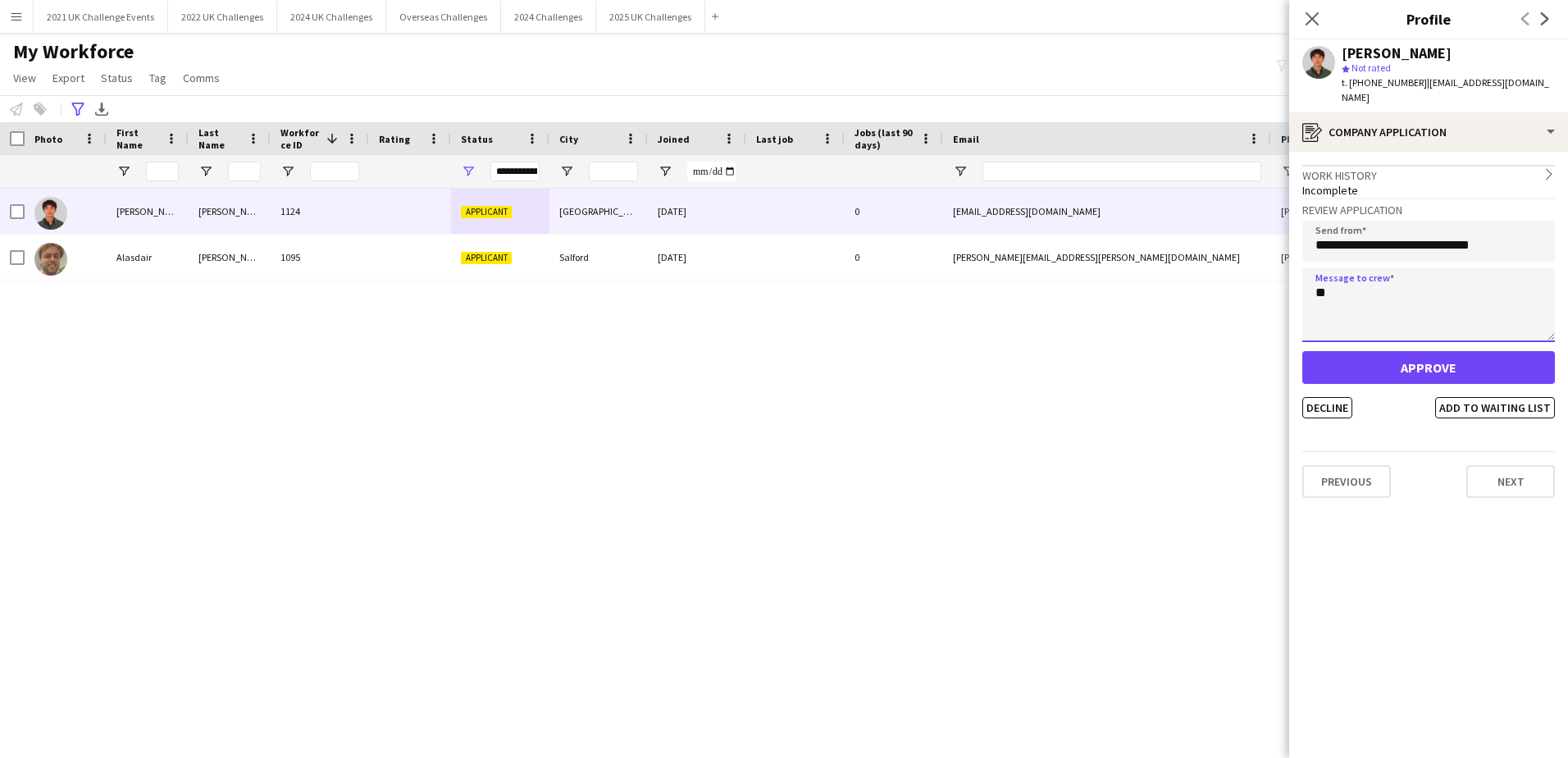
type textarea "*"
type textarea "**********"
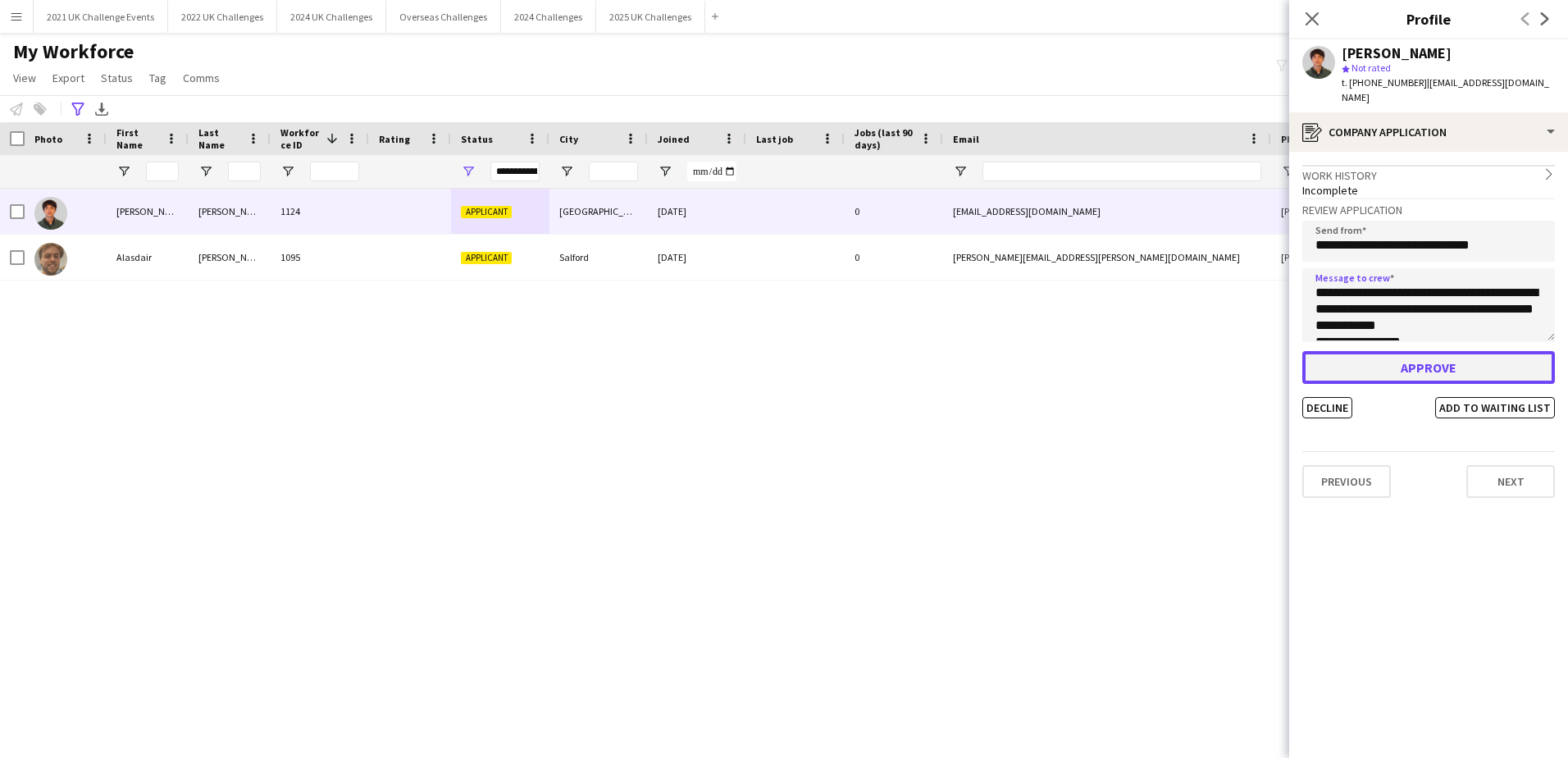
click at [1404, 354] on button "Approve" at bounding box center [1429, 367] width 253 height 32
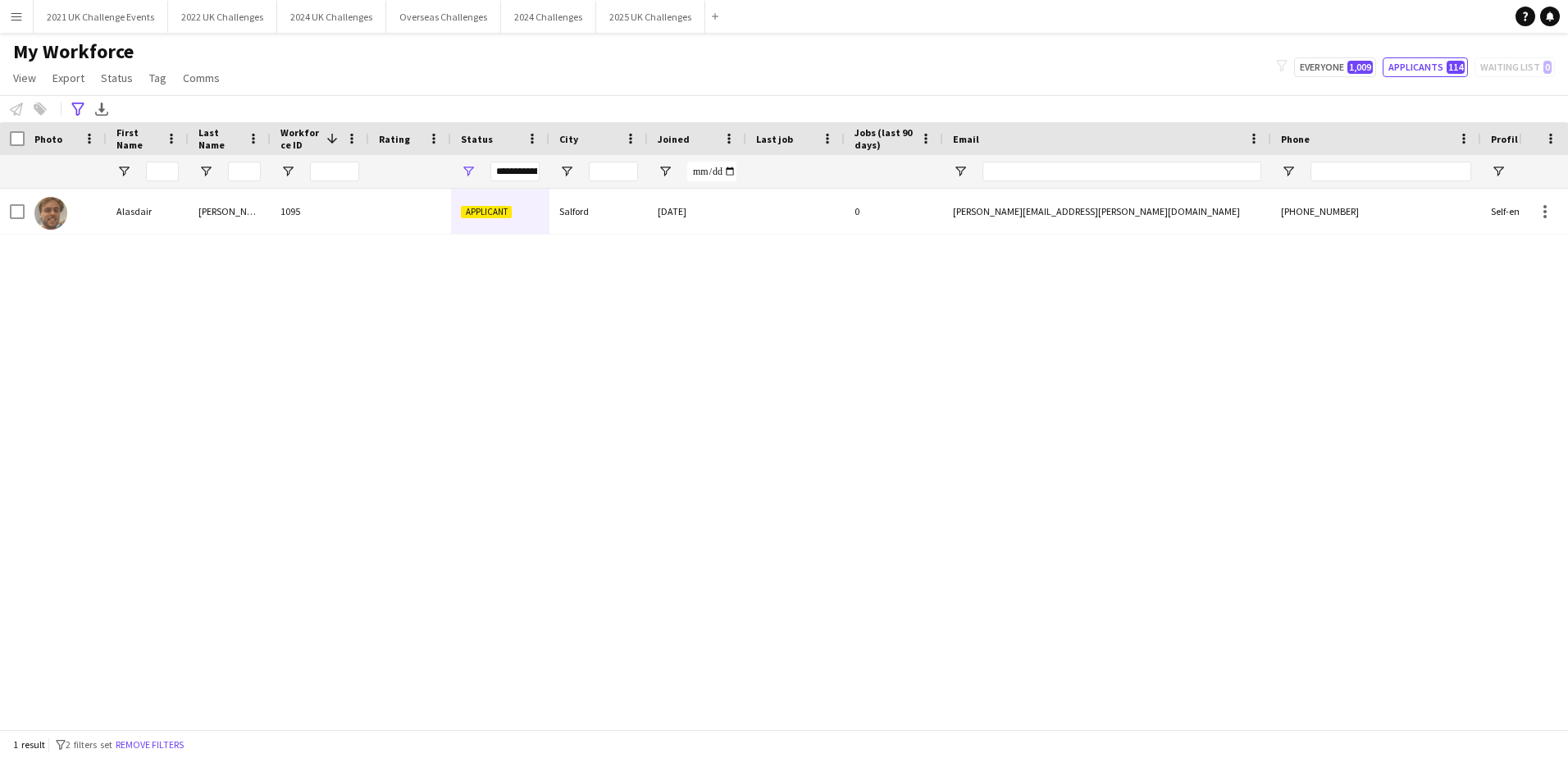
click at [521, 170] on div "**********" at bounding box center [515, 172] width 49 height 20
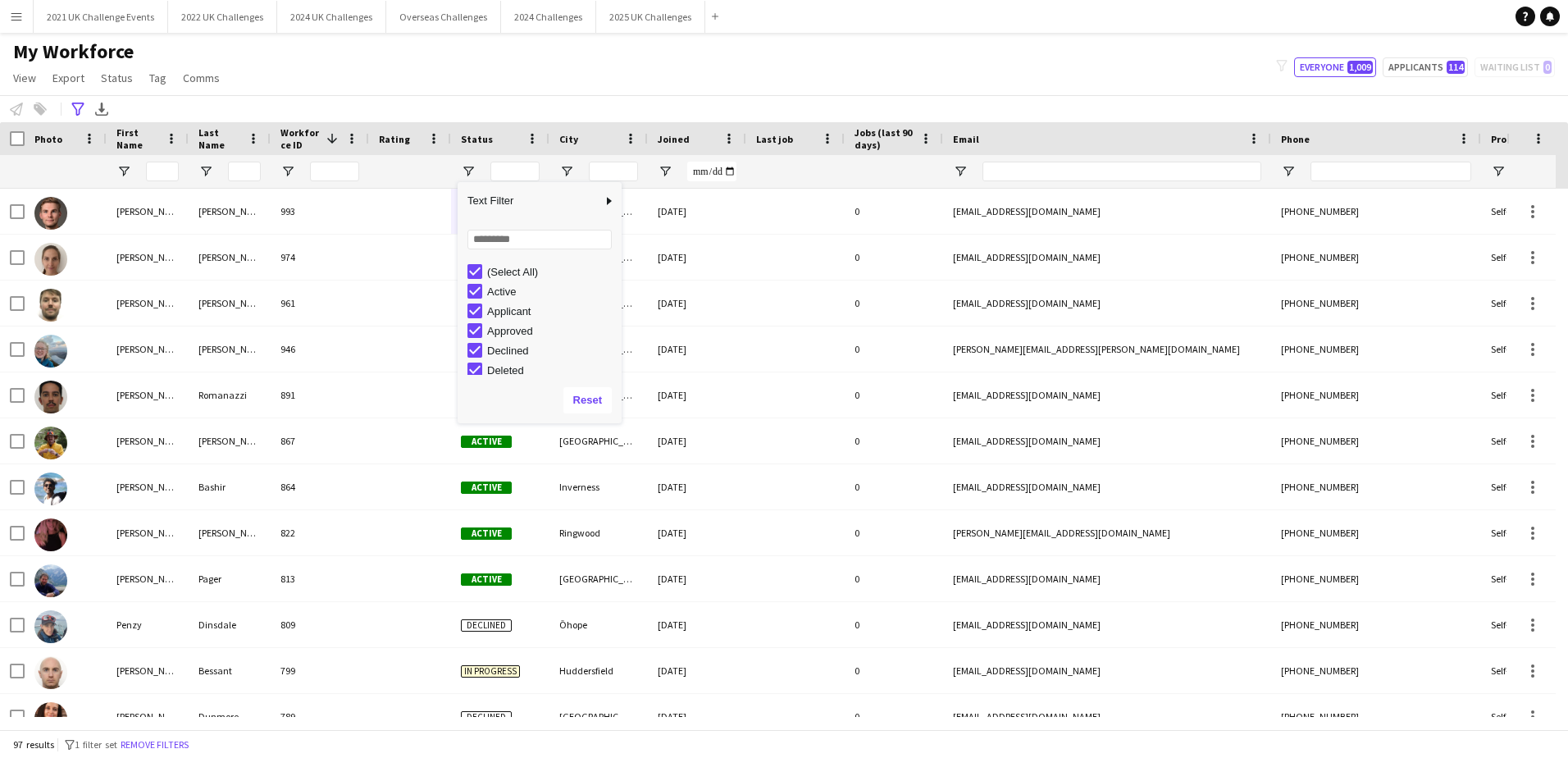
click at [526, 105] on div "**********" at bounding box center [784, 109] width 1568 height 27
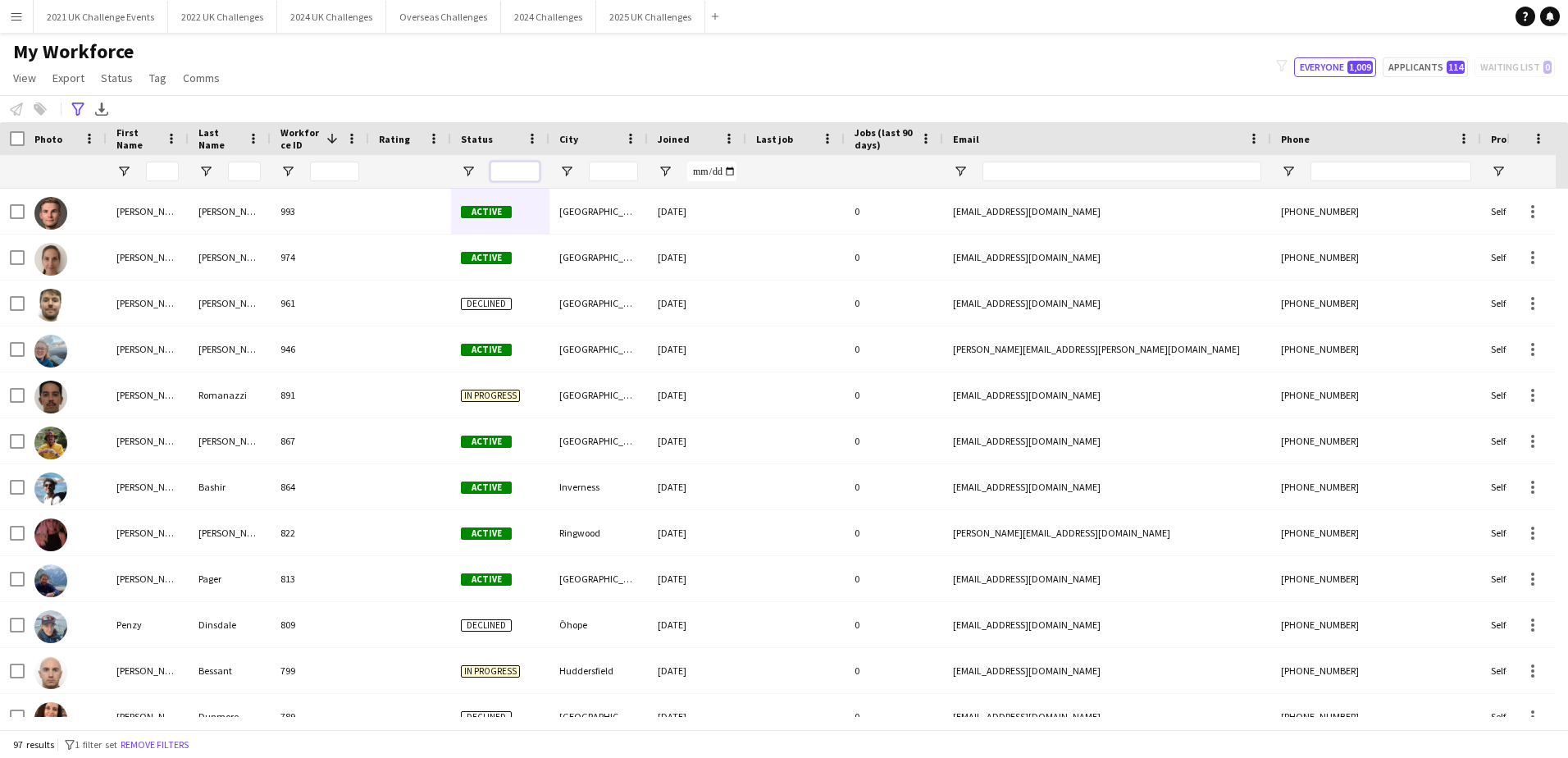
click at [513, 175] on input "Status Filter Input" at bounding box center [515, 172] width 49 height 20
click at [468, 169] on span "Open Filter Menu" at bounding box center [467, 171] width 15 height 15
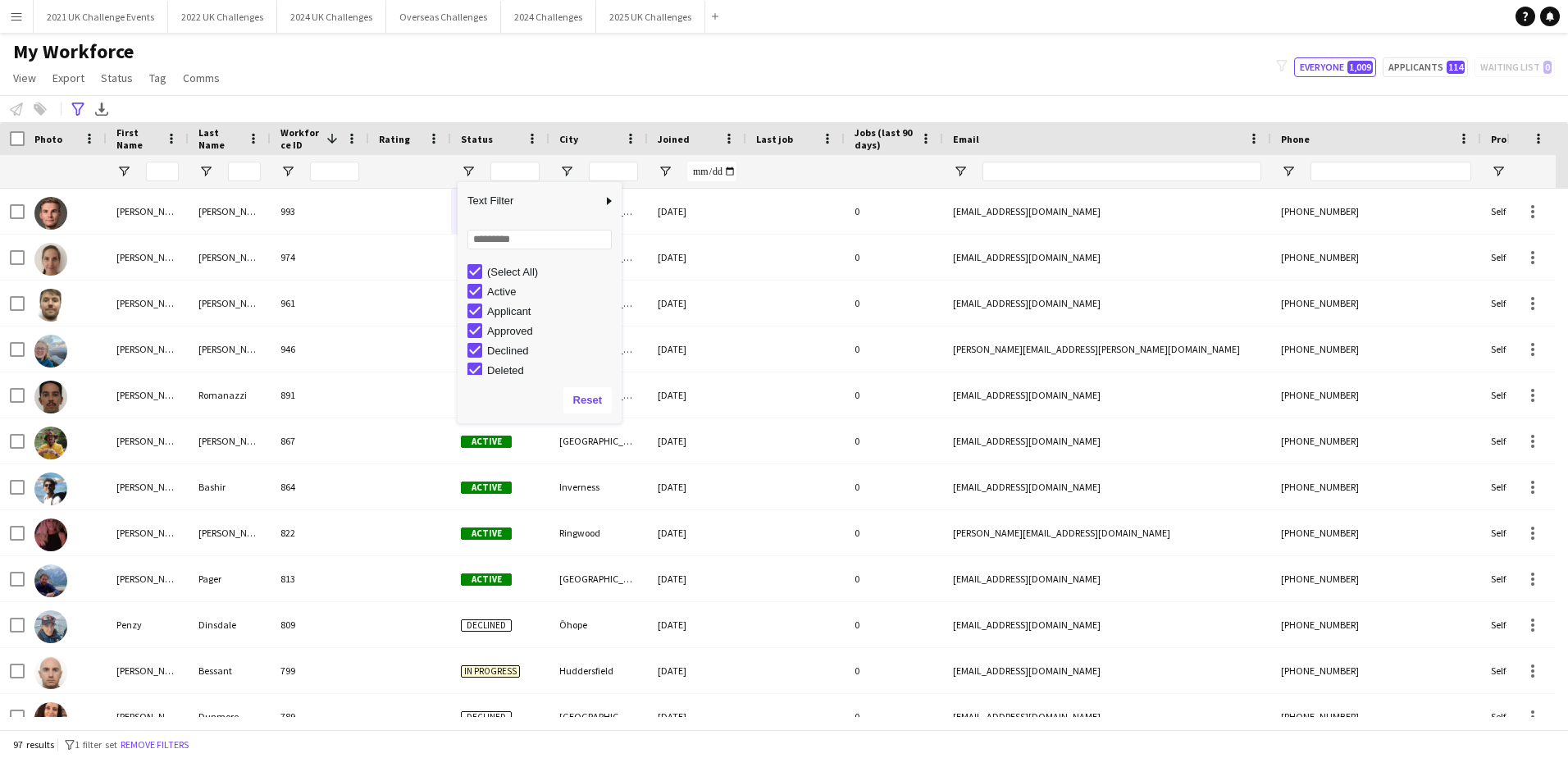
click at [502, 270] on div "(Select All)" at bounding box center [552, 272] width 129 height 13
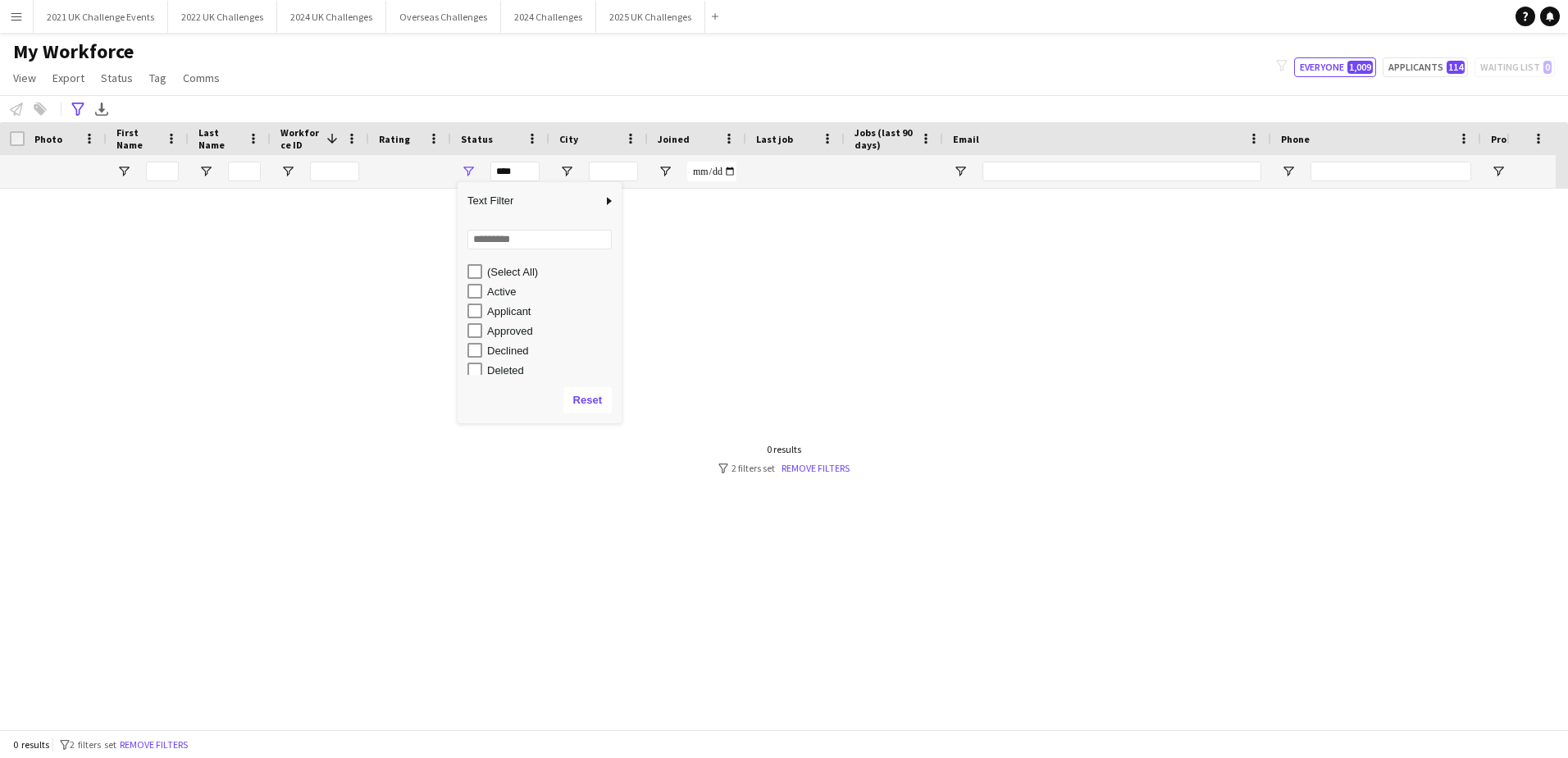
click at [489, 316] on div "Applicant" at bounding box center [552, 311] width 129 height 13
click at [482, 329] on div "Approved" at bounding box center [544, 330] width 154 height 20
type input "**********"
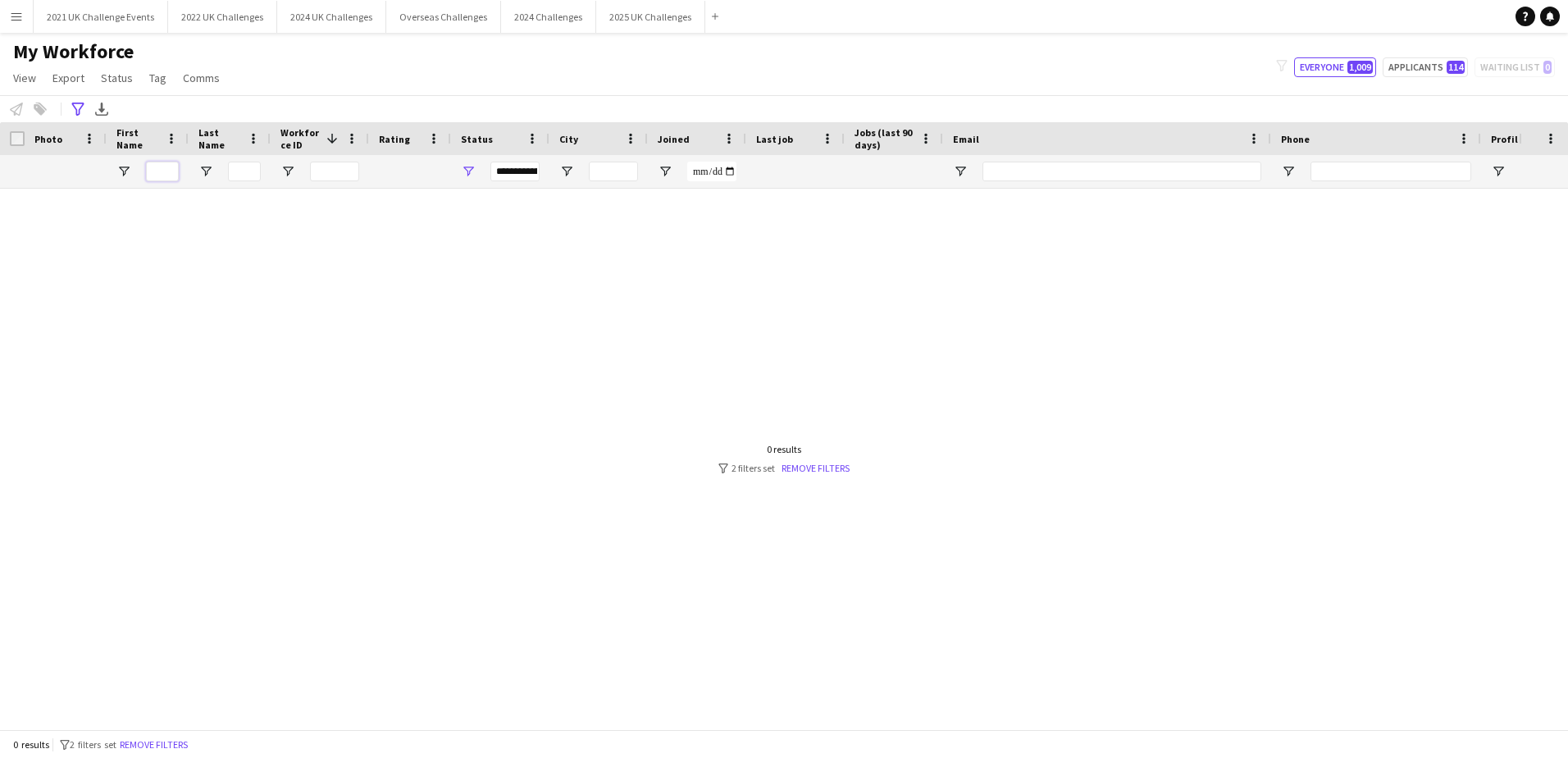
drag, startPoint x: 157, startPoint y: 169, endPoint x: 171, endPoint y: 174, distance: 14.9
click at [157, 169] on input "First Name Filter Input" at bounding box center [162, 172] width 32 height 20
type input "***"
click at [513, 170] on div "**********" at bounding box center [515, 172] width 49 height 20
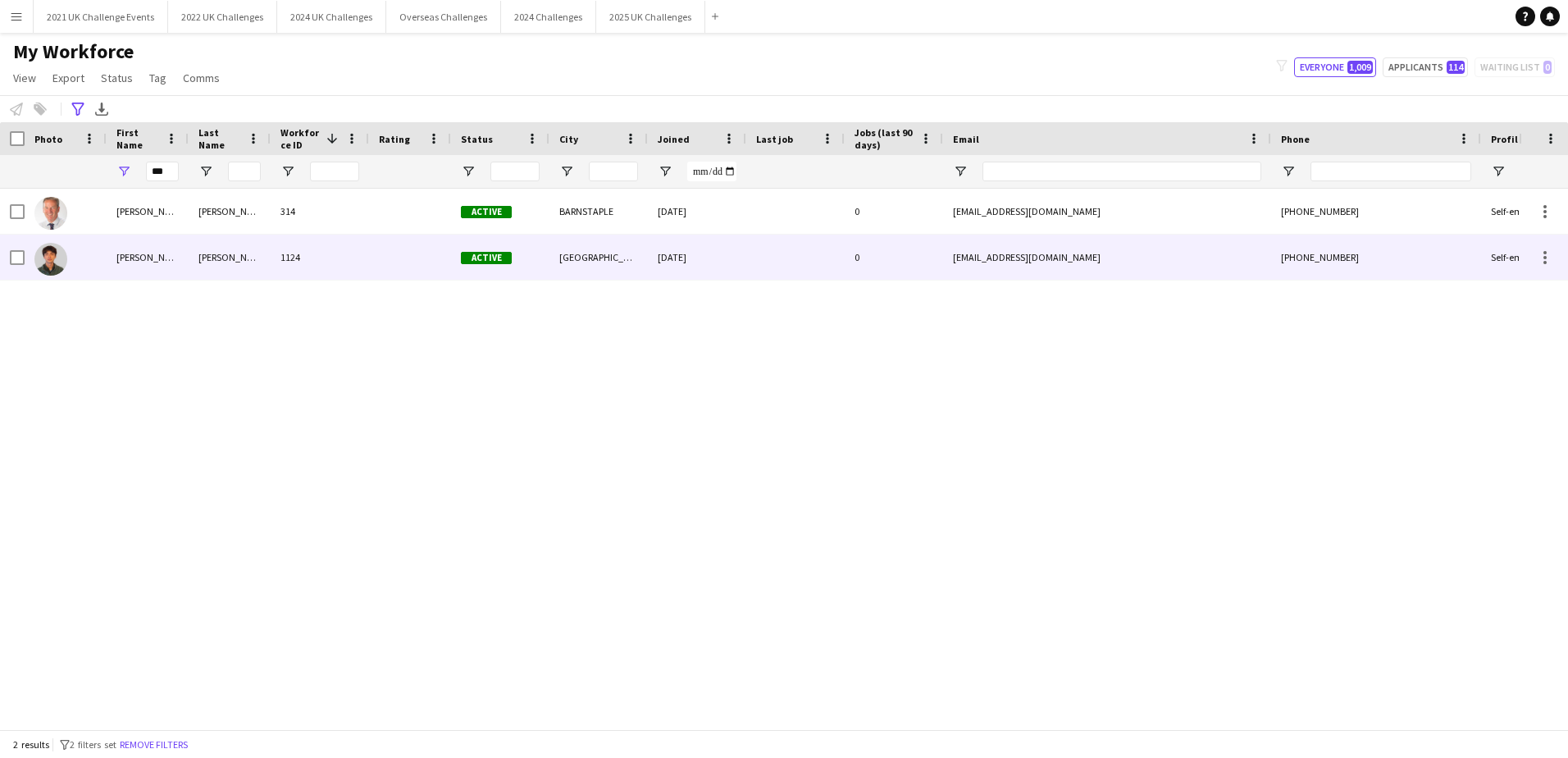
click at [222, 265] on div "[PERSON_NAME]" at bounding box center [230, 257] width 82 height 45
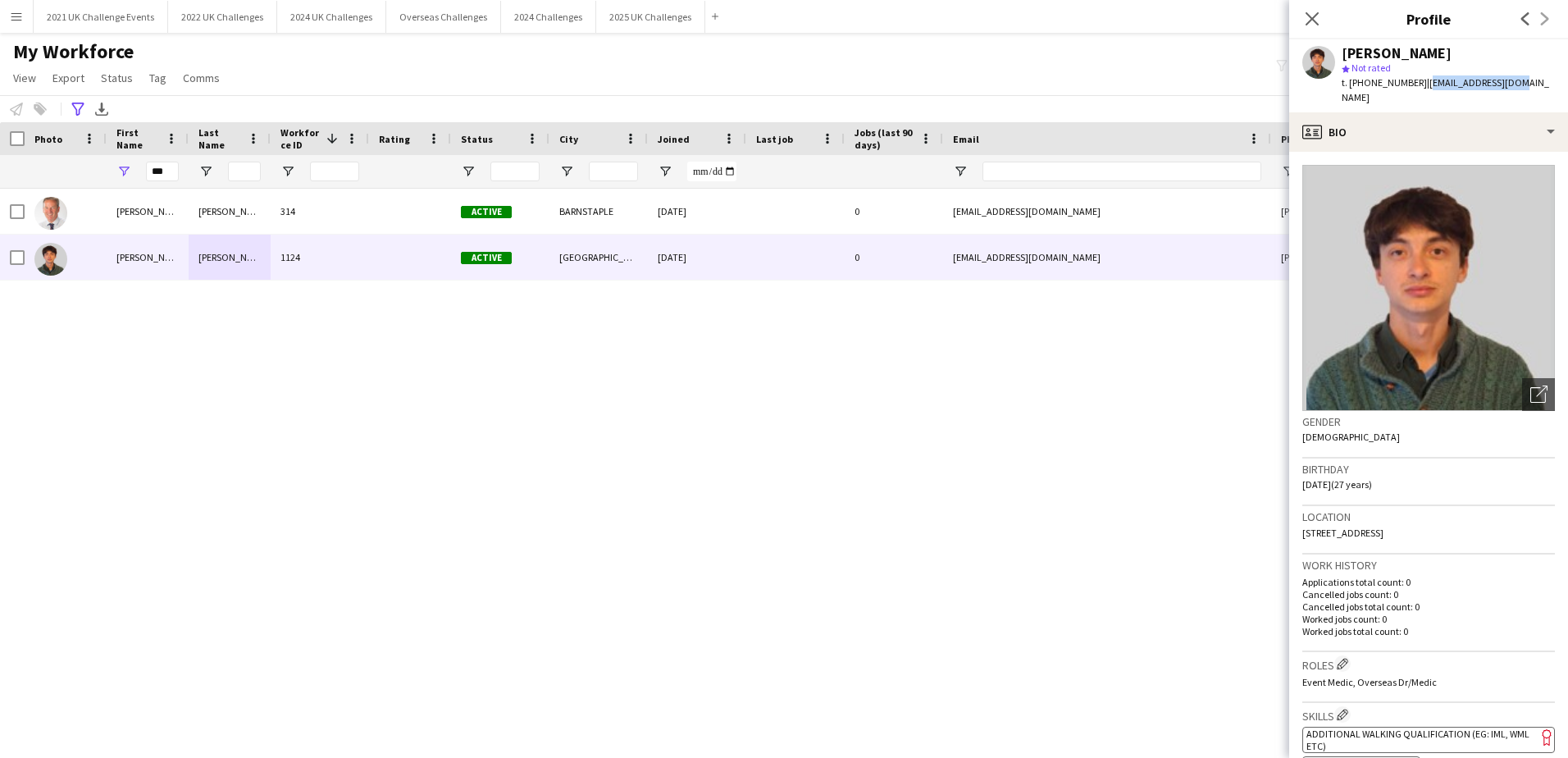
drag, startPoint x: 1521, startPoint y: 85, endPoint x: 1426, endPoint y: 92, distance: 95.3
click at [1426, 92] on div "[PERSON_NAME] star Not rated t. [PHONE_NUMBER] | [EMAIL_ADDRESS][DOMAIN_NAME]" at bounding box center [1429, 76] width 279 height 73
copy span "[EMAIL_ADDRESS][DOMAIN_NAME]"
click at [1369, 728] on span "Additional walking qualification (eg: IML, WML etc)" at bounding box center [1418, 739] width 223 height 25
drag, startPoint x: 174, startPoint y: 171, endPoint x: 74, endPoint y: 172, distance: 100.0
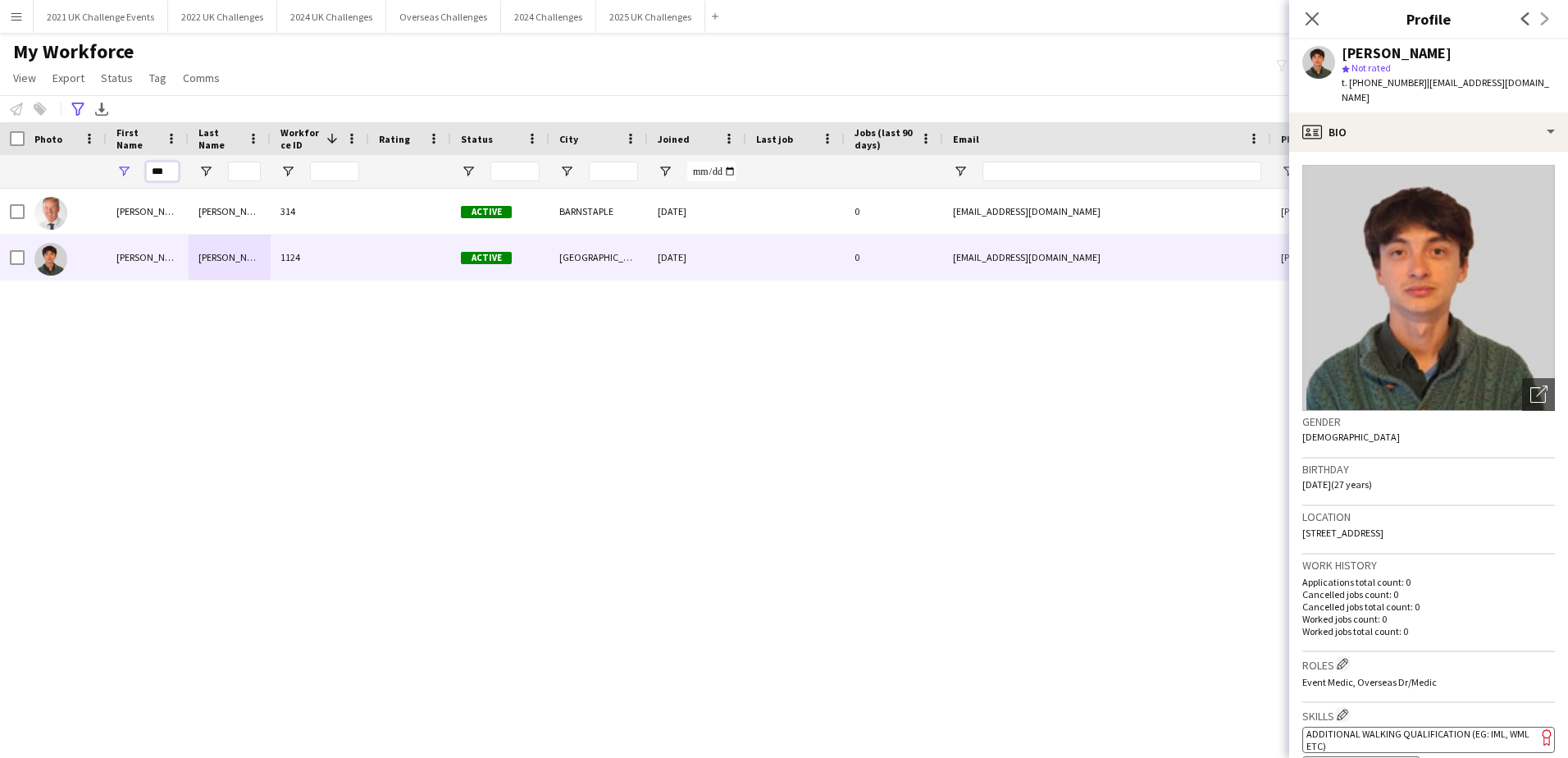
click at [74, 172] on div "***" at bounding box center [877, 171] width 1754 height 32
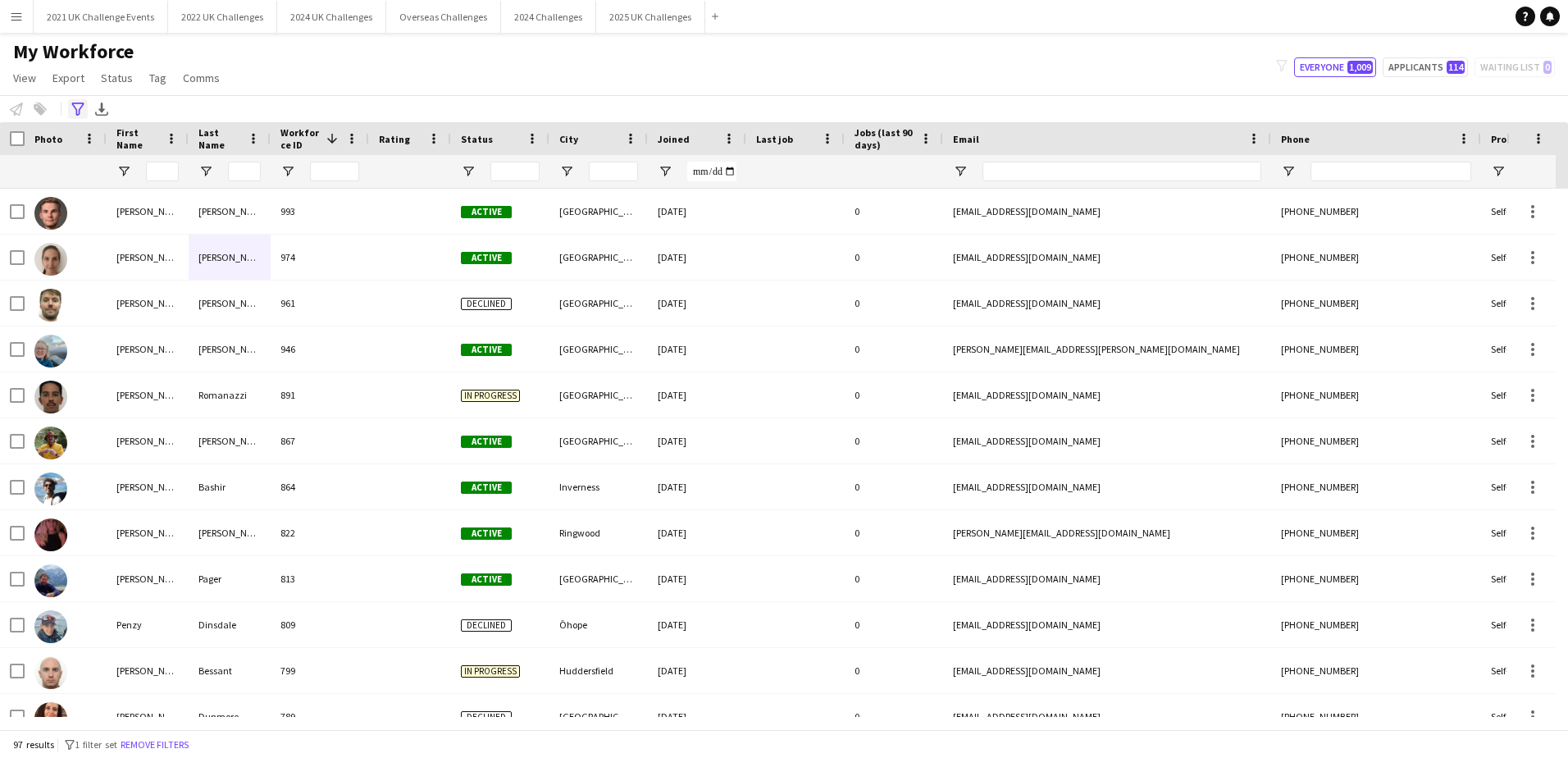
click at [74, 103] on div "Advanced filters" at bounding box center [77, 109] width 20 height 20
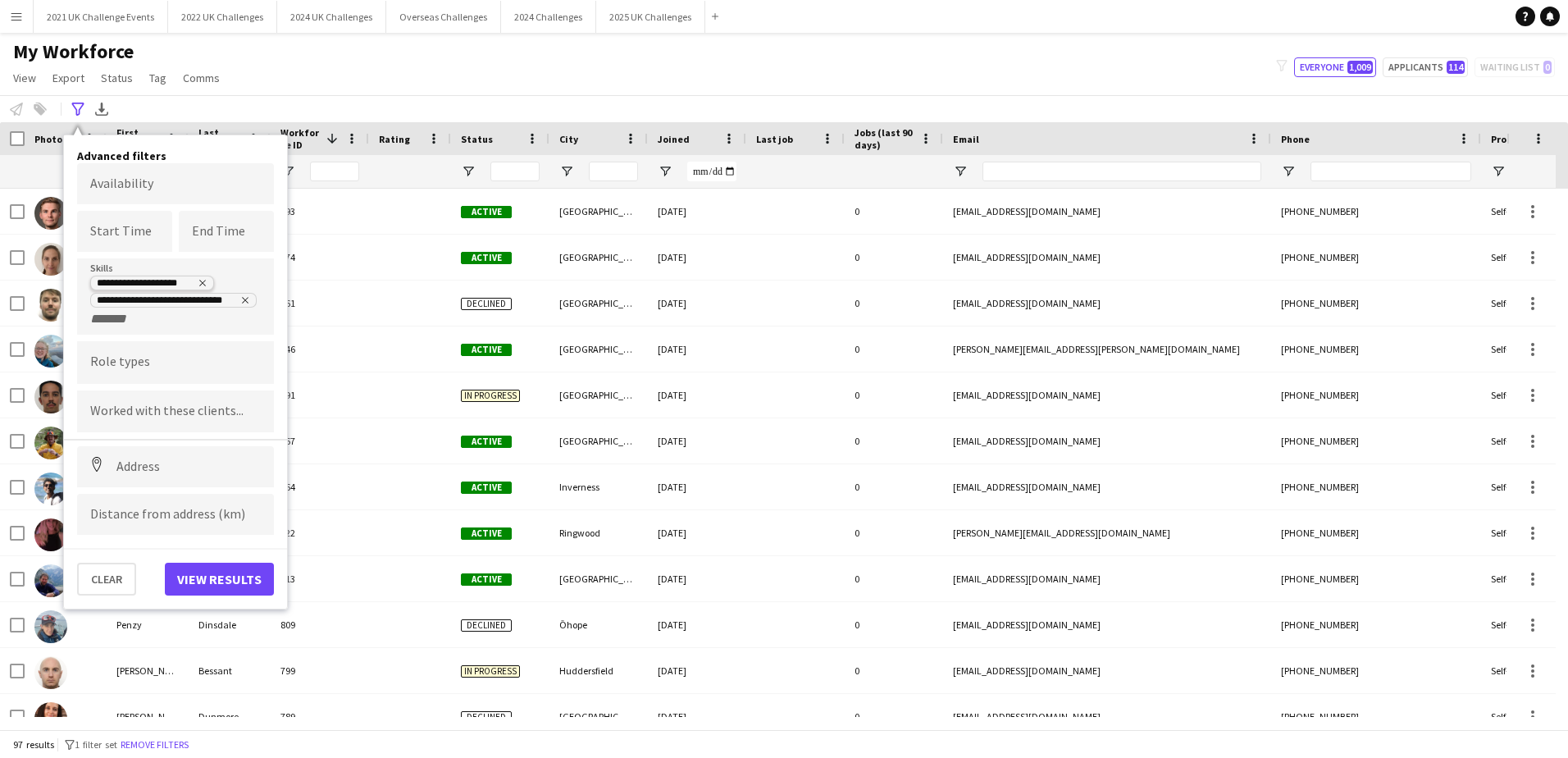
click at [207, 281] on icon "Remove tag" at bounding box center [203, 283] width 10 height 10
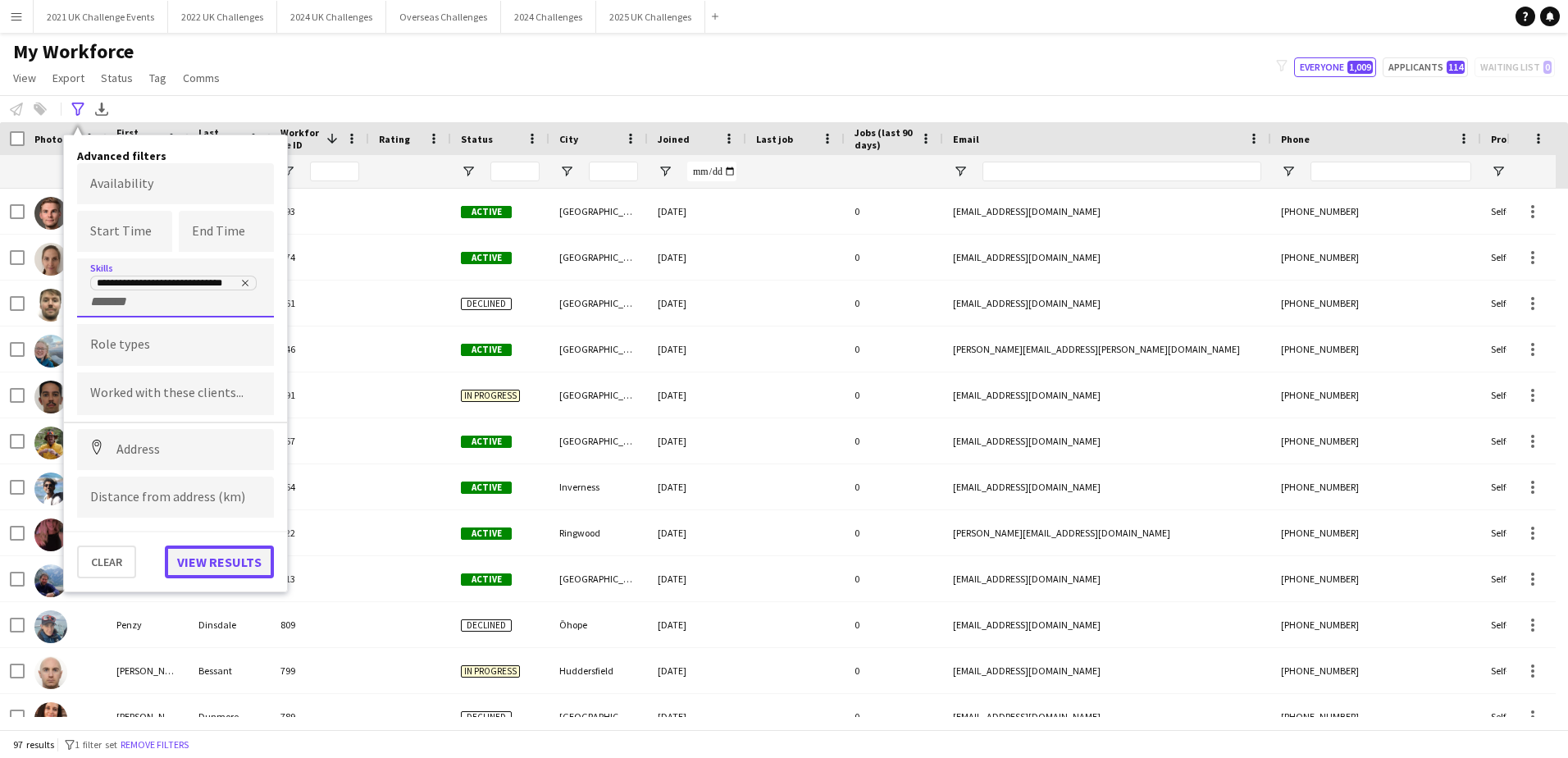
click at [205, 567] on button "View results" at bounding box center [219, 562] width 109 height 32
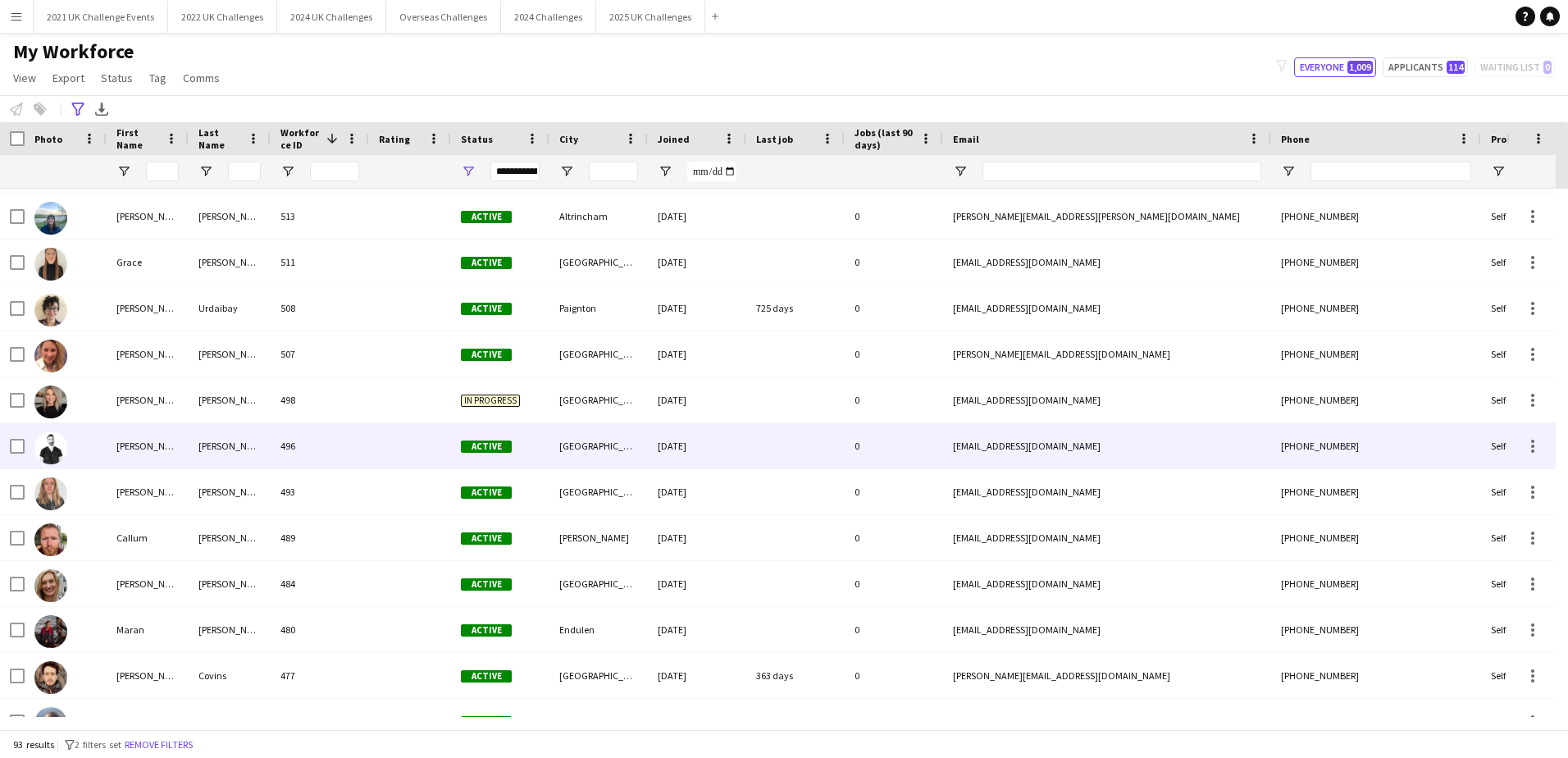
scroll to position [1888, 0]
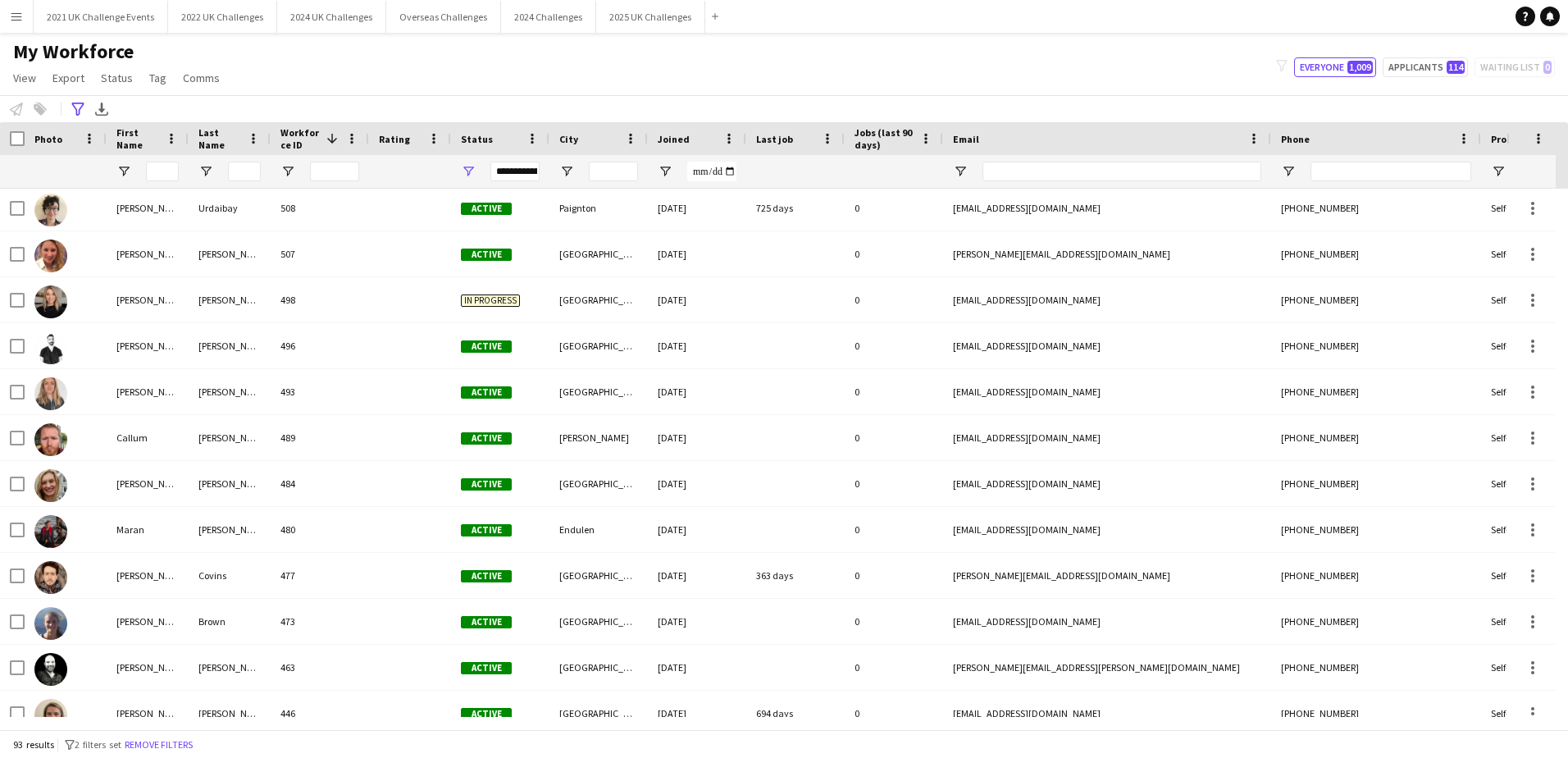
click at [509, 169] on div "**********" at bounding box center [515, 172] width 49 height 20
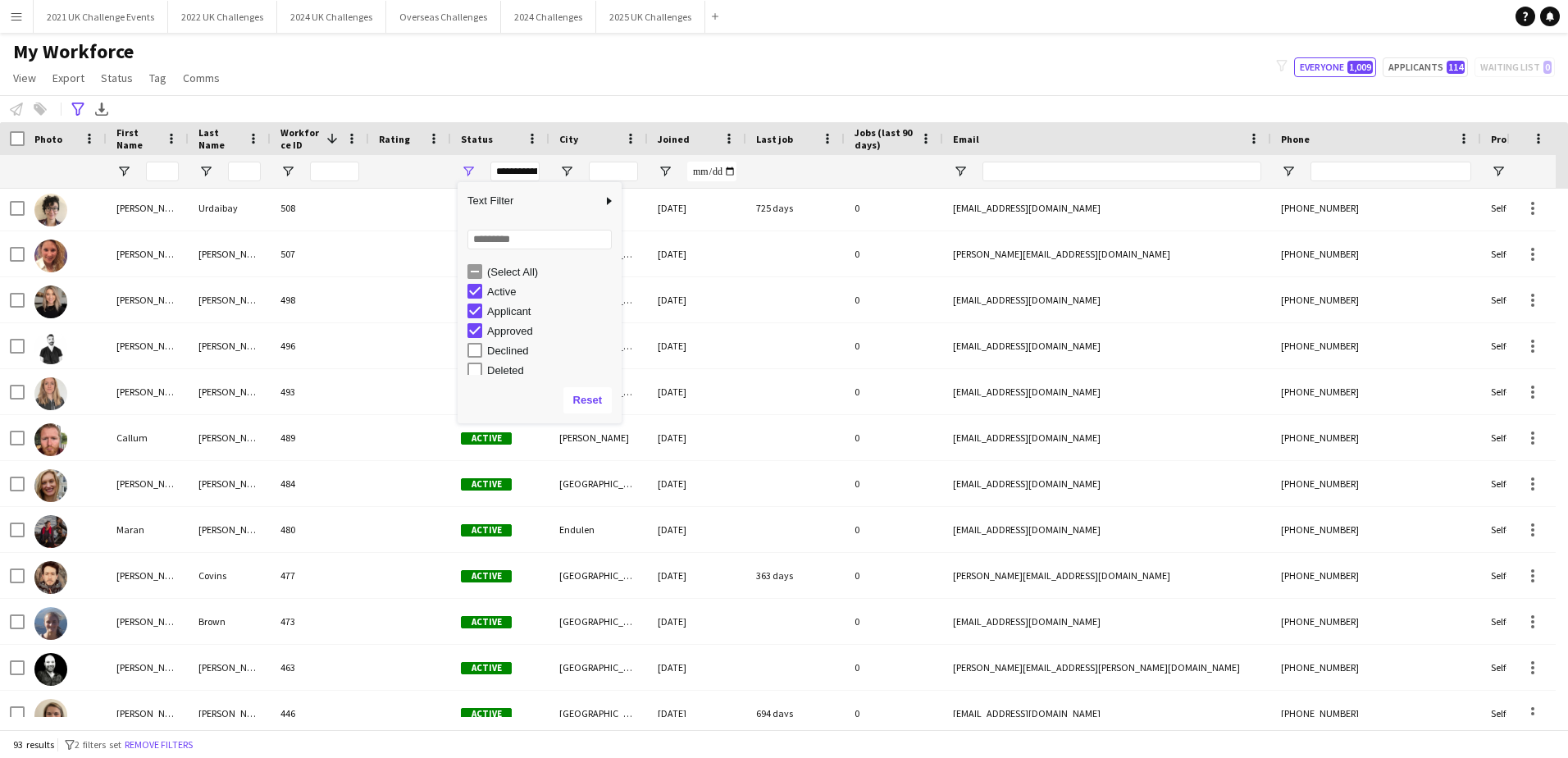
click at [492, 292] on div "Active" at bounding box center [552, 291] width 129 height 13
type input "**********"
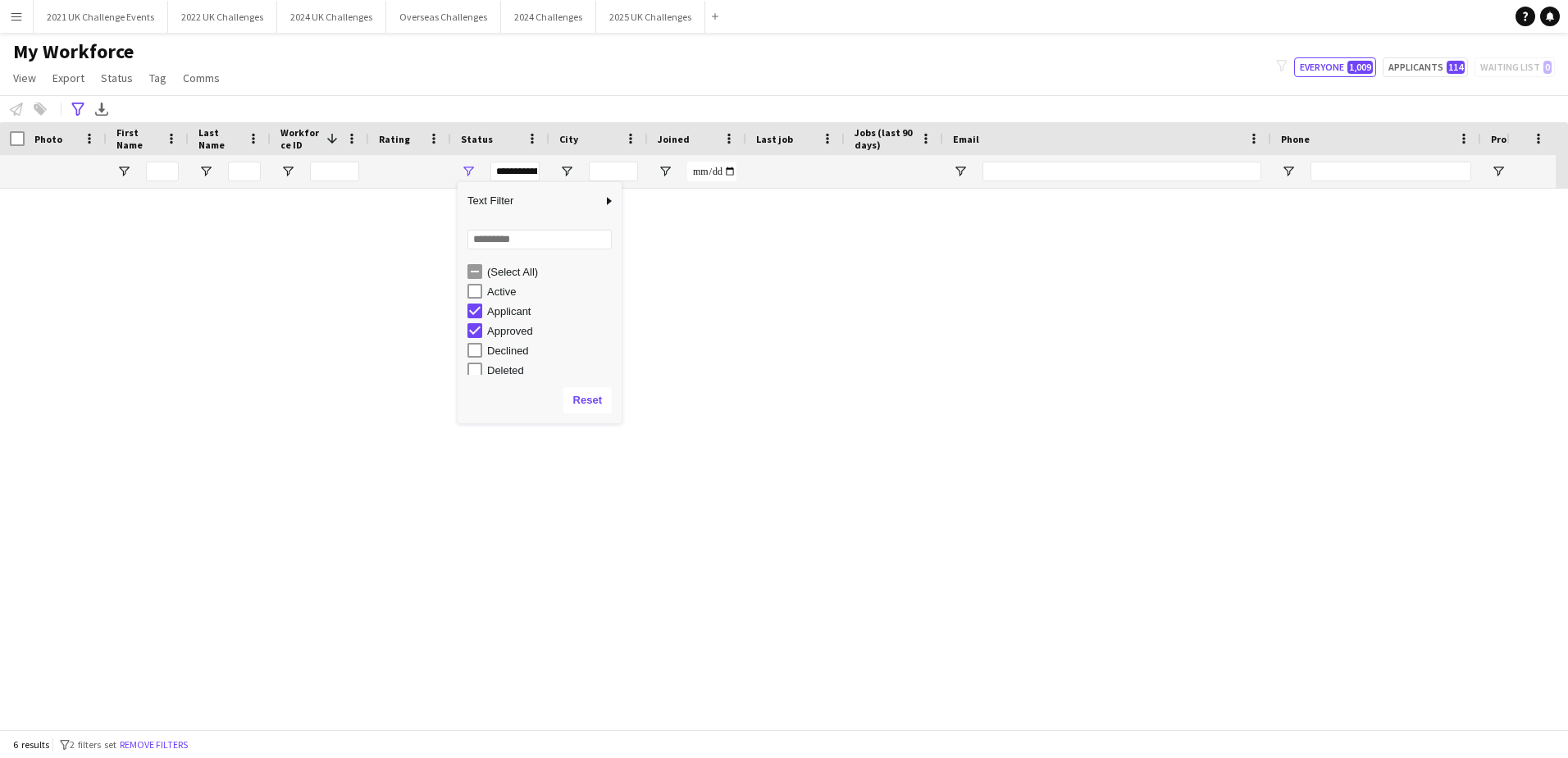
scroll to position [0, 0]
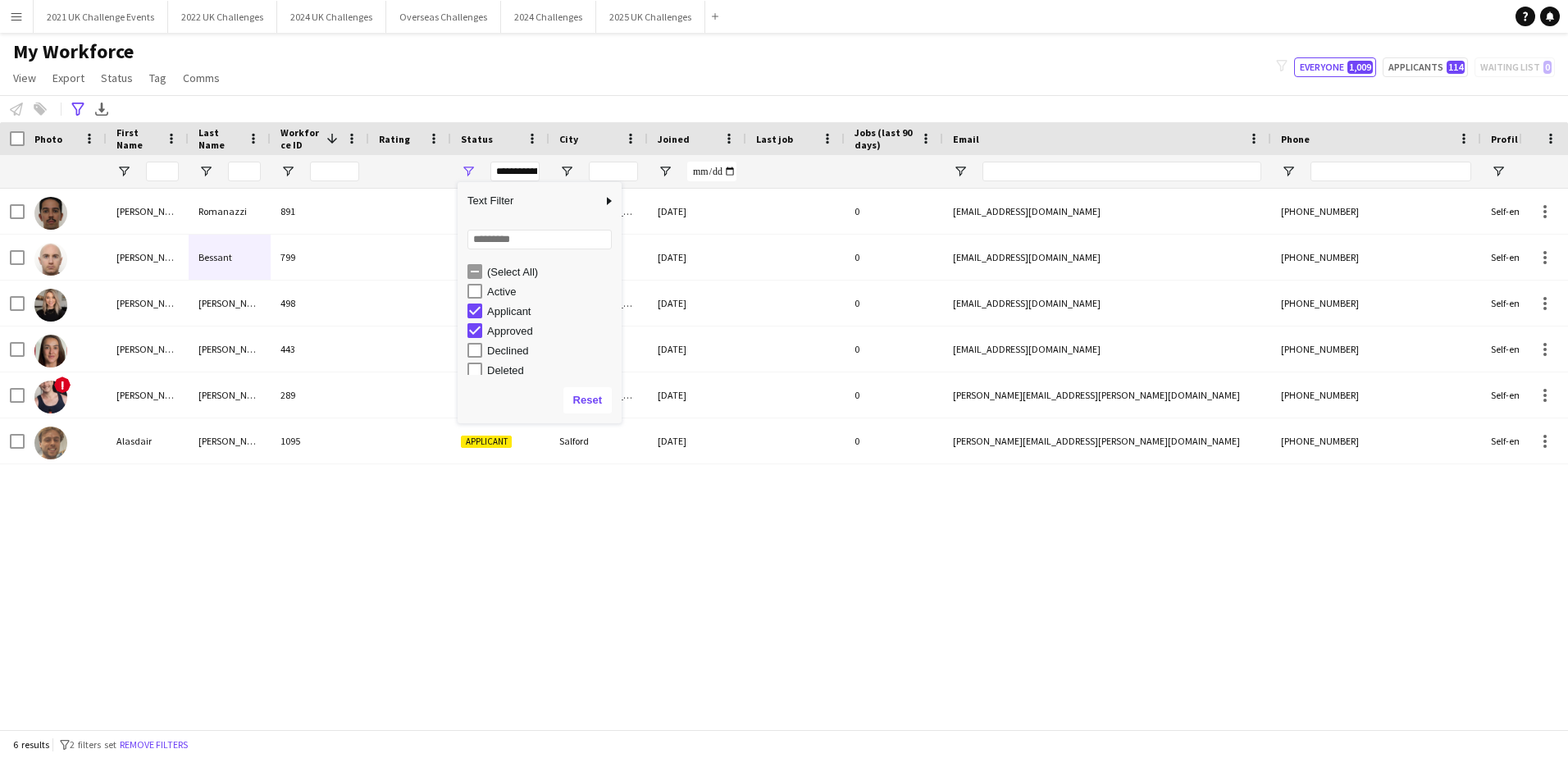
click at [480, 575] on div "[PERSON_NAME] 1095 Applicant Salford [DATE] 0 [PERSON_NAME][EMAIL_ADDRESS][PERS…" at bounding box center [760, 453] width 1519 height 529
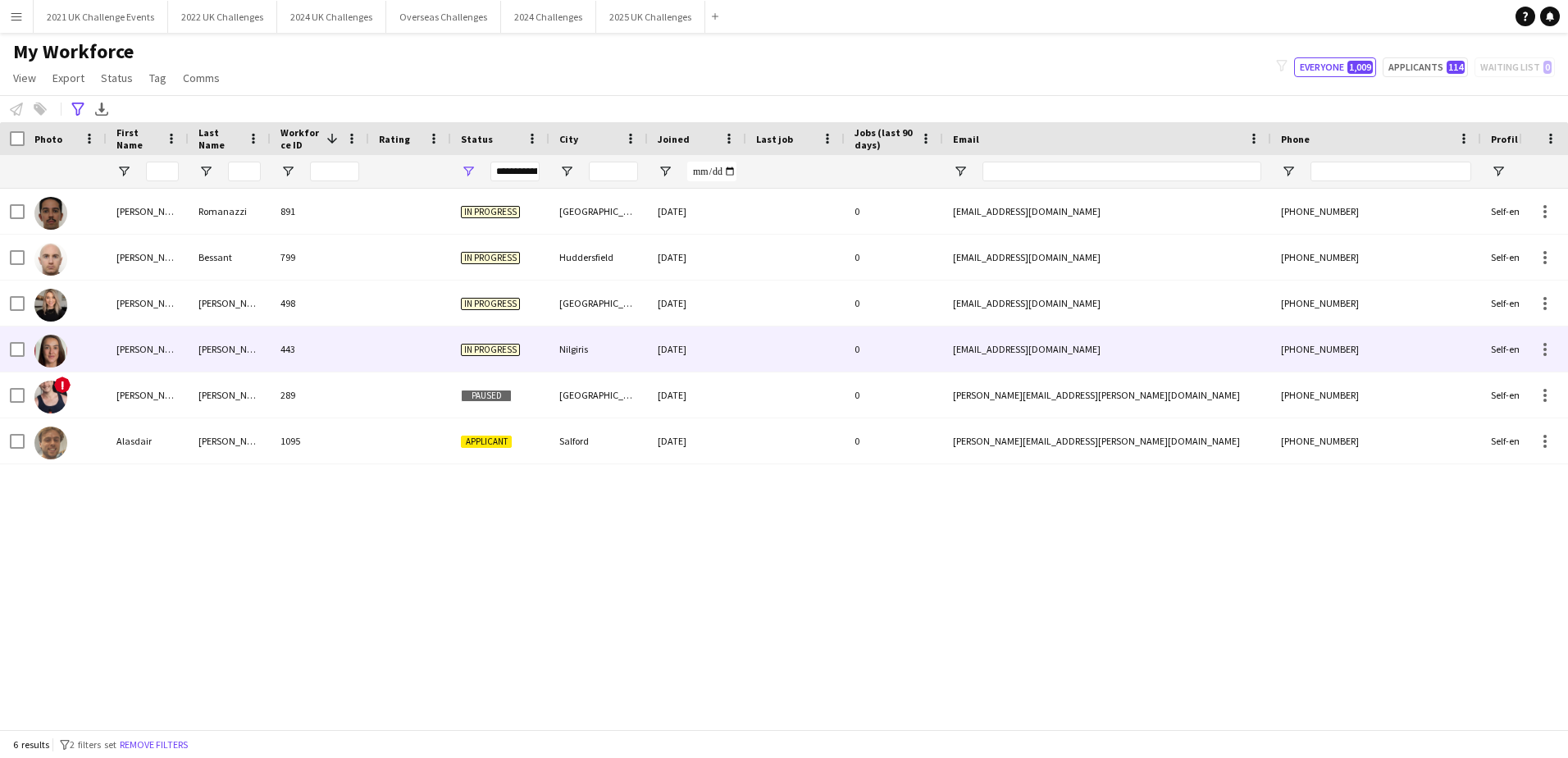
click at [361, 349] on div "443" at bounding box center [319, 349] width 98 height 45
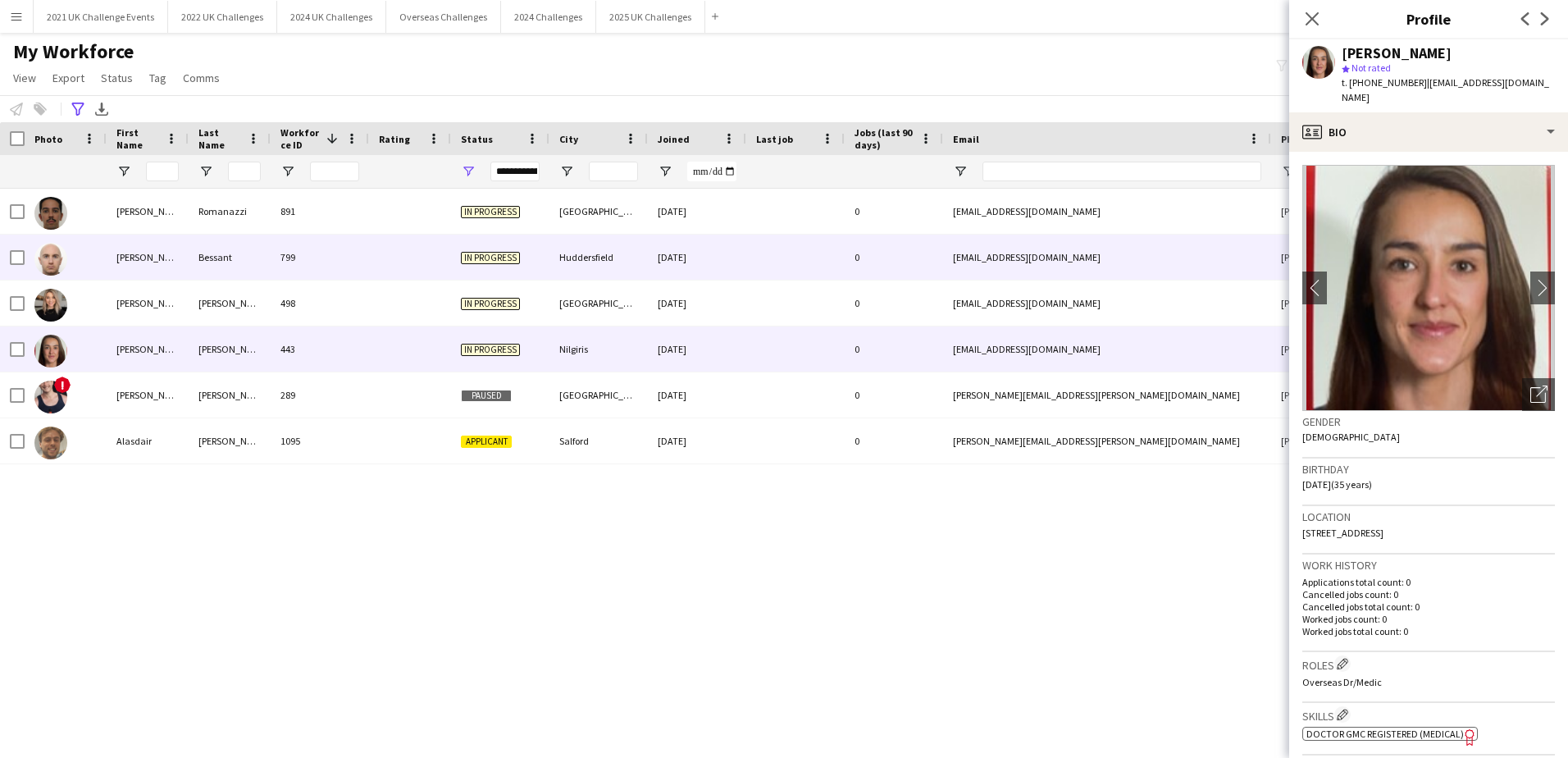
click at [353, 250] on div "799" at bounding box center [319, 257] width 98 height 45
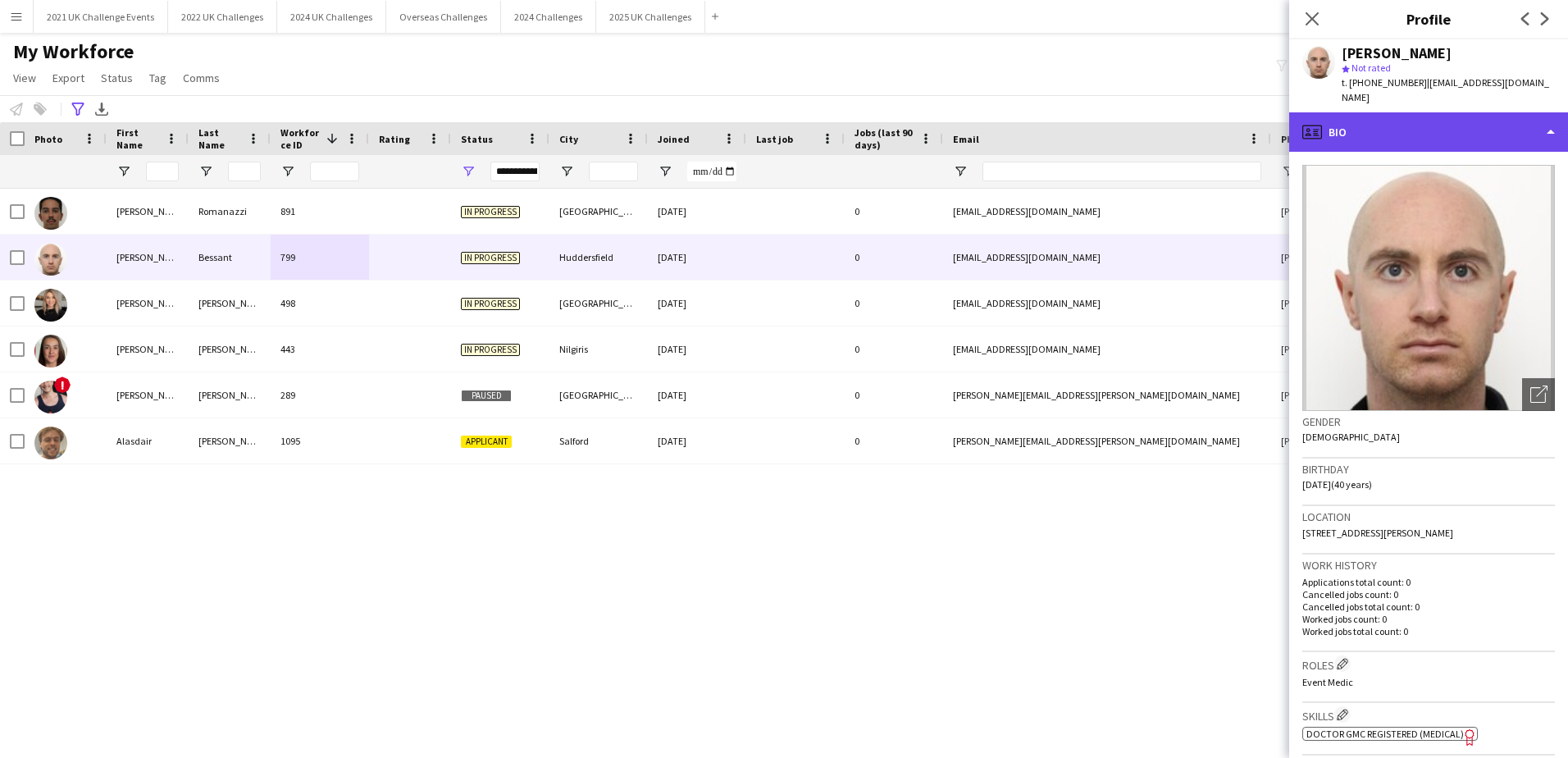
click at [1494, 118] on div "profile Bio" at bounding box center [1429, 132] width 279 height 39
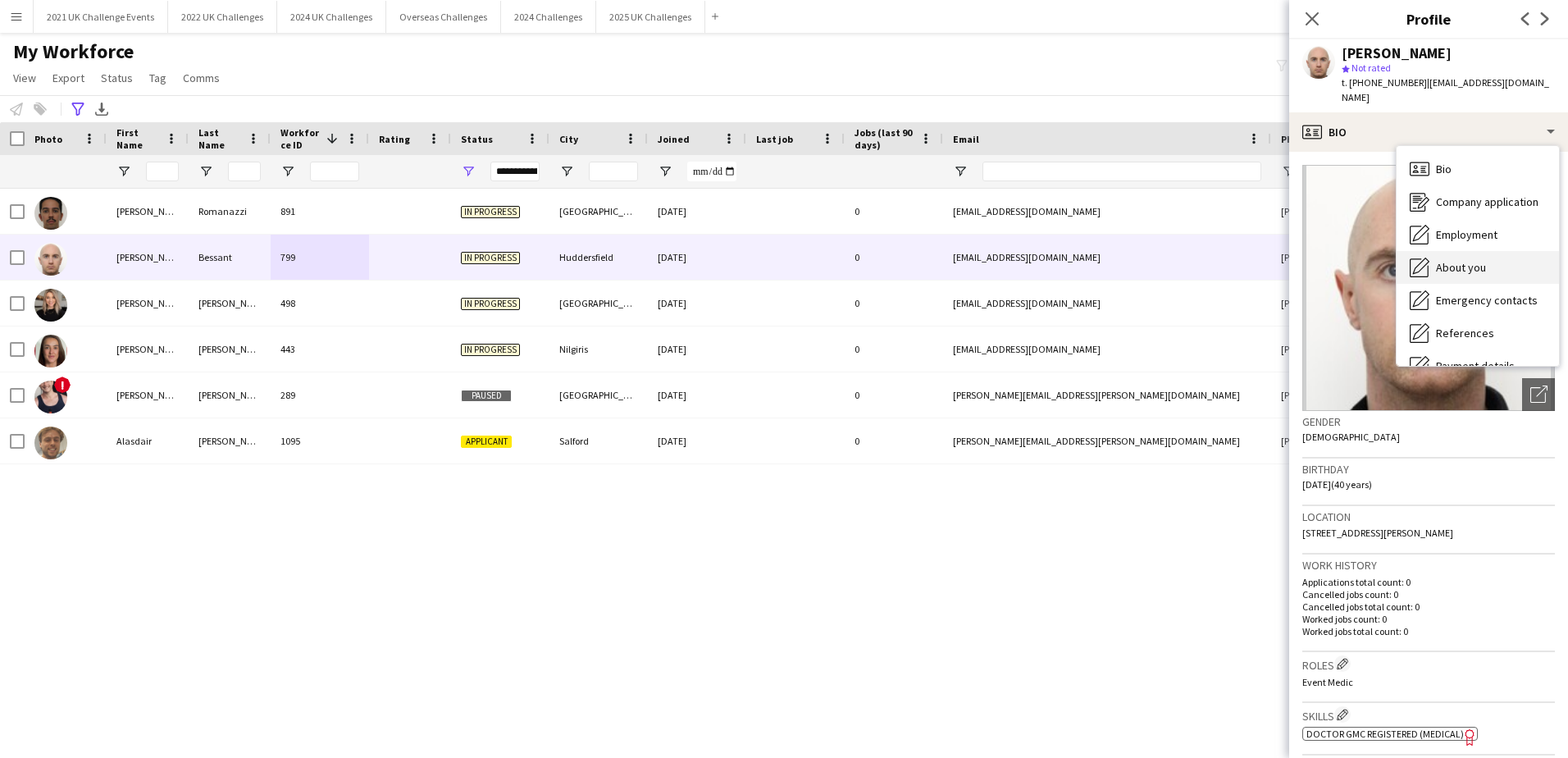
click at [1498, 254] on div "About you About you" at bounding box center [1478, 267] width 163 height 32
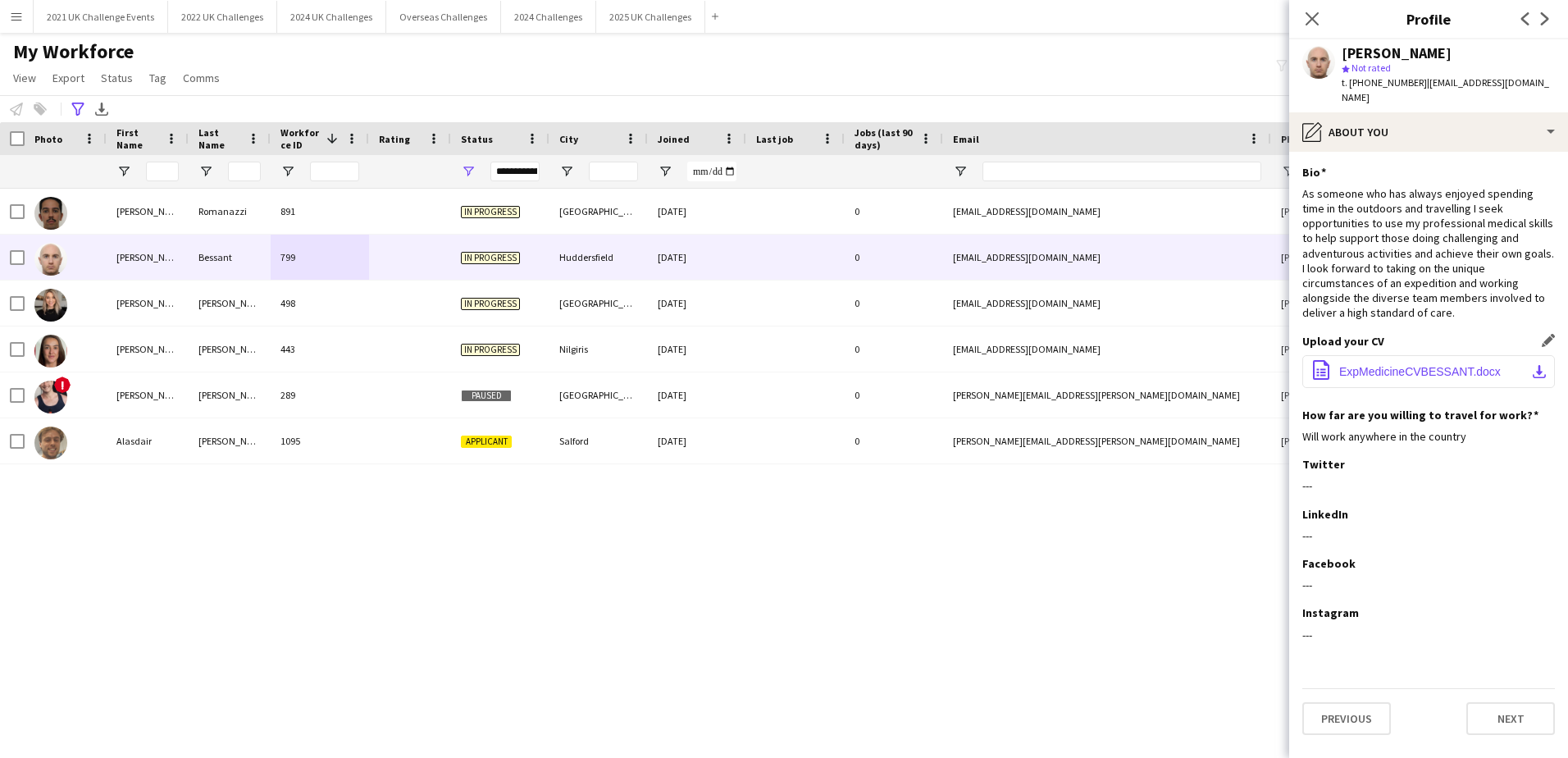
click at [1420, 365] on span "ExpMedicineCVBESSANT.docx" at bounding box center [1420, 371] width 162 height 13
